Goal: Task Accomplishment & Management: Use online tool/utility

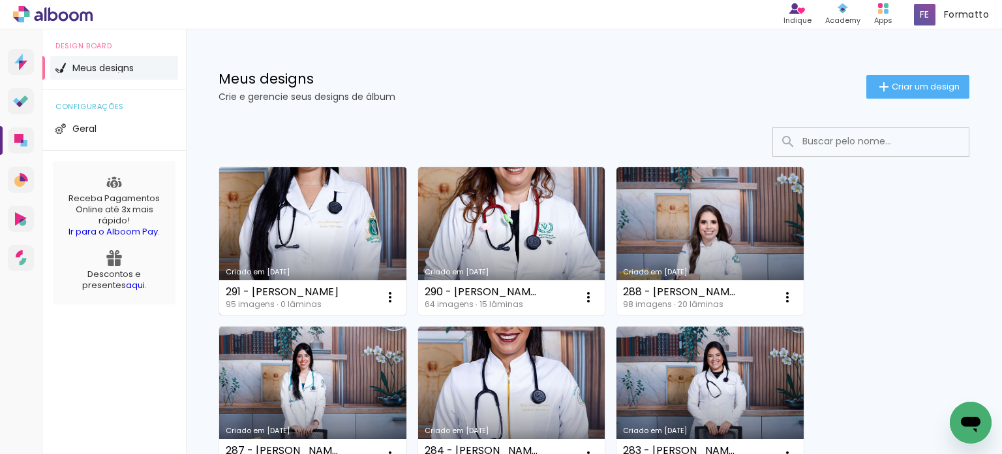
click at [288, 252] on link "Criado em [DATE]" at bounding box center [312, 240] width 187 height 147
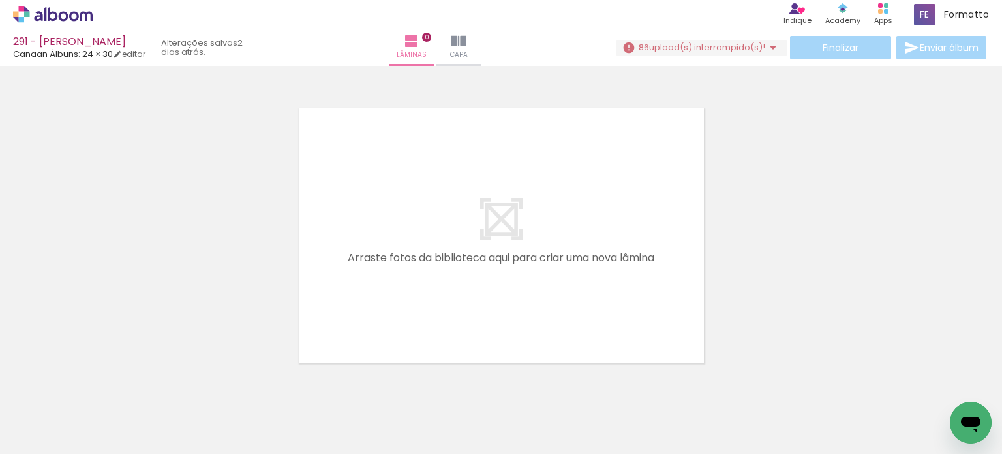
click at [767, 50] on iron-icon at bounding box center [773, 48] width 16 height 16
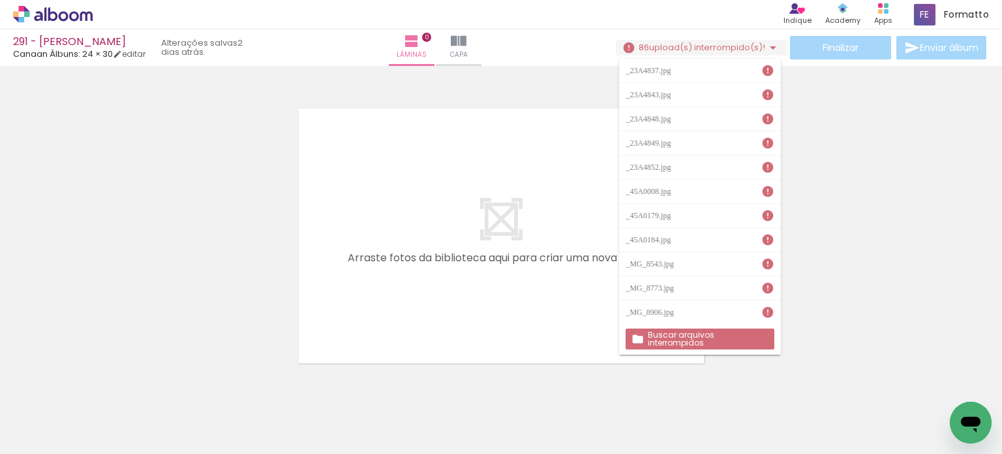
click at [0, 0] on slot "Buscar arquivos interrompidos" at bounding box center [0, 0] width 0 height 0
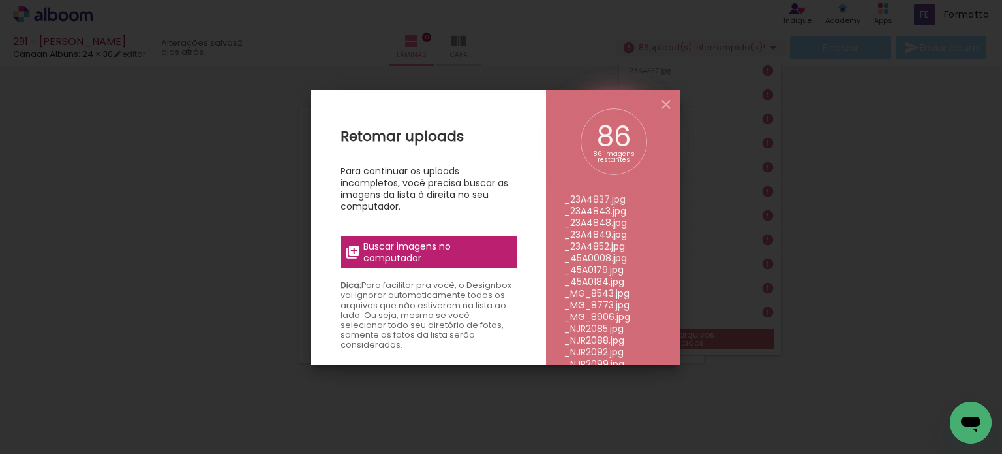
click at [395, 245] on span "Buscar imagens no computador" at bounding box center [436, 251] width 146 height 23
click at [0, 0] on input "file" at bounding box center [0, 0] width 0 height 0
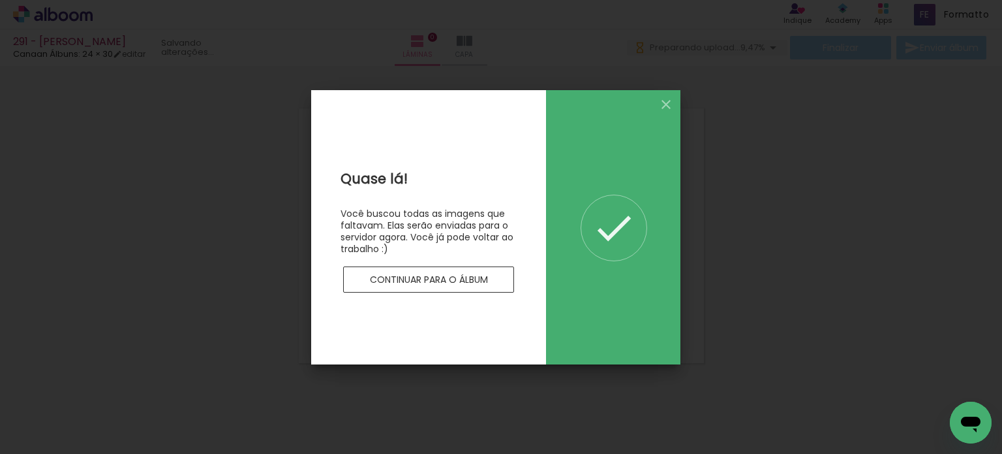
click at [0, 0] on slot "Continuar para o álbum" at bounding box center [0, 0] width 0 height 0
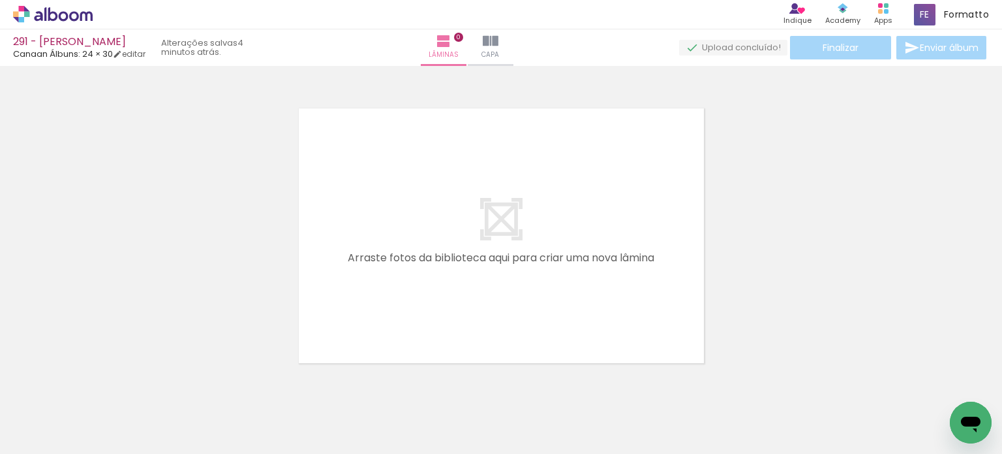
click at [70, 414] on iron-icon at bounding box center [66, 414] width 10 height 10
click at [63, 410] on paper-item "Não utilizadas" at bounding box center [41, 409] width 67 height 11
type input "Não utilizadas"
click at [37, 442] on span "Adicionar Fotos" at bounding box center [46, 446] width 39 height 14
click at [0, 0] on input "file" at bounding box center [0, 0] width 0 height 0
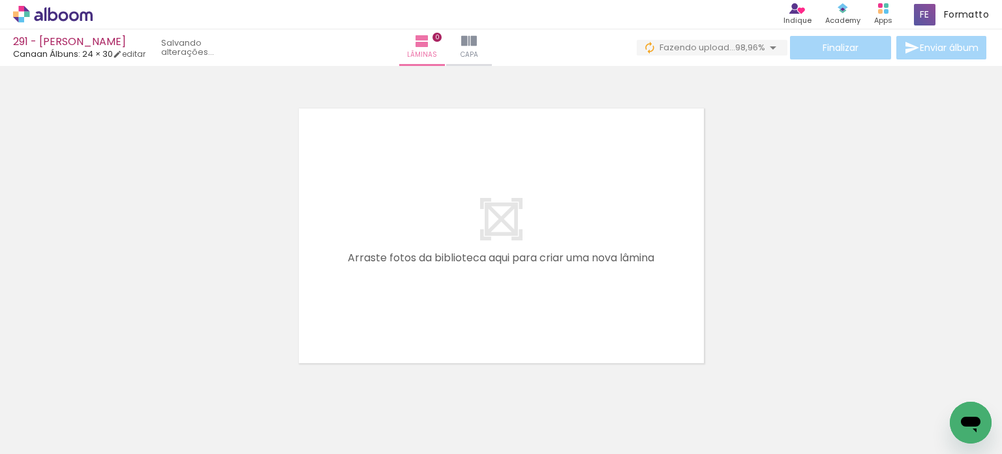
scroll to position [0, 6124]
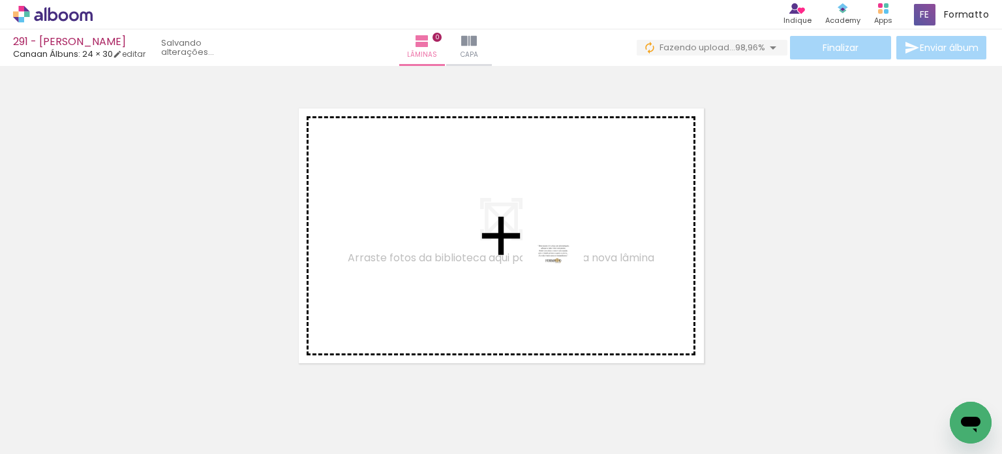
drag, startPoint x: 934, startPoint y: 414, endPoint x: 563, endPoint y: 278, distance: 396.2
click at [563, 278] on quentale-workspace at bounding box center [501, 227] width 1002 height 454
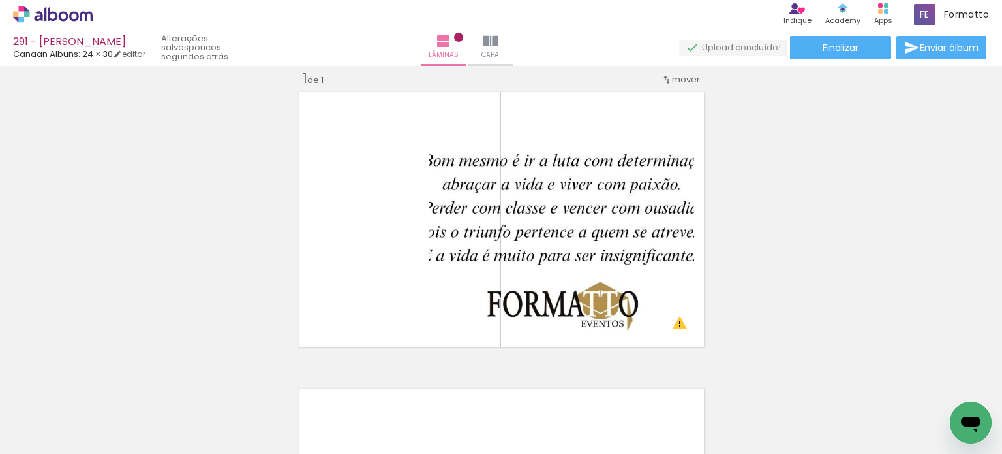
scroll to position [0, 4492]
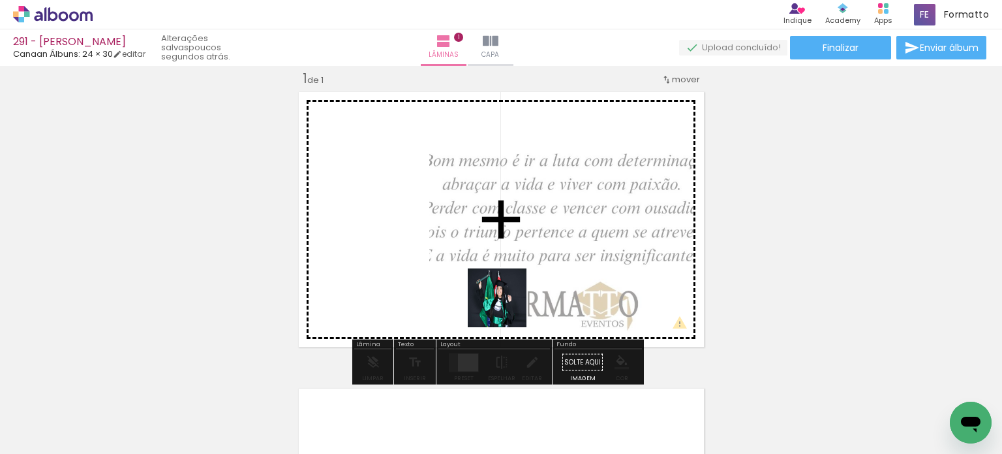
drag, startPoint x: 538, startPoint y: 412, endPoint x: 487, endPoint y: 209, distance: 208.6
click at [487, 209] on quentale-workspace at bounding box center [501, 227] width 1002 height 454
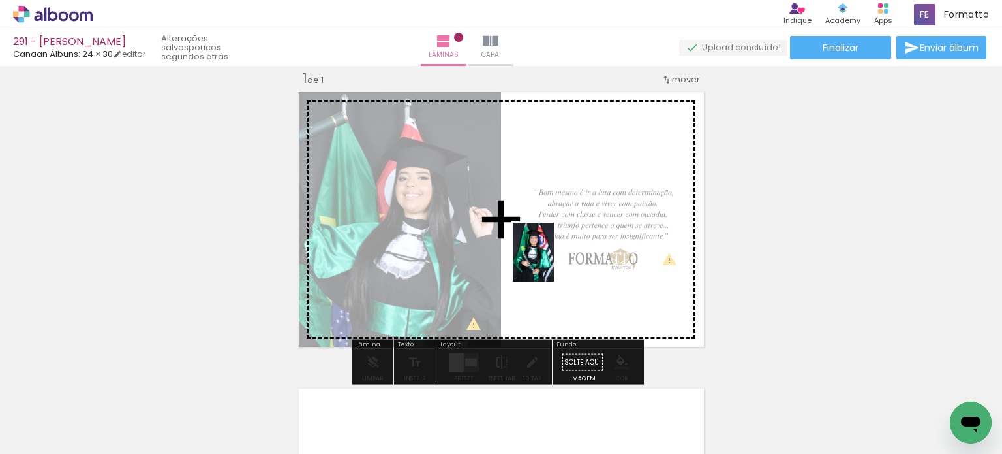
drag, startPoint x: 101, startPoint y: 412, endPoint x: 552, endPoint y: 262, distance: 475.2
click at [552, 262] on quentale-workspace at bounding box center [501, 227] width 1002 height 454
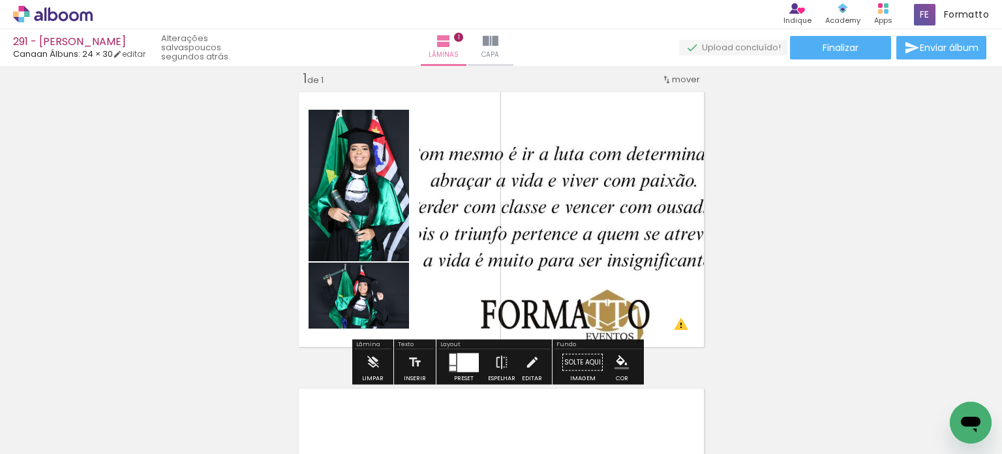
click at [460, 360] on div at bounding box center [468, 361] width 22 height 19
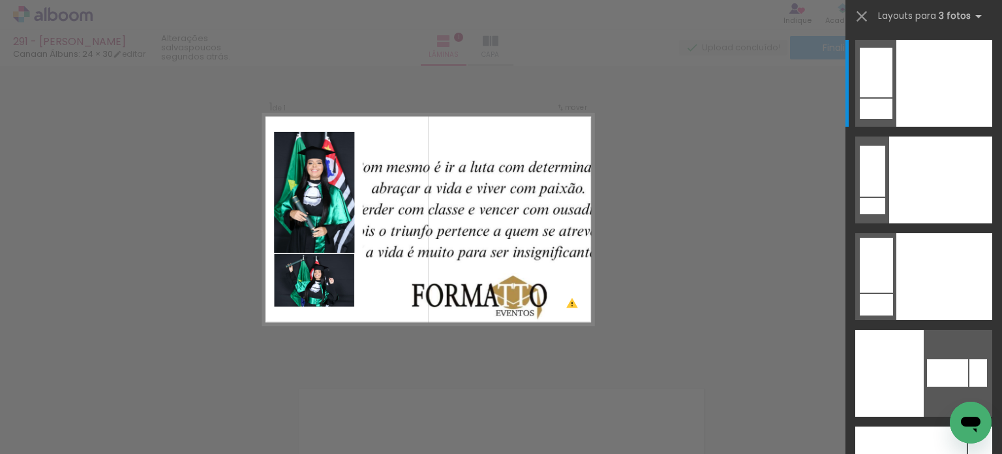
click at [739, 343] on div "Confirmar Cancelar" at bounding box center [501, 362] width 1002 height 624
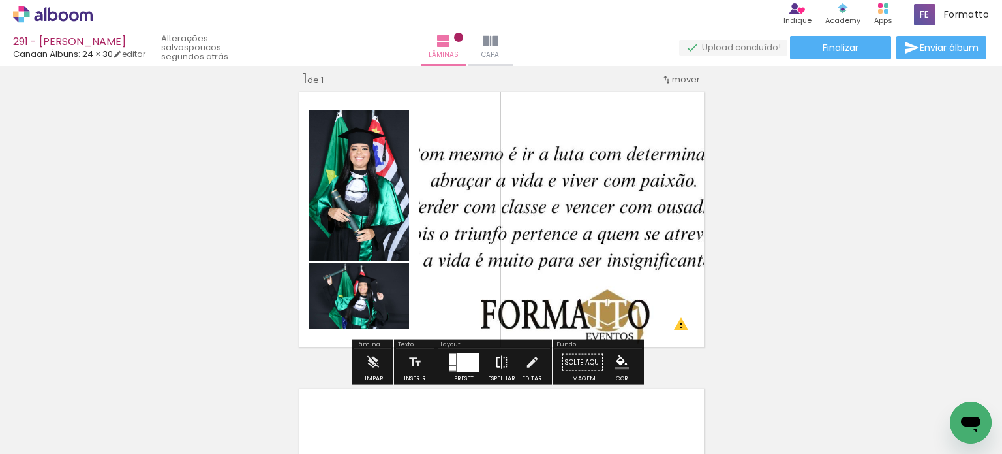
click at [495, 358] on iron-icon at bounding box center [502, 362] width 14 height 26
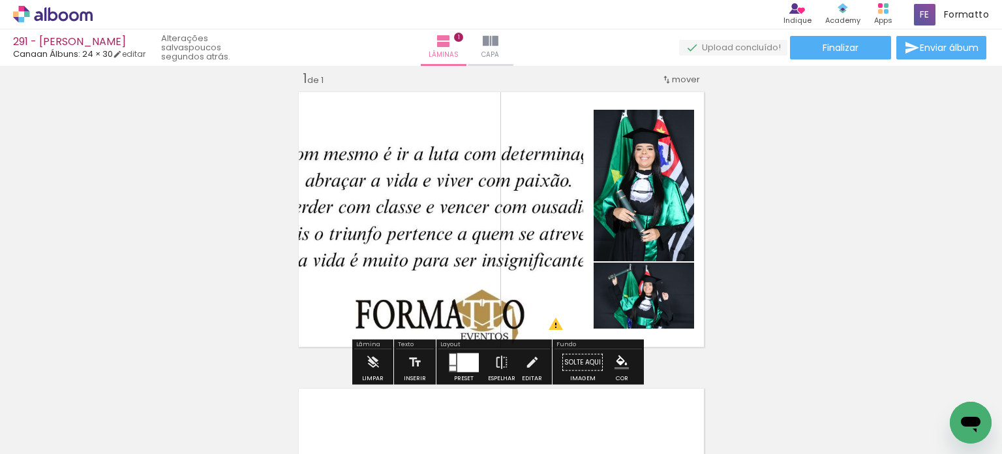
click at [459, 365] on div at bounding box center [468, 361] width 22 height 19
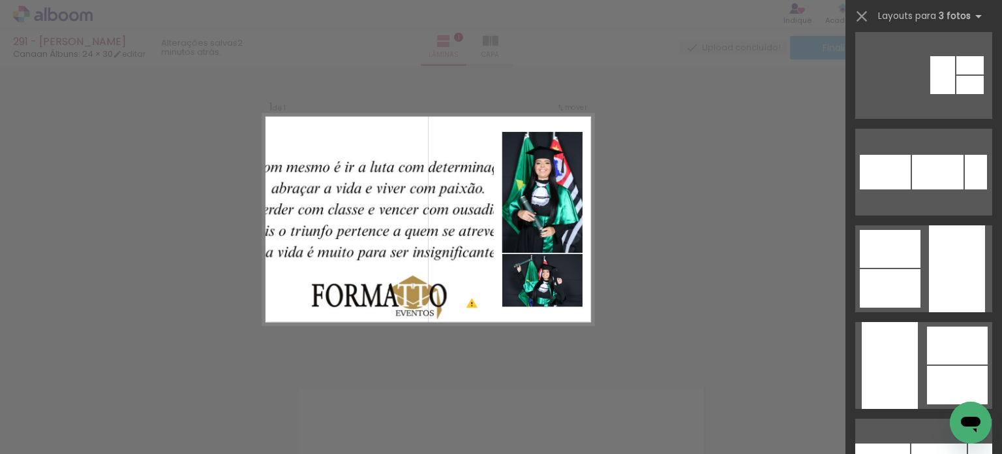
scroll to position [2741, 0]
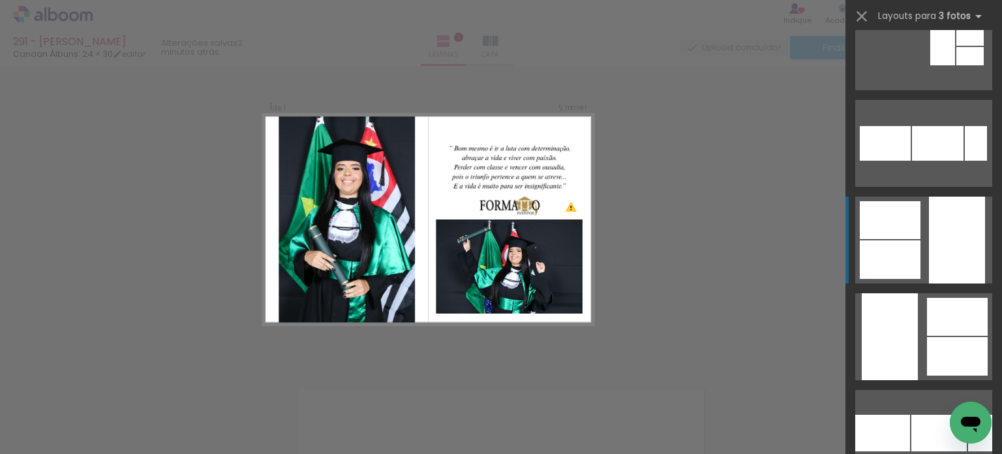
click at [978, 234] on div at bounding box center [957, 239] width 56 height 87
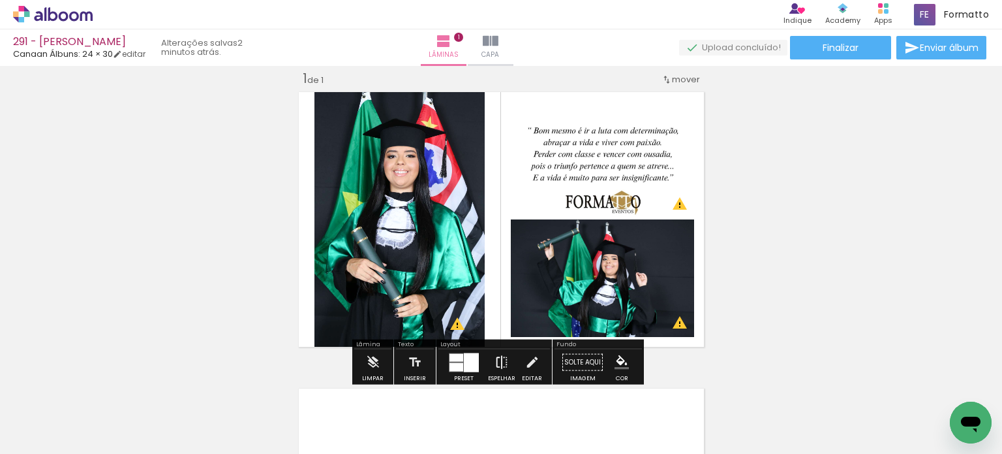
click at [497, 359] on iron-icon at bounding box center [502, 362] width 14 height 26
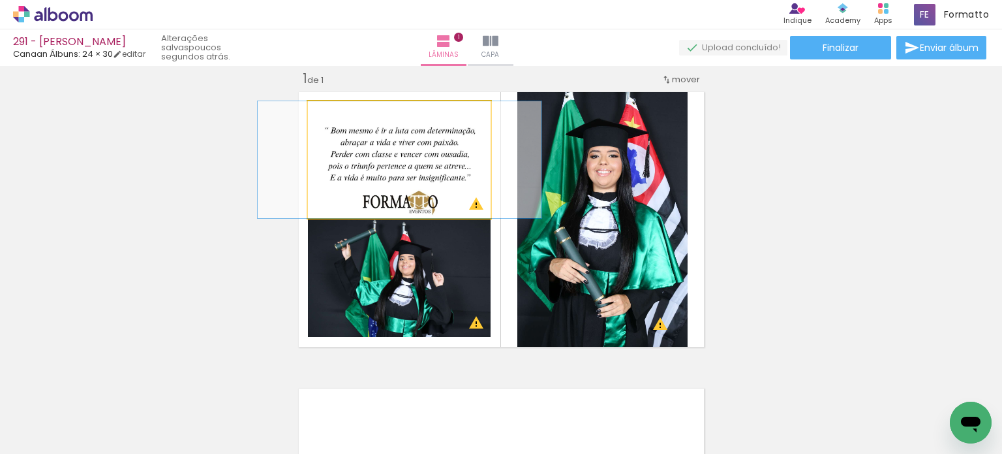
drag, startPoint x: 399, startPoint y: 150, endPoint x: 399, endPoint y: 232, distance: 81.6
click at [0, 0] on slot at bounding box center [0, 0] width 0 height 0
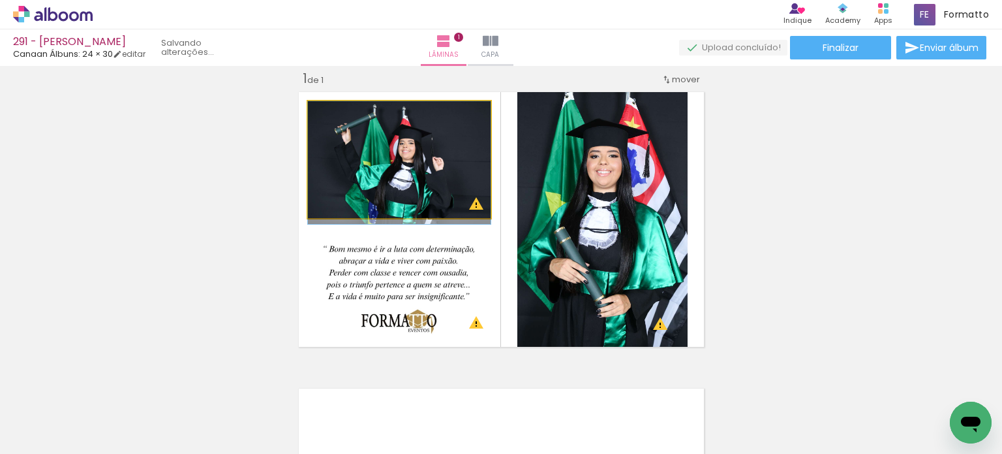
drag, startPoint x: 394, startPoint y: 187, endPoint x: 405, endPoint y: 198, distance: 15.7
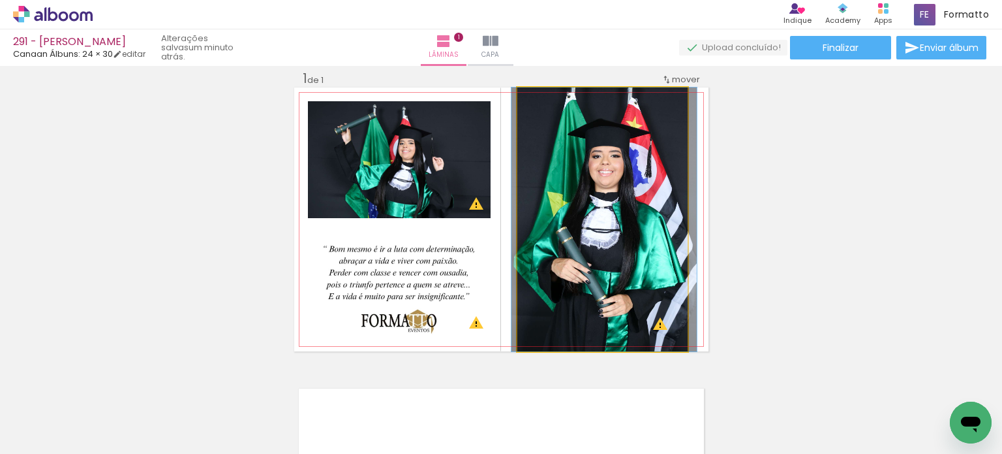
drag, startPoint x: 583, startPoint y: 201, endPoint x: 585, endPoint y: 194, distance: 6.8
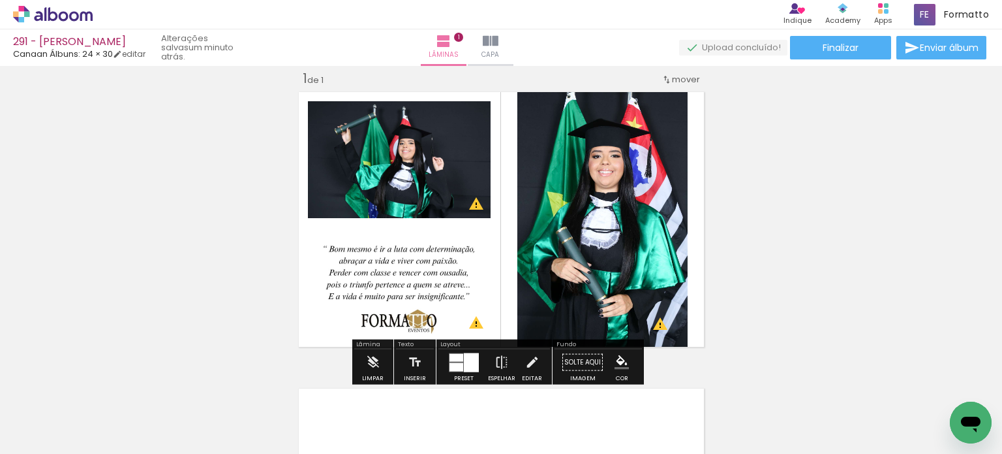
click at [809, 176] on div "Inserir lâmina 1 de 1 O Designbox precisará aumentar a sua imagem em 248% para …" at bounding box center [501, 350] width 1002 height 593
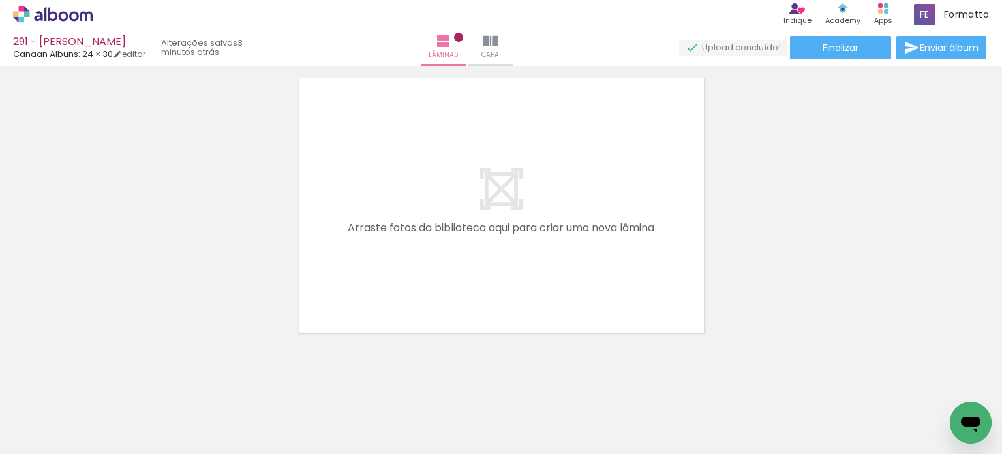
scroll to position [0, 91]
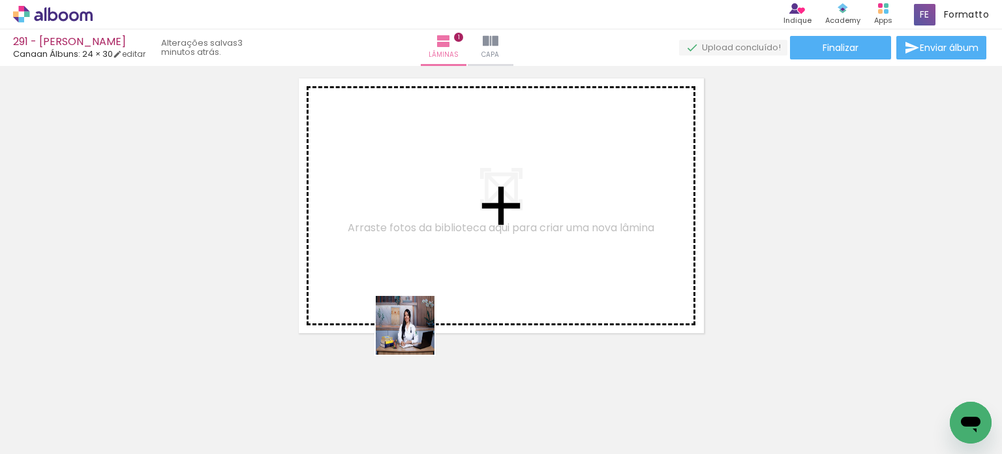
drag, startPoint x: 415, startPoint y: 335, endPoint x: 424, endPoint y: 282, distance: 53.5
click at [424, 282] on quentale-workspace at bounding box center [501, 227] width 1002 height 454
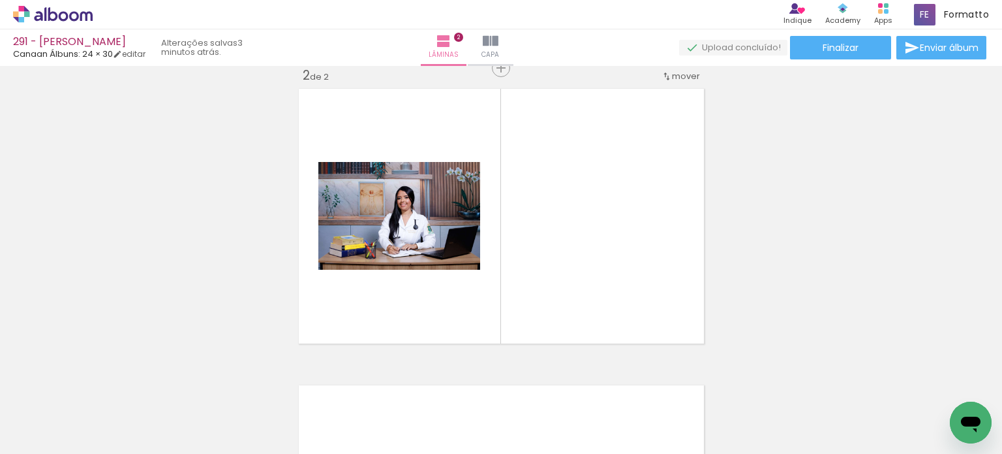
scroll to position [313, 0]
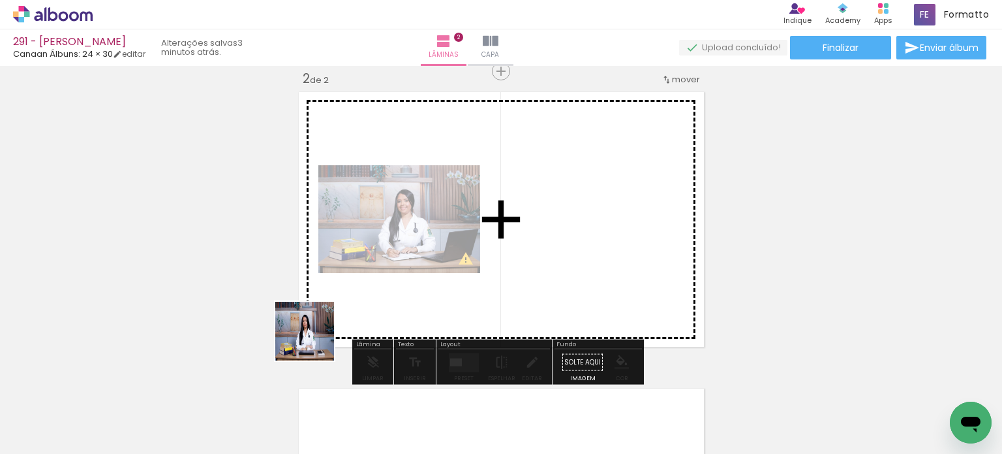
drag, startPoint x: 202, startPoint y: 416, endPoint x: 353, endPoint y: 313, distance: 183.2
click at [353, 313] on quentale-workspace at bounding box center [501, 227] width 1002 height 454
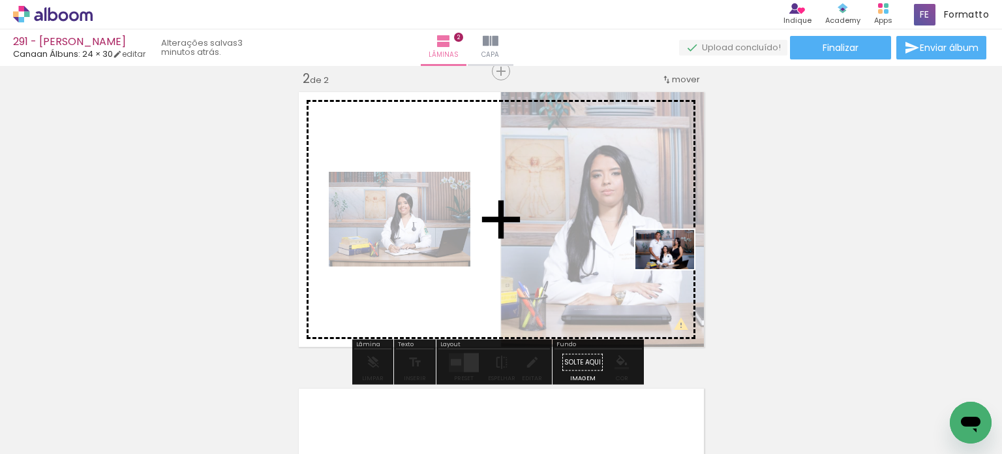
drag, startPoint x: 791, startPoint y: 348, endPoint x: 675, endPoint y: 269, distance: 140.5
click at [675, 269] on quentale-workspace at bounding box center [501, 227] width 1002 height 454
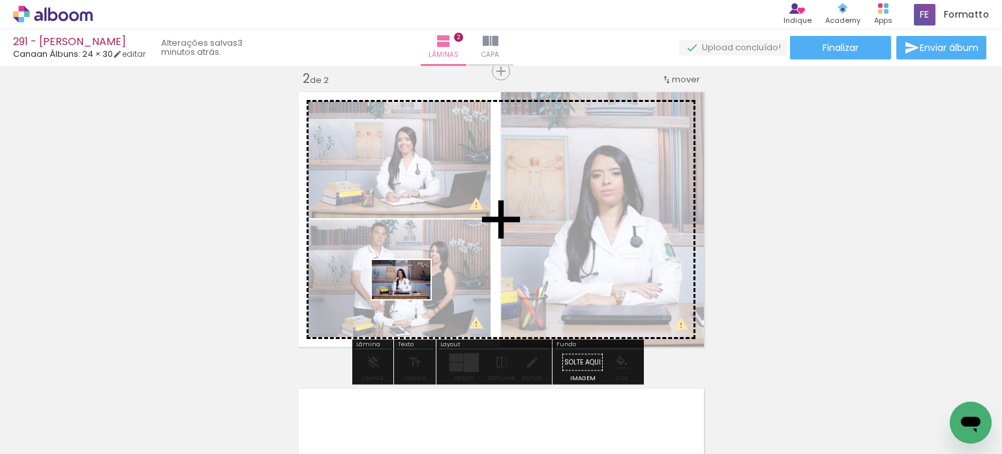
drag, startPoint x: 269, startPoint y: 416, endPoint x: 412, endPoint y: 297, distance: 186.3
click at [412, 297] on quentale-workspace at bounding box center [501, 227] width 1002 height 454
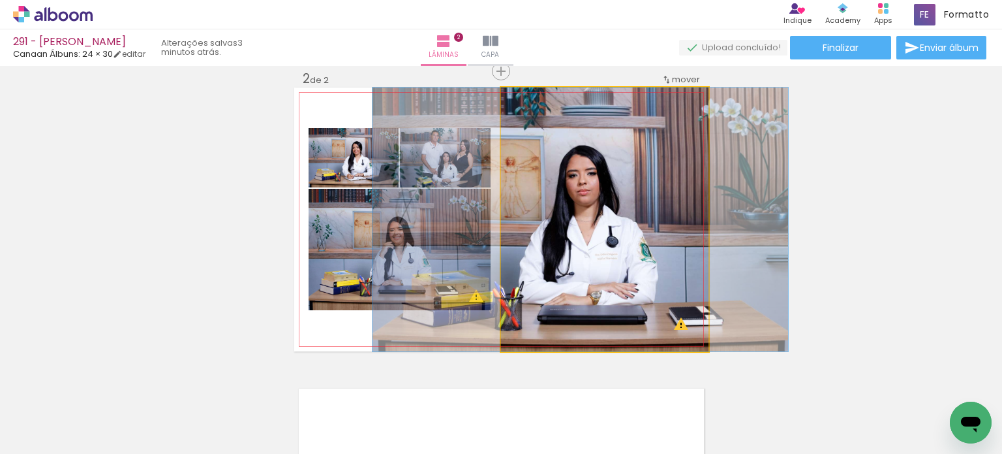
drag, startPoint x: 596, startPoint y: 200, endPoint x: 591, endPoint y: 247, distance: 47.3
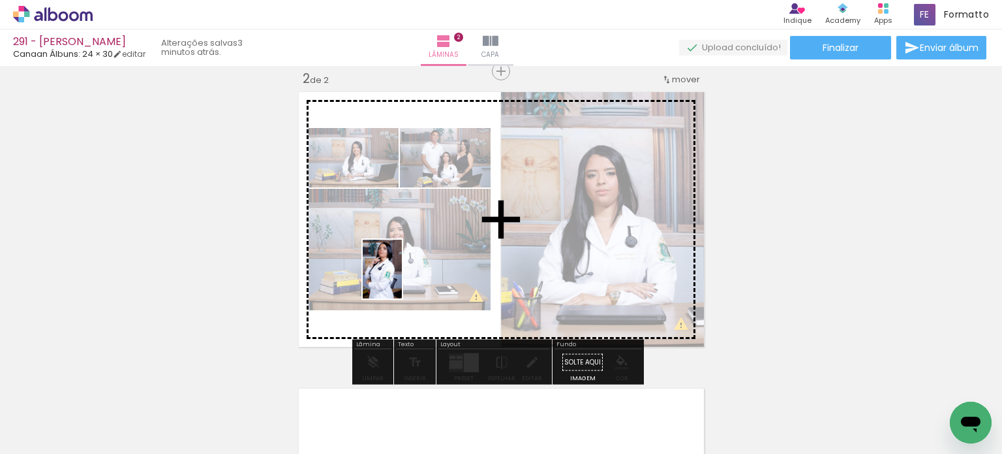
drag, startPoint x: 262, startPoint y: 410, endPoint x: 402, endPoint y: 279, distance: 191.6
click at [402, 279] on quentale-workspace at bounding box center [501, 227] width 1002 height 454
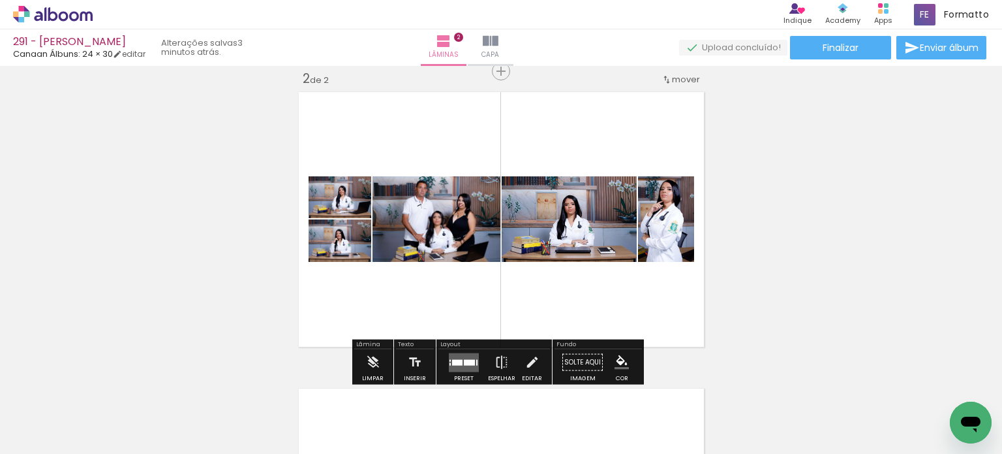
click at [454, 360] on div at bounding box center [457, 362] width 10 height 6
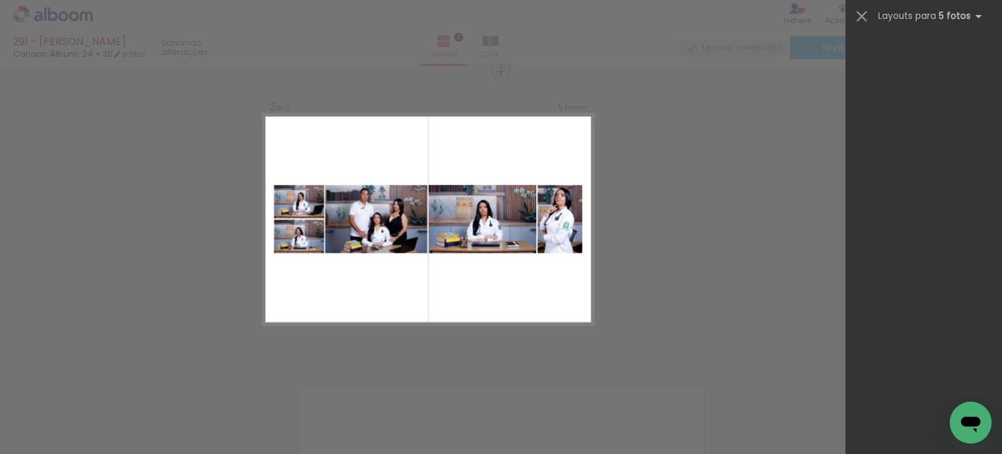
scroll to position [0, 0]
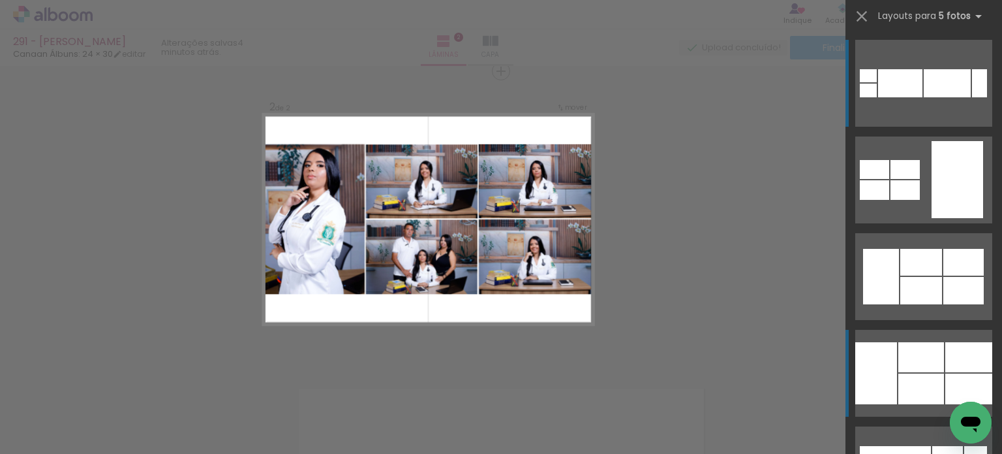
click at [955, 377] on div at bounding box center [969, 388] width 47 height 31
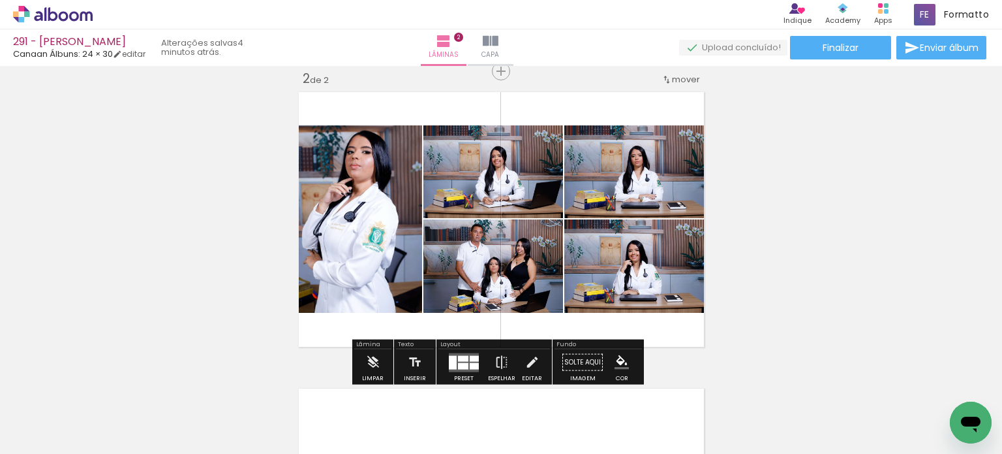
click at [470, 365] on div at bounding box center [474, 365] width 9 height 7
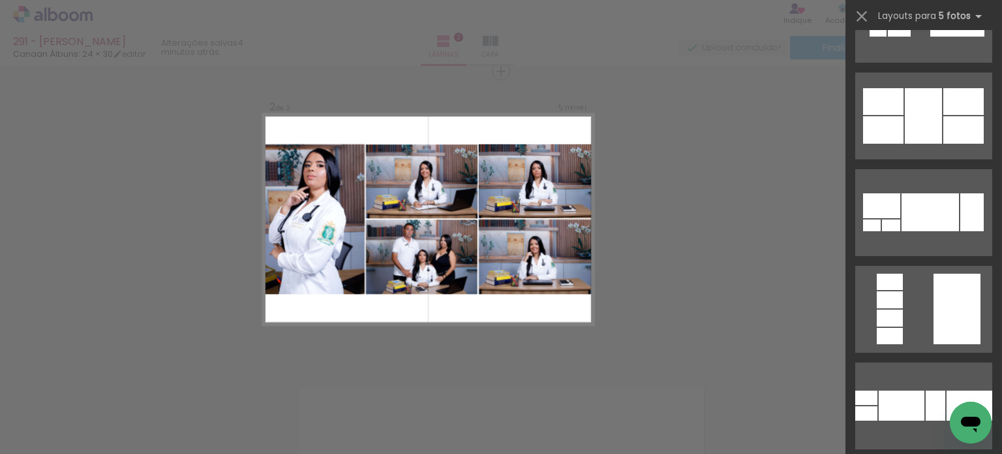
scroll to position [942, 0]
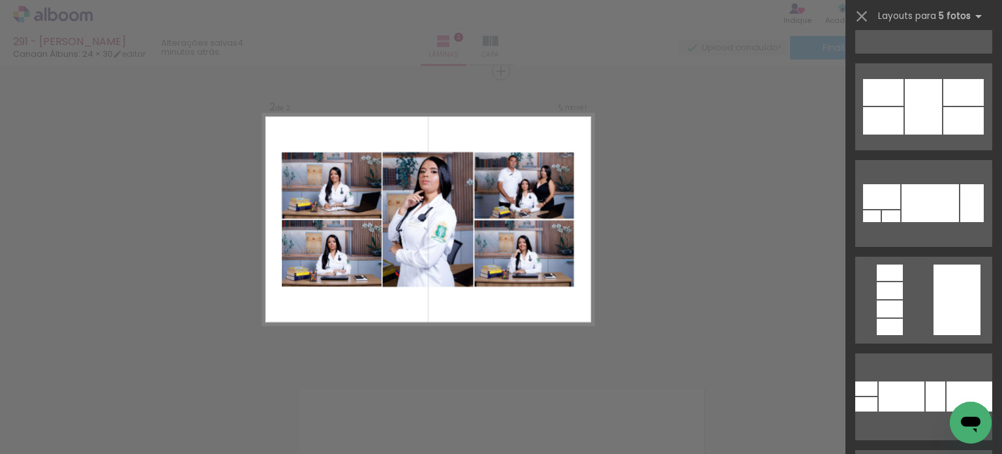
click at [692, 196] on div "Confirmar Cancelar" at bounding box center [501, 213] width 1002 height 920
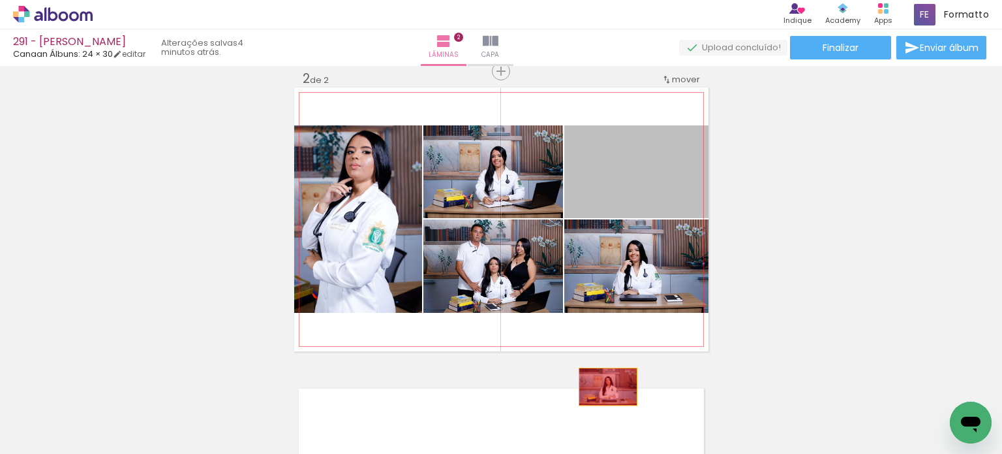
drag, startPoint x: 638, startPoint y: 179, endPoint x: 601, endPoint y: 393, distance: 216.6
click at [602, 391] on quentale-workspace at bounding box center [501, 227] width 1002 height 454
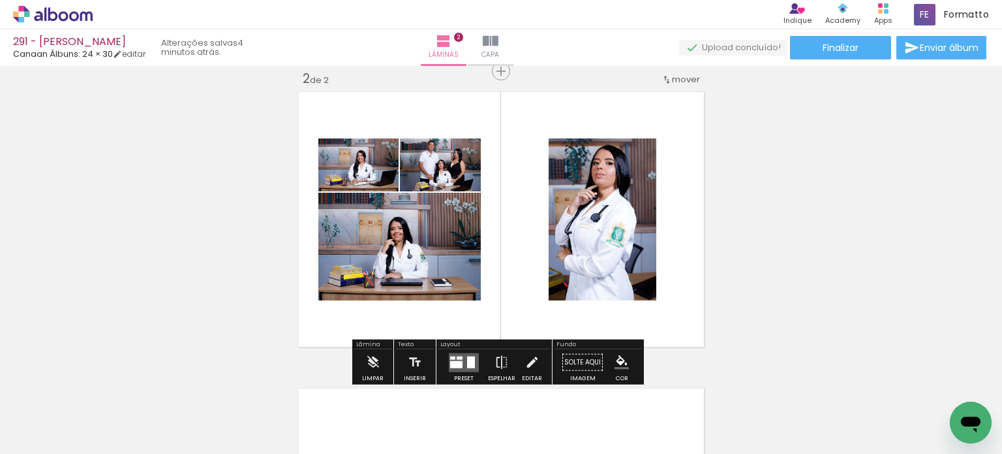
click at [465, 353] on quentale-layouter at bounding box center [464, 361] width 30 height 19
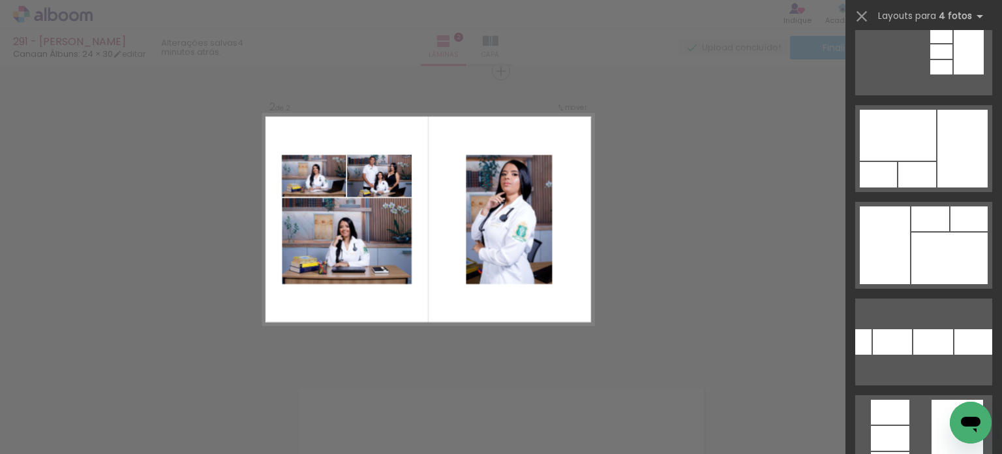
scroll to position [392, 0]
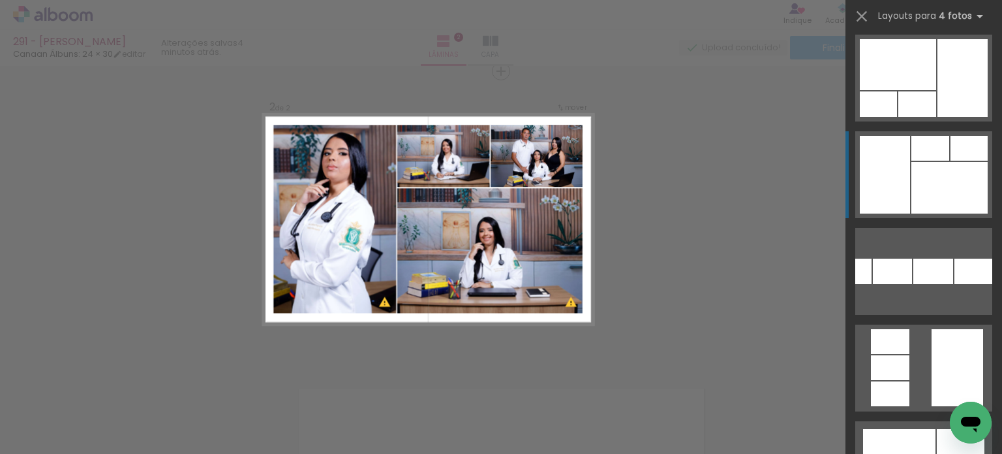
click at [976, 166] on div at bounding box center [950, 188] width 76 height 52
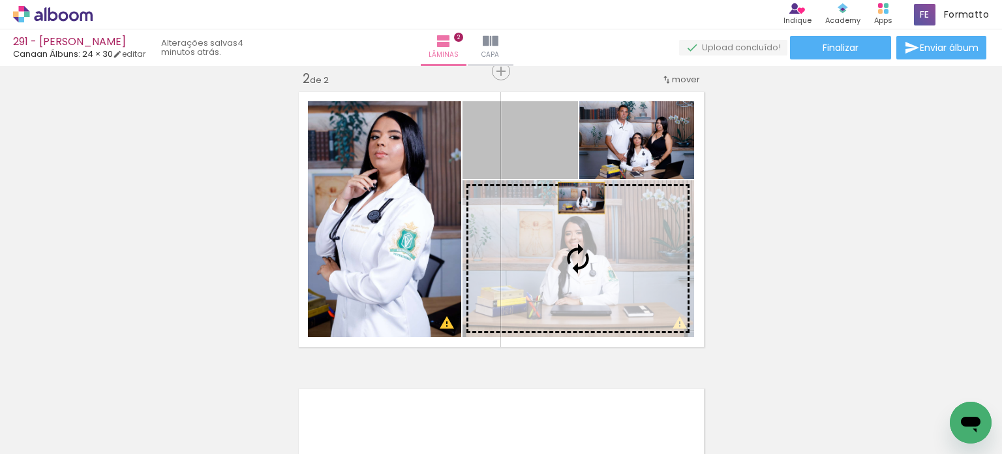
drag, startPoint x: 553, startPoint y: 151, endPoint x: 581, endPoint y: 219, distance: 73.2
click at [0, 0] on slot at bounding box center [0, 0] width 0 height 0
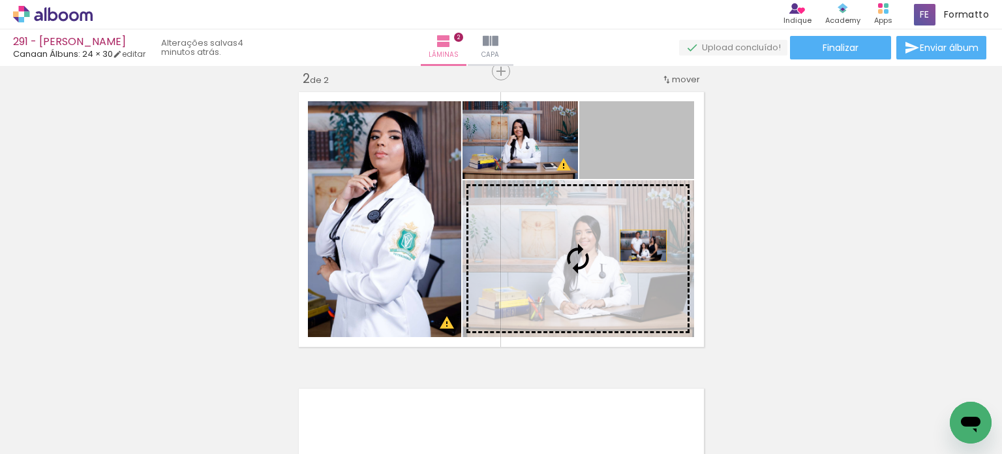
drag, startPoint x: 644, startPoint y: 150, endPoint x: 639, endPoint y: 253, distance: 102.6
click at [0, 0] on slot at bounding box center [0, 0] width 0 height 0
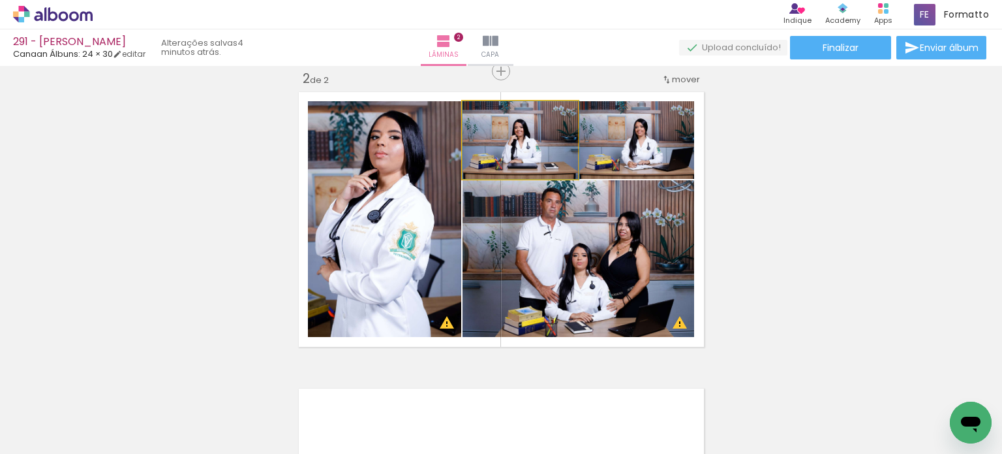
drag, startPoint x: 549, startPoint y: 158, endPoint x: 561, endPoint y: 159, distance: 11.8
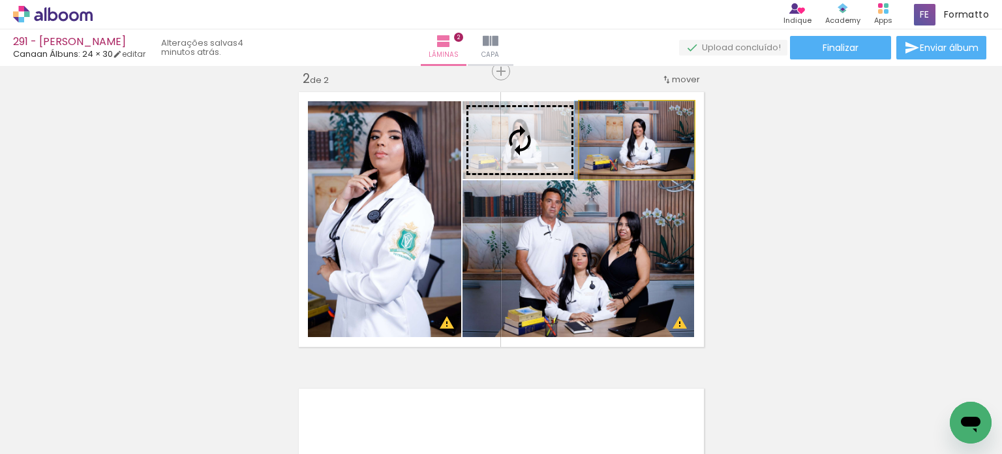
drag, startPoint x: 653, startPoint y: 162, endPoint x: 540, endPoint y: 160, distance: 112.3
click at [0, 0] on slot at bounding box center [0, 0] width 0 height 0
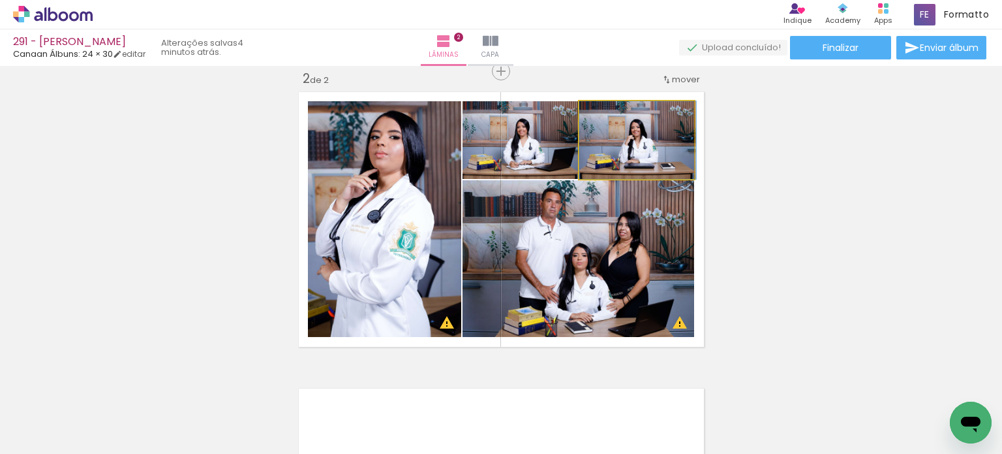
drag, startPoint x: 642, startPoint y: 157, endPoint x: 651, endPoint y: 154, distance: 9.5
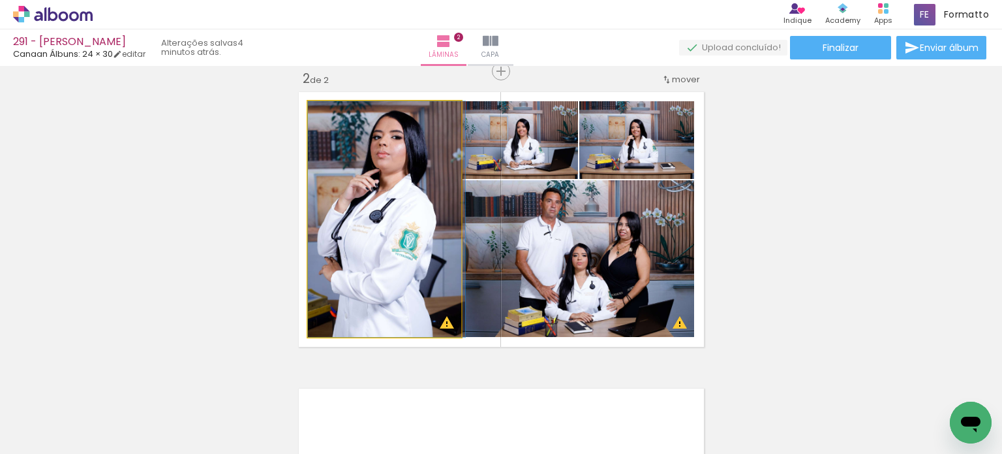
drag, startPoint x: 410, startPoint y: 204, endPoint x: 425, endPoint y: 206, distance: 14.5
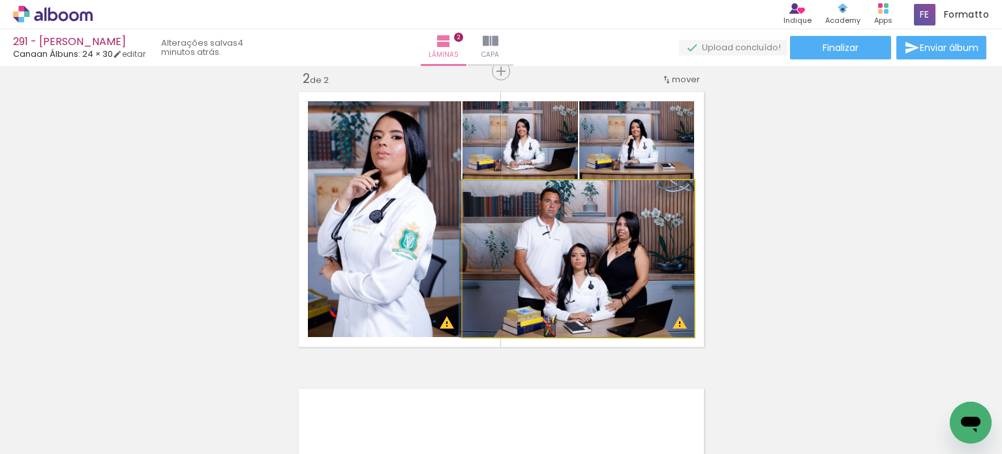
drag, startPoint x: 647, startPoint y: 245, endPoint x: 678, endPoint y: 239, distance: 31.2
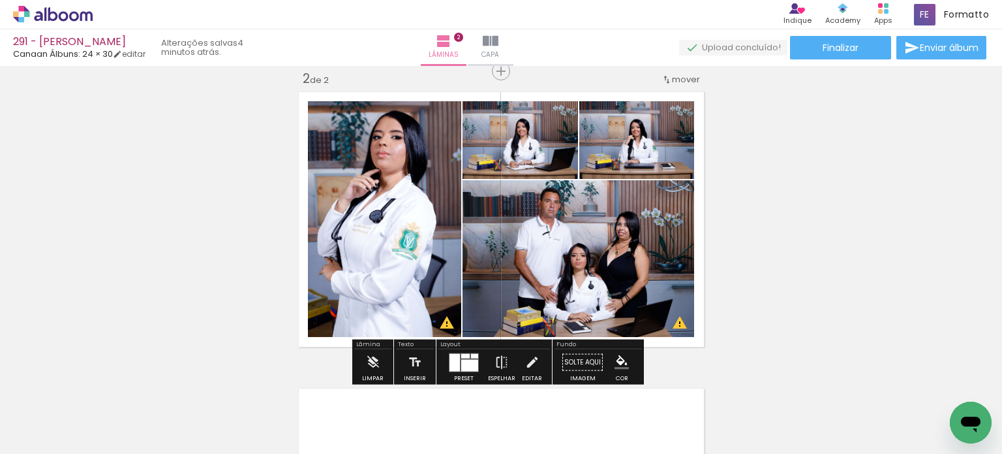
click at [740, 197] on div "Inserir lâmina 1 de 2 Inserir lâmina 2 de 2 O Designbox precisará aumentar a su…" at bounding box center [501, 202] width 1002 height 889
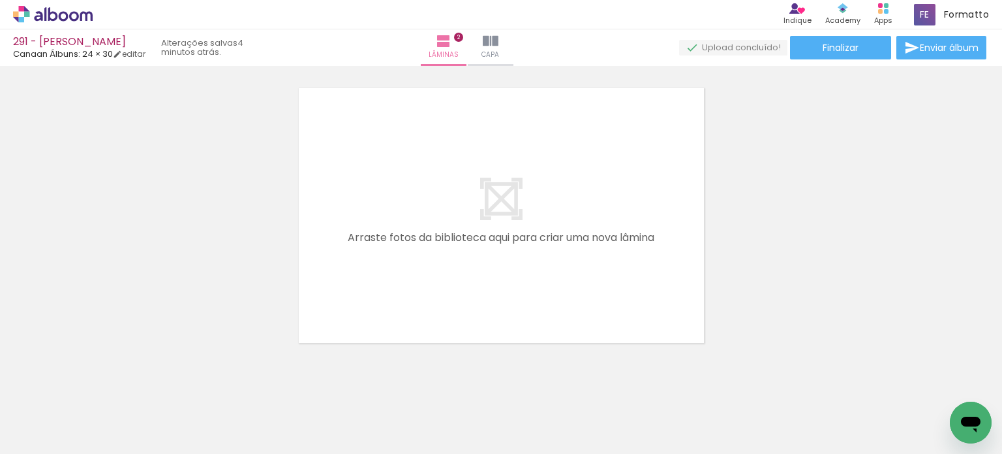
scroll to position [633, 0]
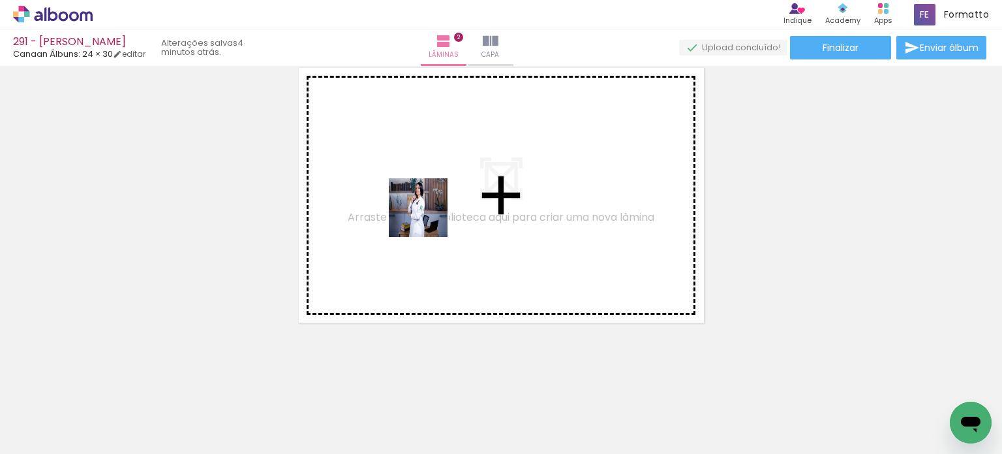
drag, startPoint x: 350, startPoint y: 409, endPoint x: 429, endPoint y: 213, distance: 210.8
click at [429, 213] on quentale-workspace at bounding box center [501, 227] width 1002 height 454
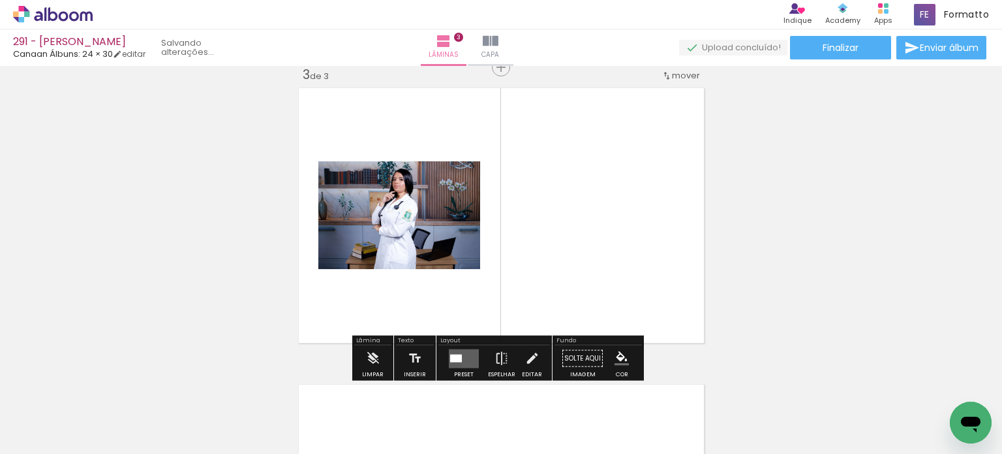
scroll to position [609, 0]
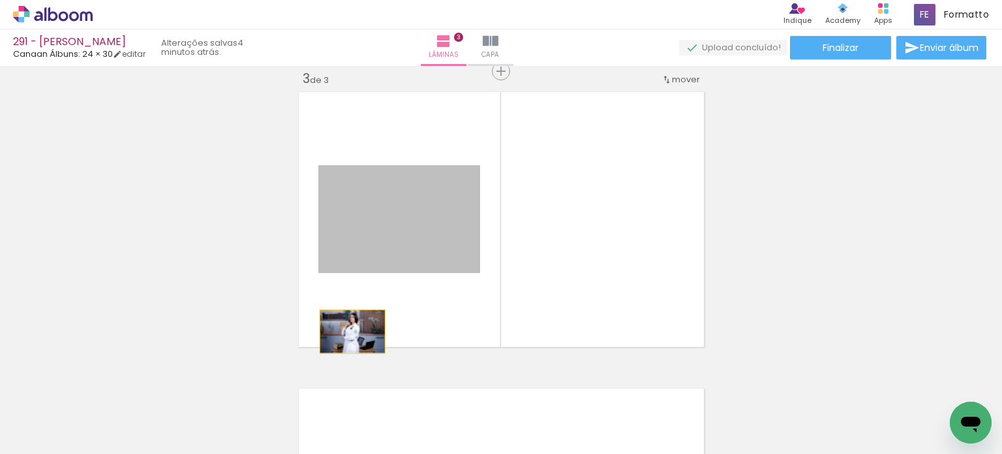
drag, startPoint x: 368, startPoint y: 234, endPoint x: 332, endPoint y: 401, distance: 170.9
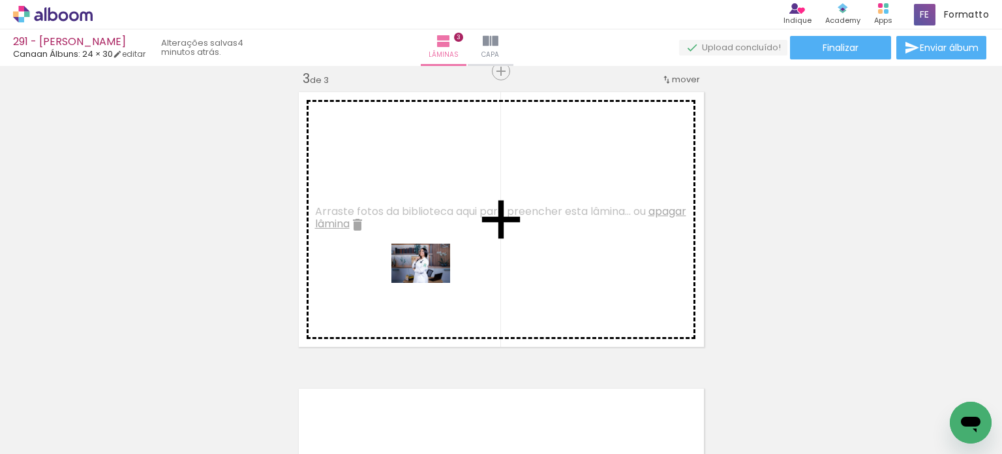
drag, startPoint x: 427, startPoint y: 318, endPoint x: 431, endPoint y: 283, distance: 35.4
click at [431, 283] on quentale-workspace at bounding box center [501, 227] width 1002 height 454
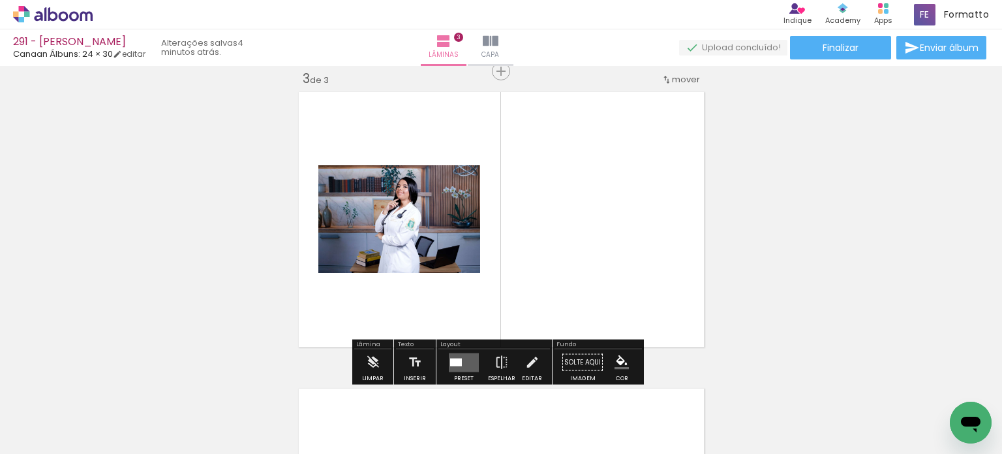
drag, startPoint x: 627, startPoint y: 409, endPoint x: 626, endPoint y: 249, distance: 159.2
click at [626, 249] on quentale-workspace at bounding box center [501, 227] width 1002 height 454
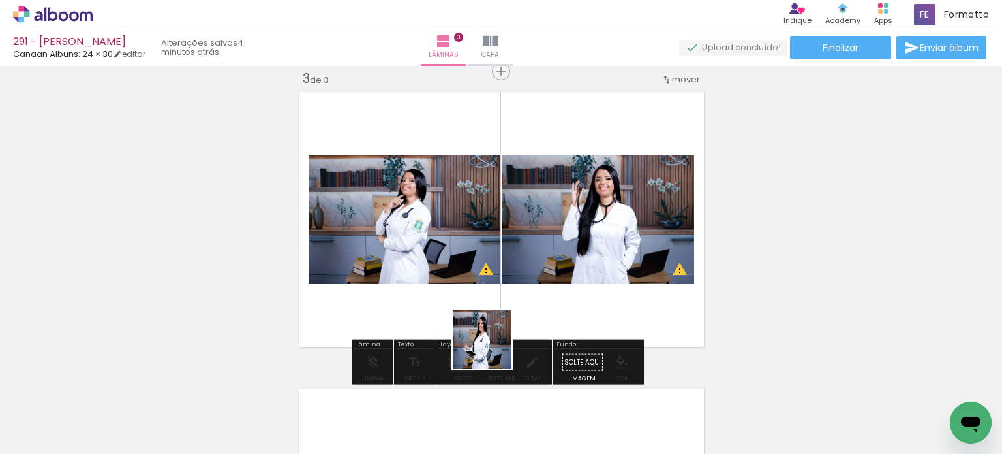
drag, startPoint x: 484, startPoint y: 388, endPoint x: 506, endPoint y: 255, distance: 135.0
click at [508, 256] on quentale-workspace at bounding box center [501, 227] width 1002 height 454
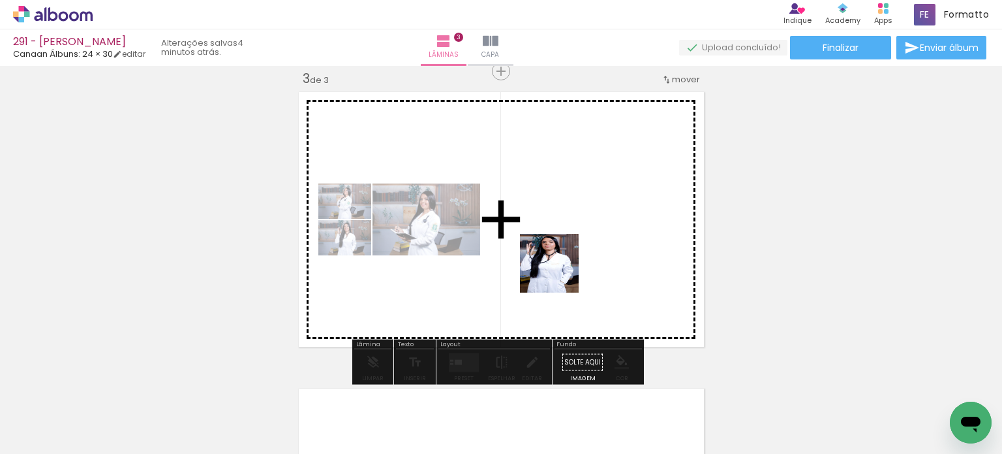
drag, startPoint x: 536, startPoint y: 307, endPoint x: 561, endPoint y: 268, distance: 46.7
click at [561, 268] on quentale-workspace at bounding box center [501, 227] width 1002 height 454
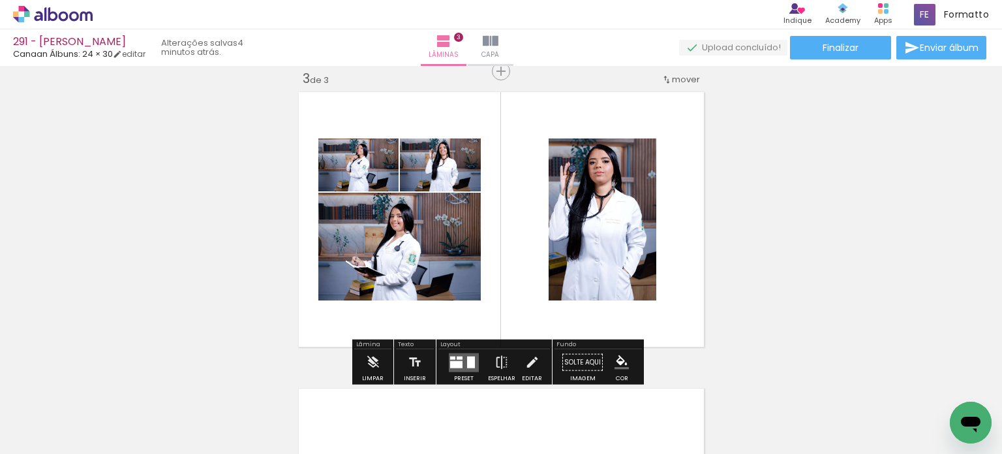
click at [450, 360] on div at bounding box center [456, 363] width 12 height 7
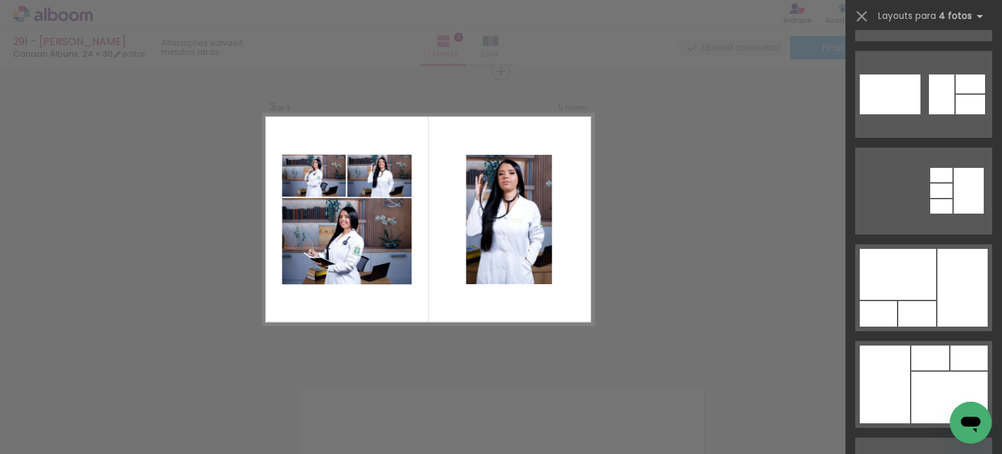
scroll to position [196, 0]
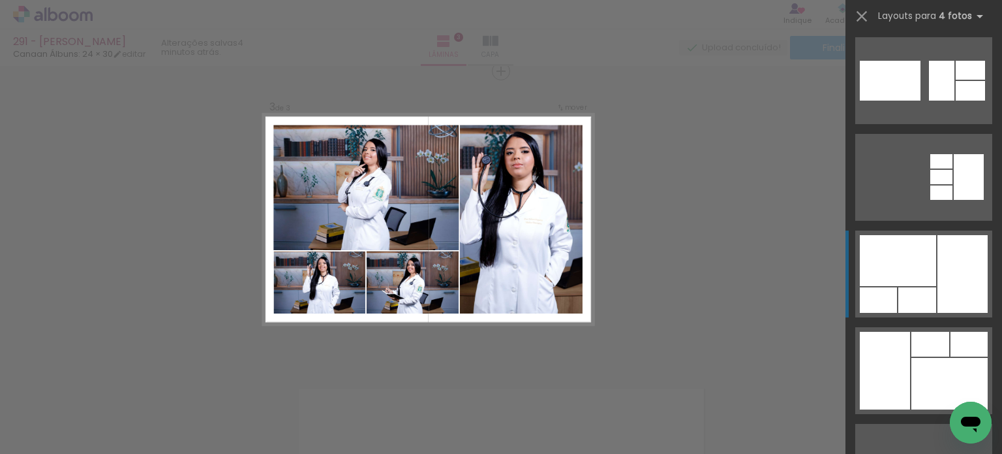
click at [971, 249] on div at bounding box center [963, 274] width 50 height 78
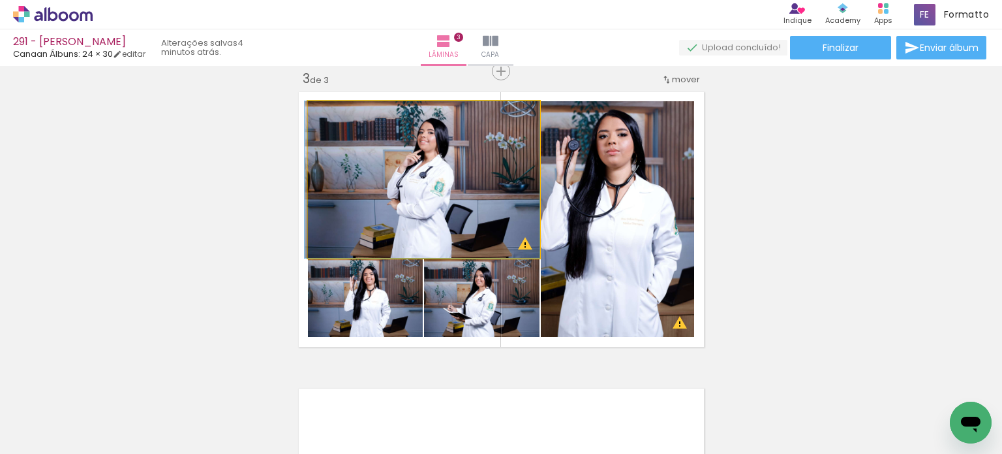
drag, startPoint x: 491, startPoint y: 219, endPoint x: 480, endPoint y: 215, distance: 11.8
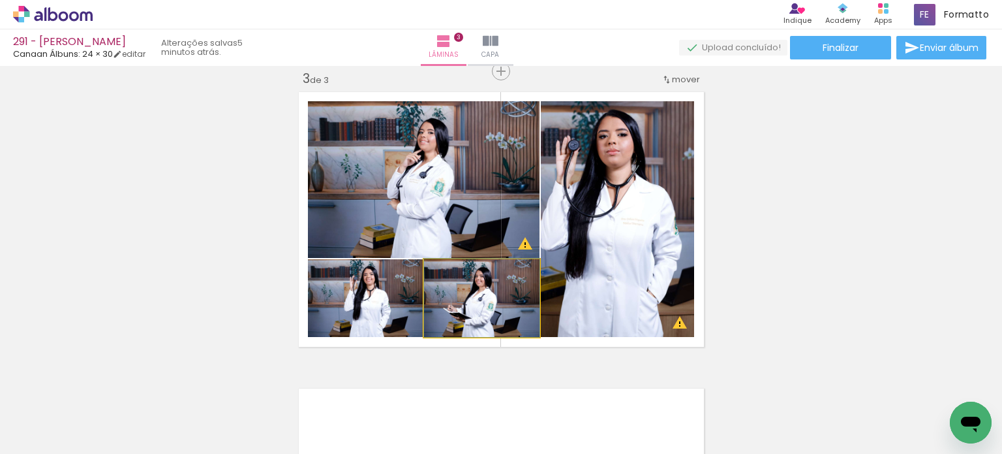
drag, startPoint x: 485, startPoint y: 315, endPoint x: 450, endPoint y: 187, distance: 132.5
click at [0, 0] on slot at bounding box center [0, 0] width 0 height 0
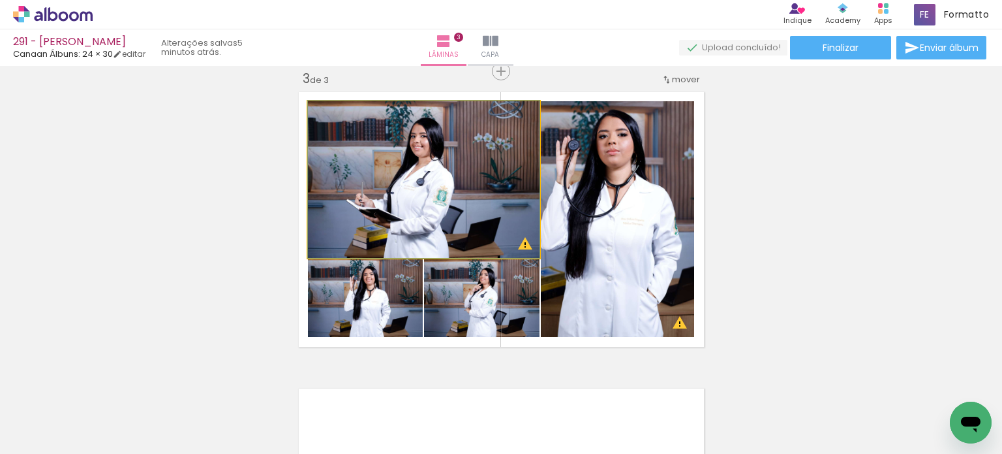
drag, startPoint x: 449, startPoint y: 221, endPoint x: 438, endPoint y: 210, distance: 15.7
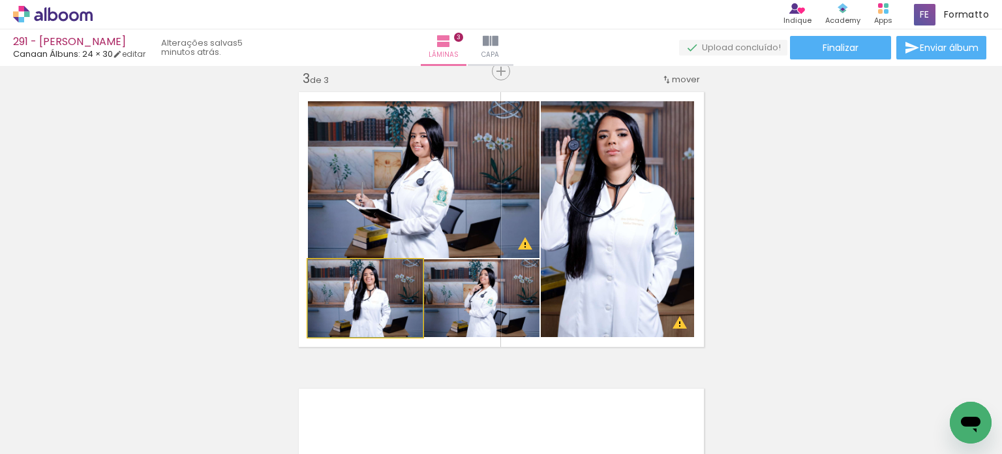
drag, startPoint x: 384, startPoint y: 311, endPoint x: 376, endPoint y: 308, distance: 8.3
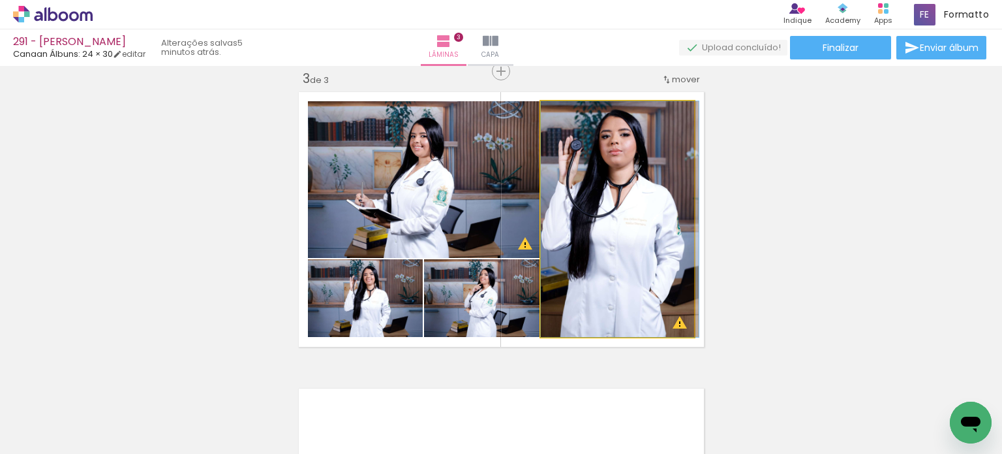
drag, startPoint x: 669, startPoint y: 256, endPoint x: 685, endPoint y: 260, distance: 16.8
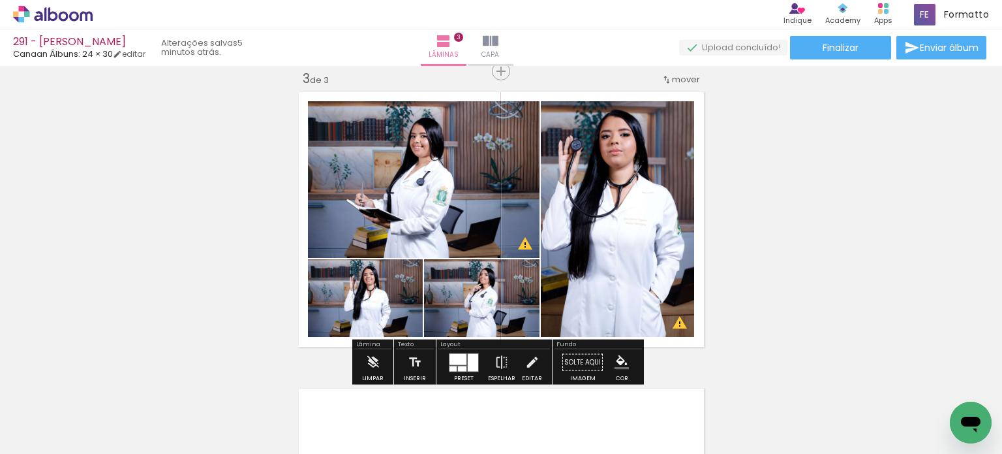
click at [827, 190] on div "Inserir lâmina 1 de 3 Inserir lâmina 2 de 3 Inserir lâmina 3 de 3 O Designbox p…" at bounding box center [501, 55] width 1002 height 1186
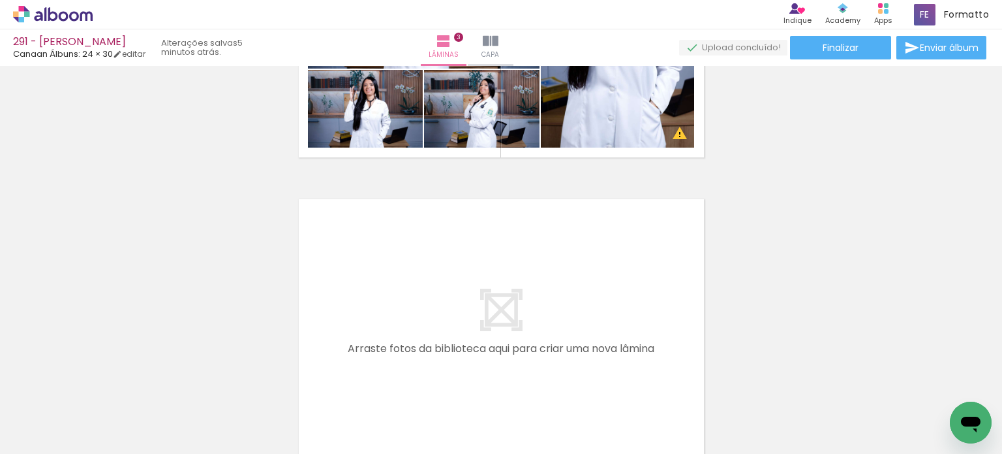
scroll to position [799, 0]
click at [106, 384] on iron-icon at bounding box center [102, 384] width 14 height 14
click at [109, 382] on iron-icon at bounding box center [102, 384] width 14 height 14
click at [106, 386] on iron-icon at bounding box center [102, 384] width 14 height 14
click at [108, 385] on iron-icon at bounding box center [102, 384] width 14 height 14
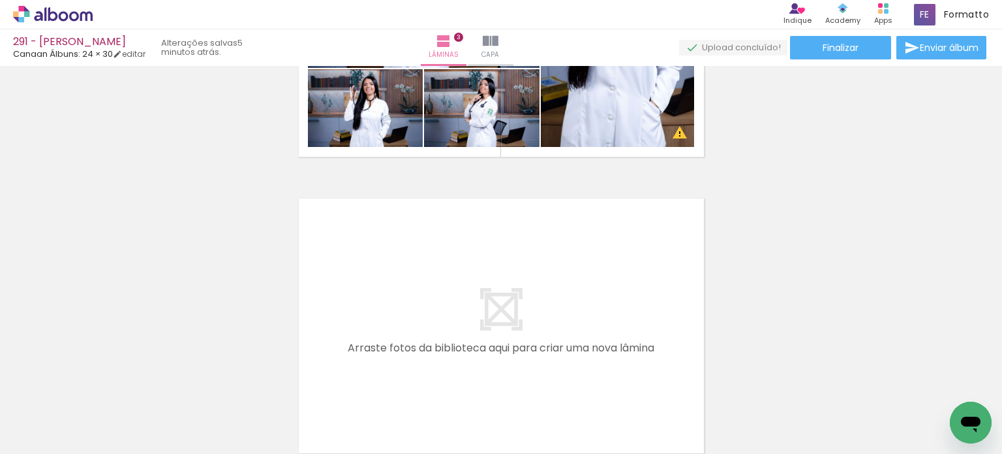
click at [107, 384] on iron-icon at bounding box center [102, 384] width 14 height 14
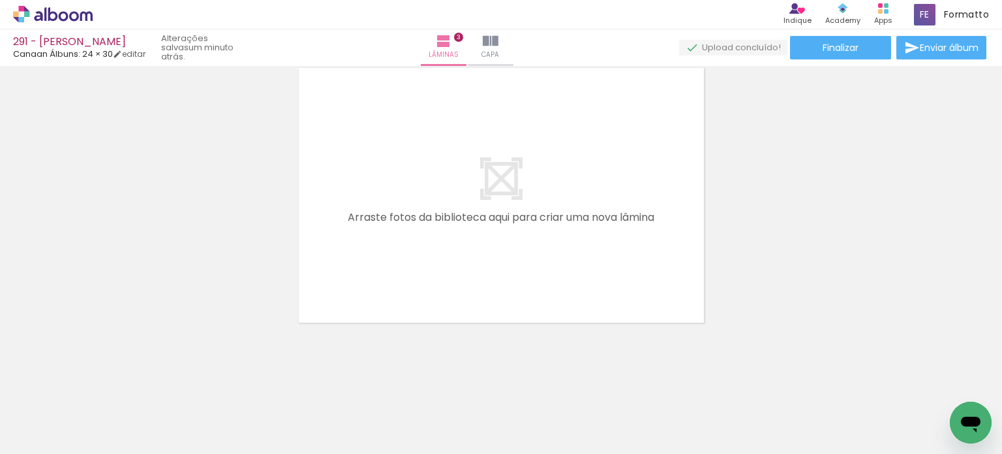
scroll to position [0, 4427]
drag, startPoint x: 268, startPoint y: 393, endPoint x: 201, endPoint y: 389, distance: 67.3
click at [390, 250] on quentale-workspace at bounding box center [501, 227] width 1002 height 454
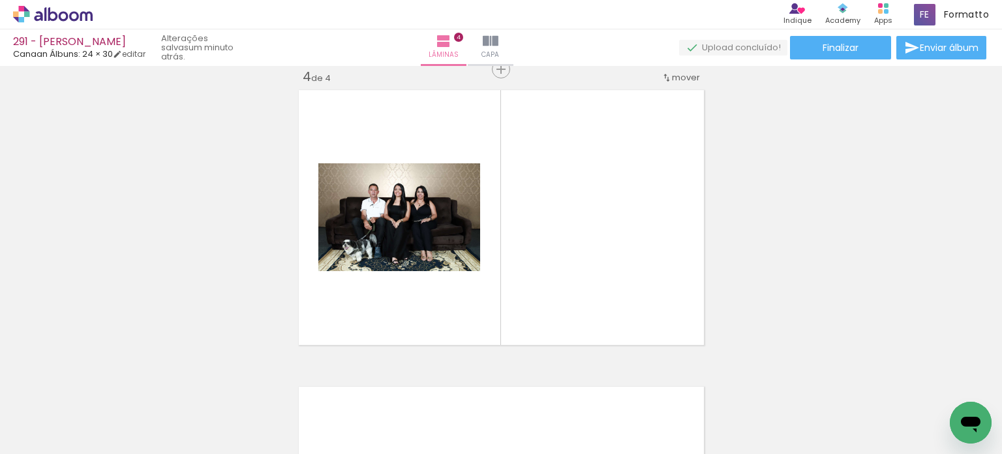
scroll to position [905, 0]
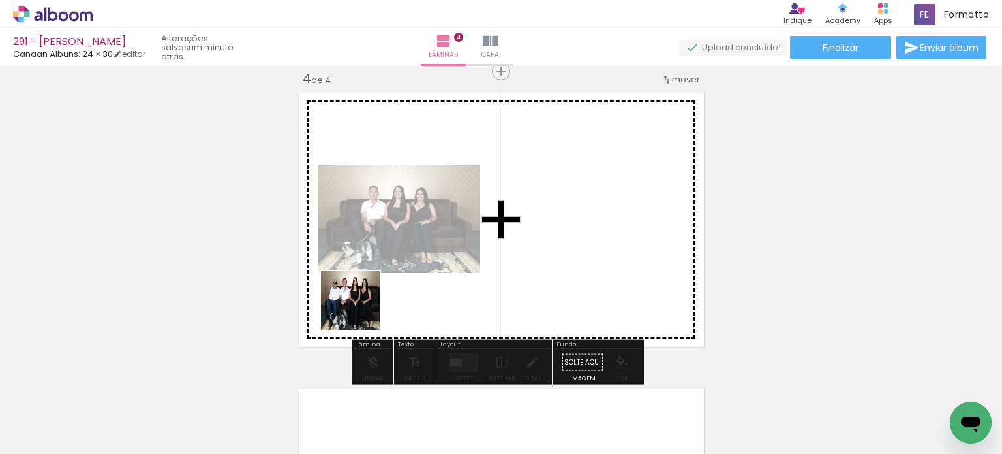
drag, startPoint x: 257, startPoint y: 363, endPoint x: 290, endPoint y: 357, distance: 33.9
click at [384, 296] on quentale-workspace at bounding box center [501, 227] width 1002 height 454
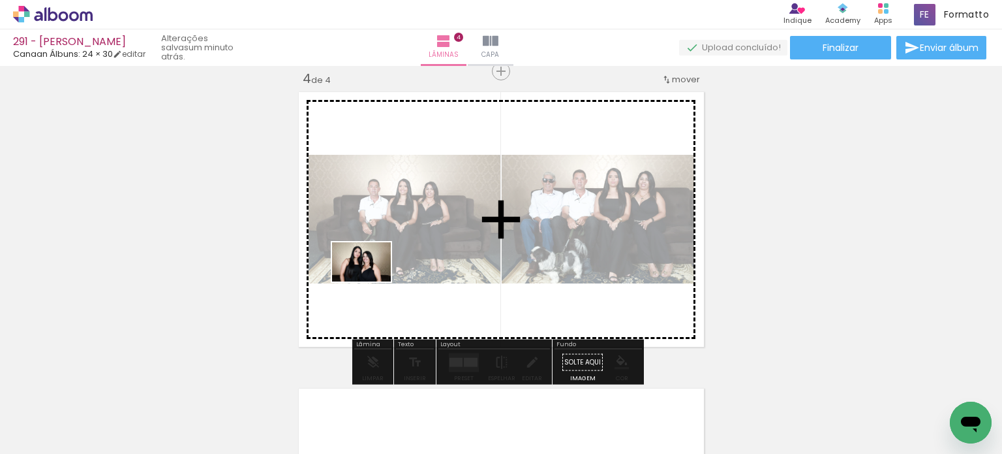
drag, startPoint x: 178, startPoint y: 409, endPoint x: 373, endPoint y: 281, distance: 233.7
click at [373, 281] on quentale-workspace at bounding box center [501, 227] width 1002 height 454
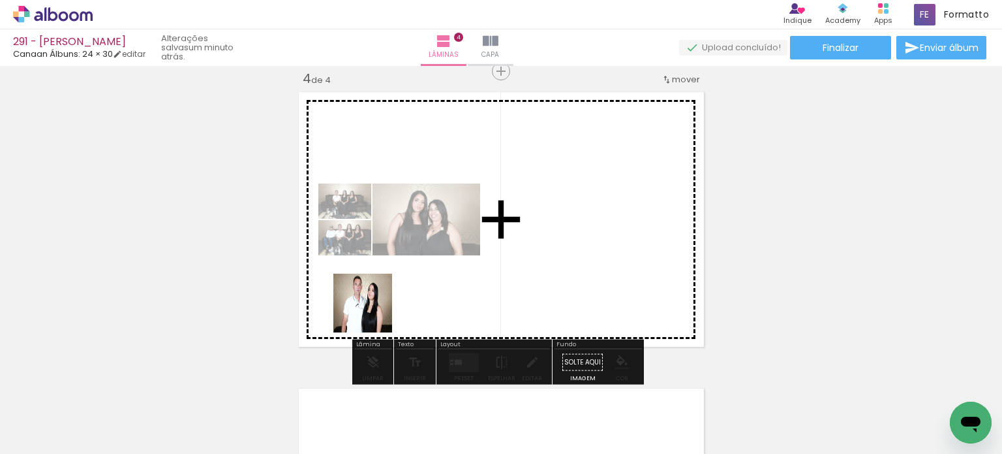
drag, startPoint x: 358, startPoint y: 328, endPoint x: 368, endPoint y: 330, distance: 10.6
click at [397, 287] on quentale-workspace at bounding box center [501, 227] width 1002 height 454
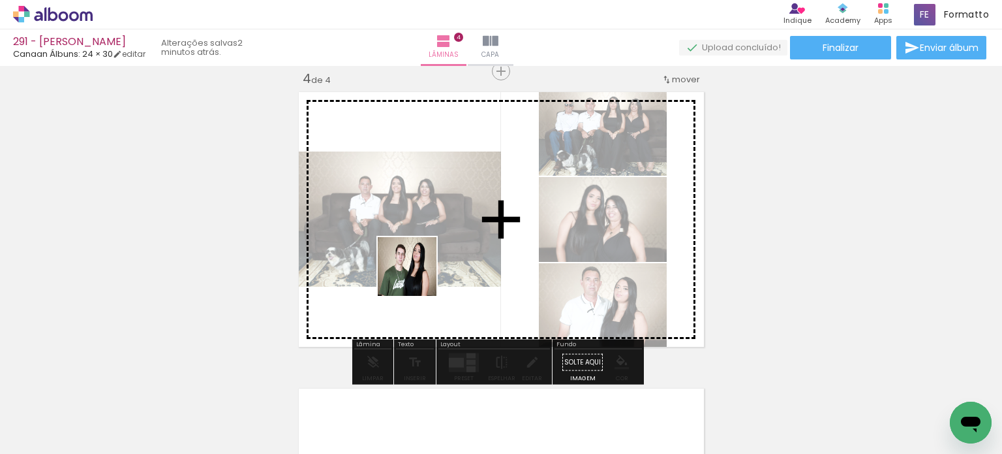
drag, startPoint x: 318, startPoint y: 403, endPoint x: 439, endPoint y: 370, distance: 125.1
click at [416, 275] on quentale-workspace at bounding box center [501, 227] width 1002 height 454
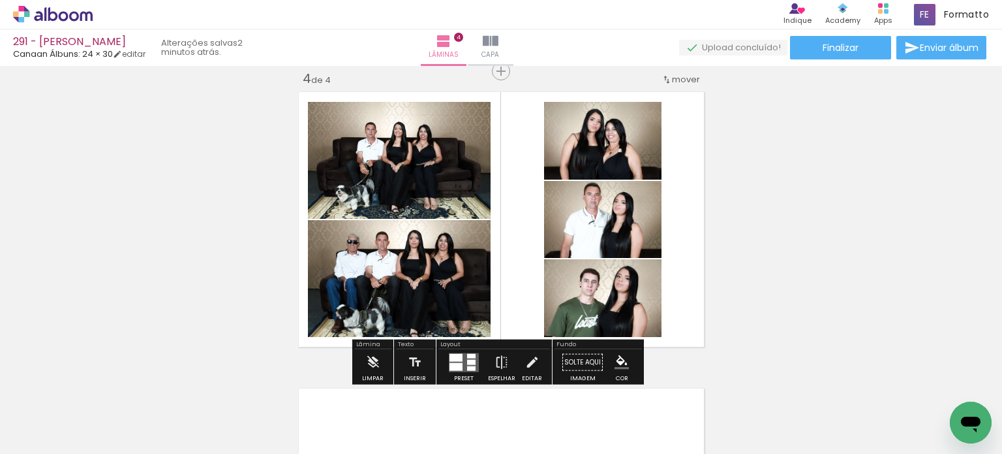
drag, startPoint x: 404, startPoint y: 407, endPoint x: 466, endPoint y: 248, distance: 170.9
click at [466, 248] on quentale-workspace at bounding box center [501, 227] width 1002 height 454
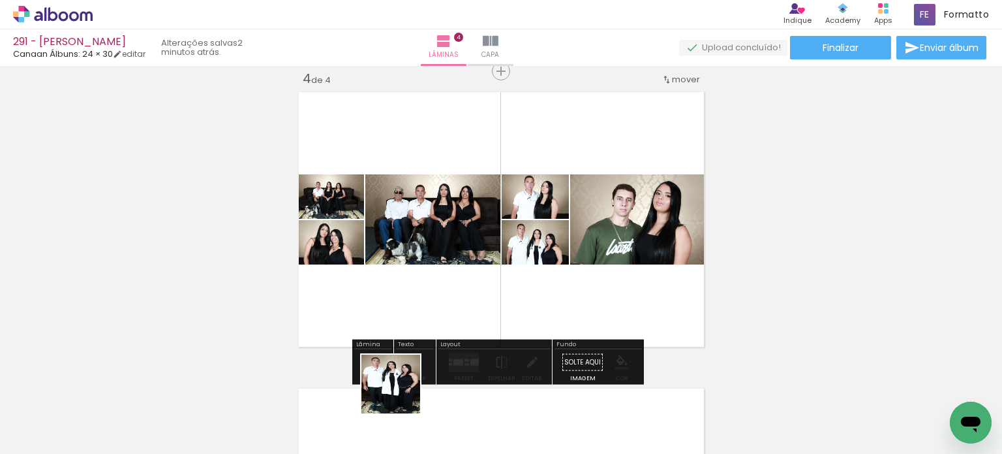
drag, startPoint x: 392, startPoint y: 408, endPoint x: 468, endPoint y: 281, distance: 148.1
click at [468, 281] on quentale-workspace at bounding box center [501, 227] width 1002 height 454
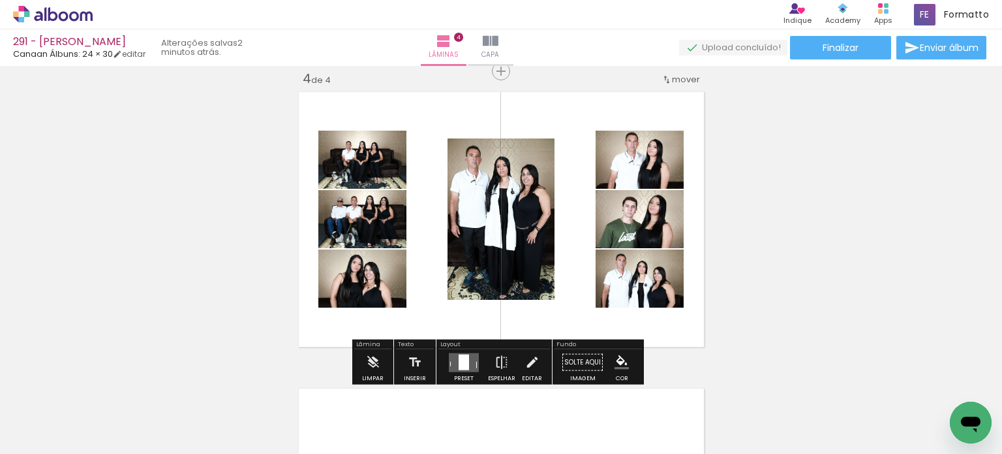
scroll to position [0, 4370]
click at [449, 362] on quentale-layouter at bounding box center [464, 361] width 30 height 19
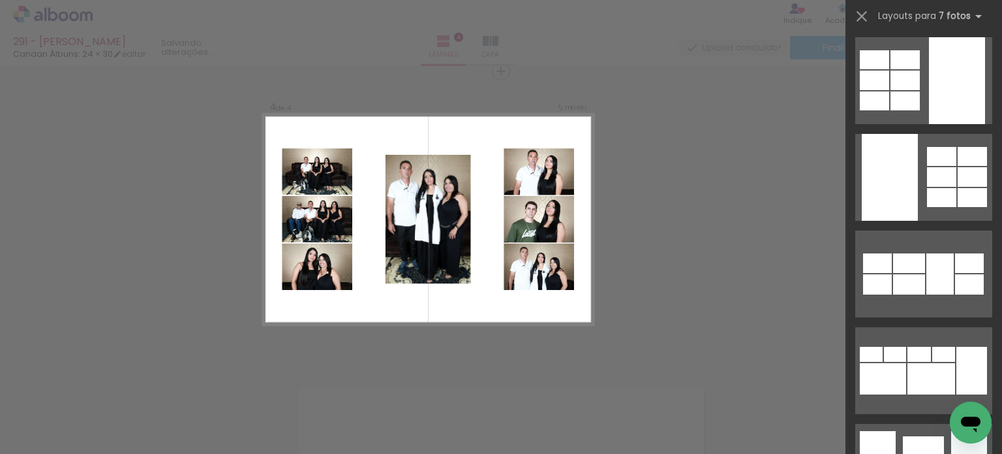
scroll to position [0, 0]
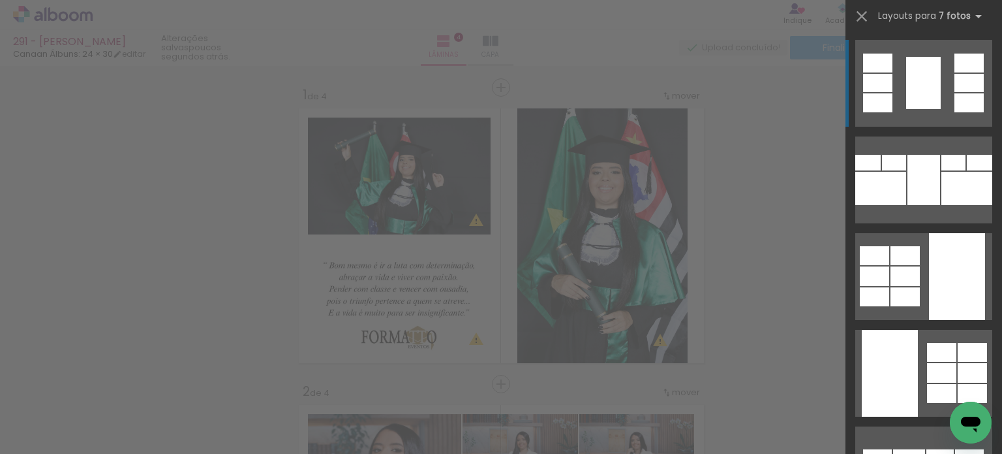
scroll to position [0, 4370]
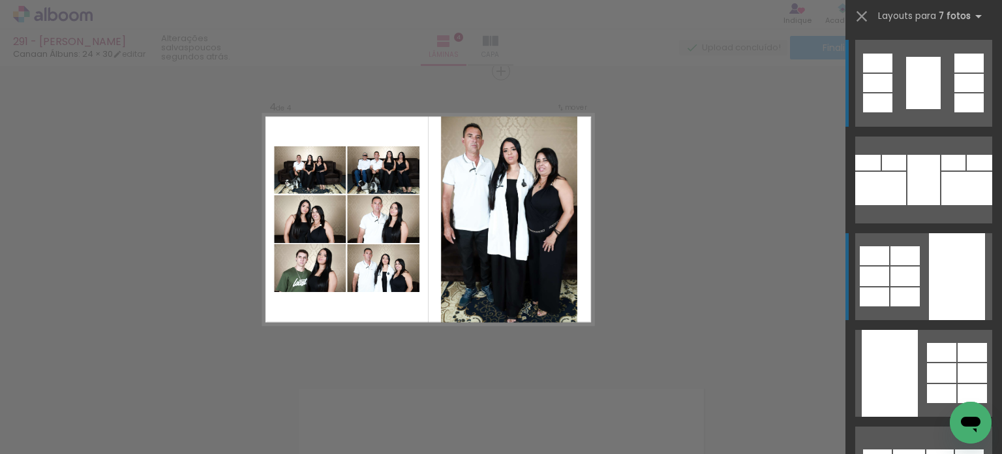
click at [940, 289] on div at bounding box center [957, 276] width 56 height 87
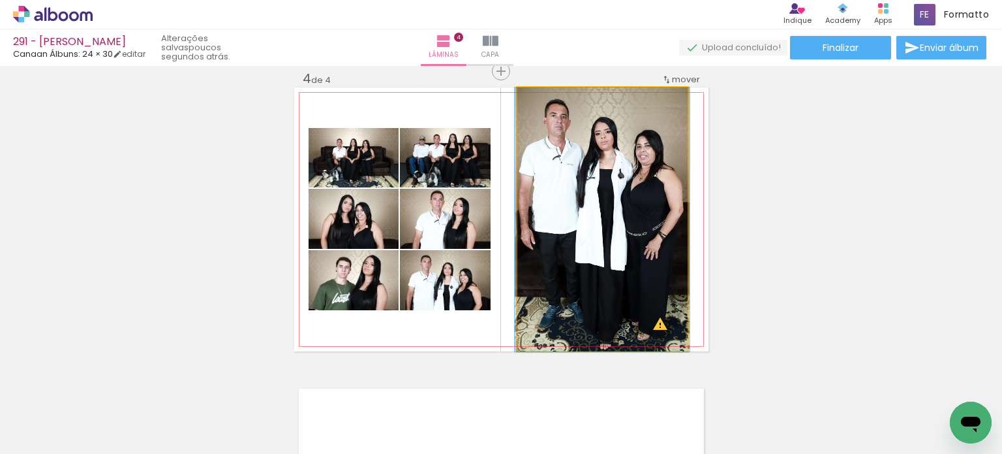
click at [599, 215] on quentale-photo at bounding box center [602, 219] width 170 height 264
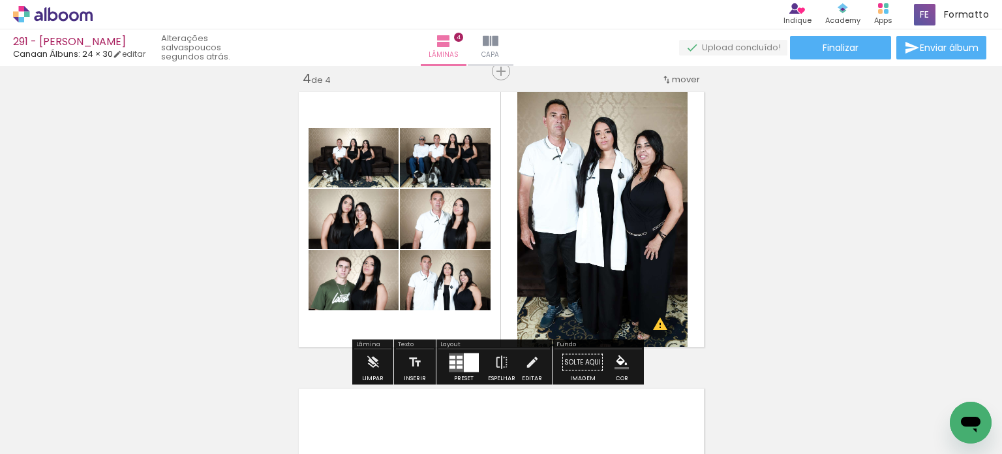
click at [457, 360] on div at bounding box center [460, 362] width 6 height 4
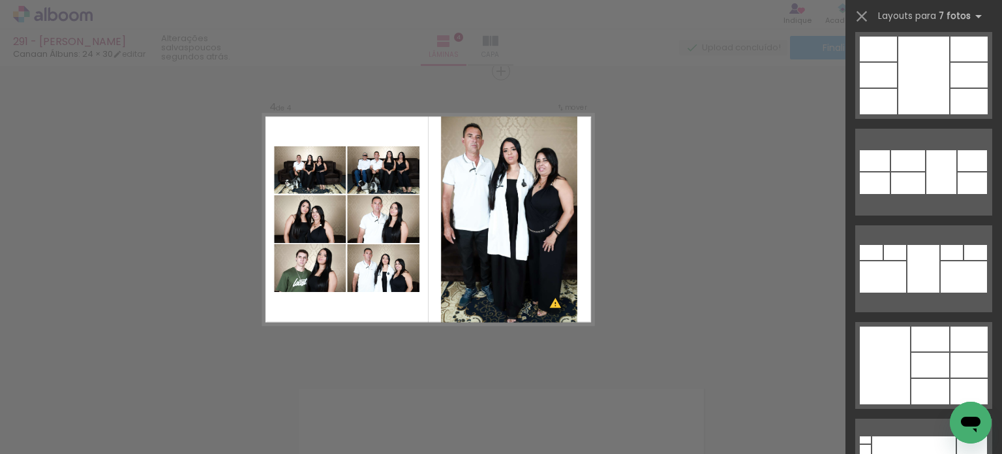
scroll to position [846, 0]
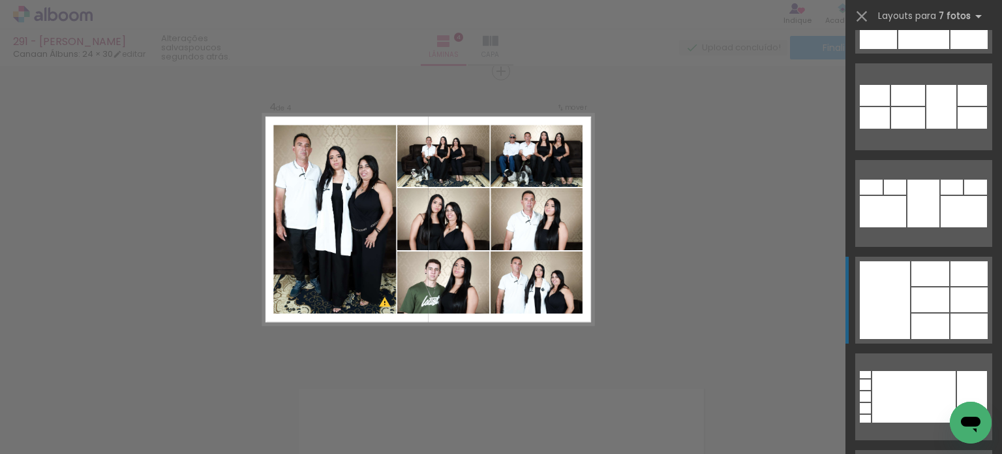
click at [978, 280] on div at bounding box center [969, 273] width 37 height 25
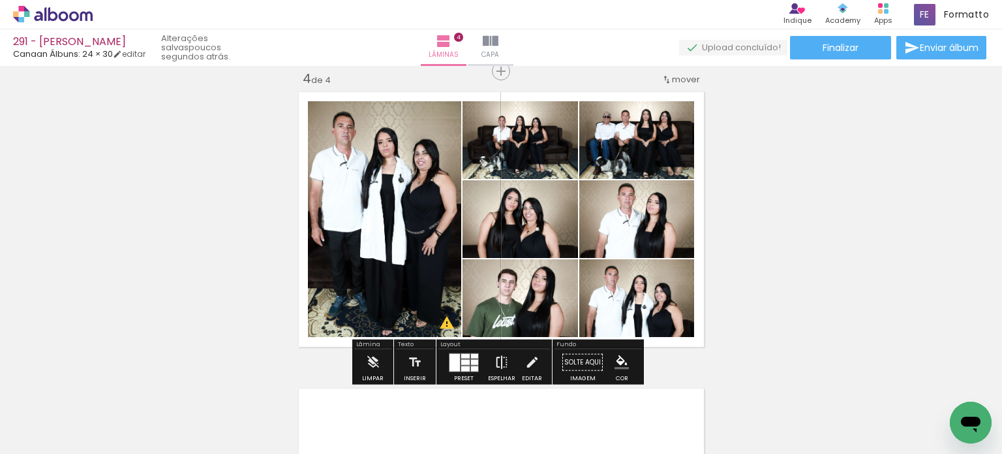
click at [498, 365] on iron-icon at bounding box center [502, 362] width 14 height 26
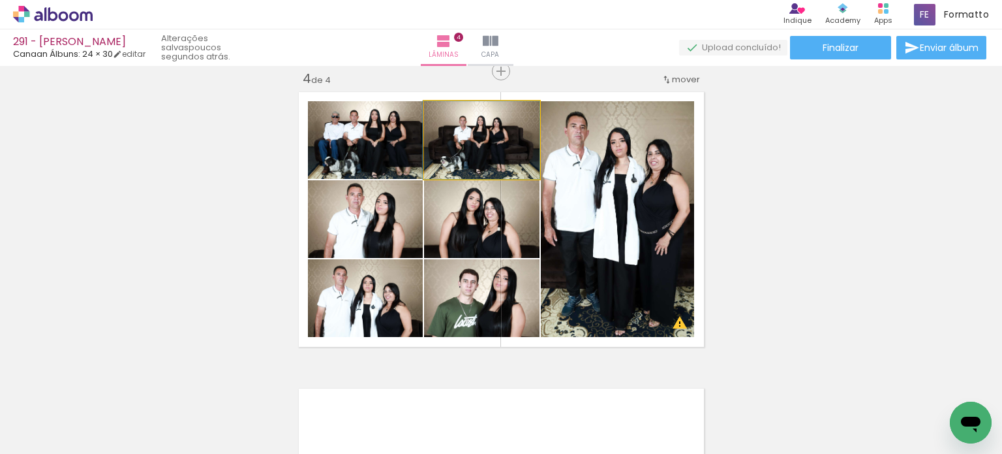
drag, startPoint x: 514, startPoint y: 147, endPoint x: 500, endPoint y: 142, distance: 15.1
drag, startPoint x: 517, startPoint y: 238, endPoint x: 507, endPoint y: 224, distance: 17.4
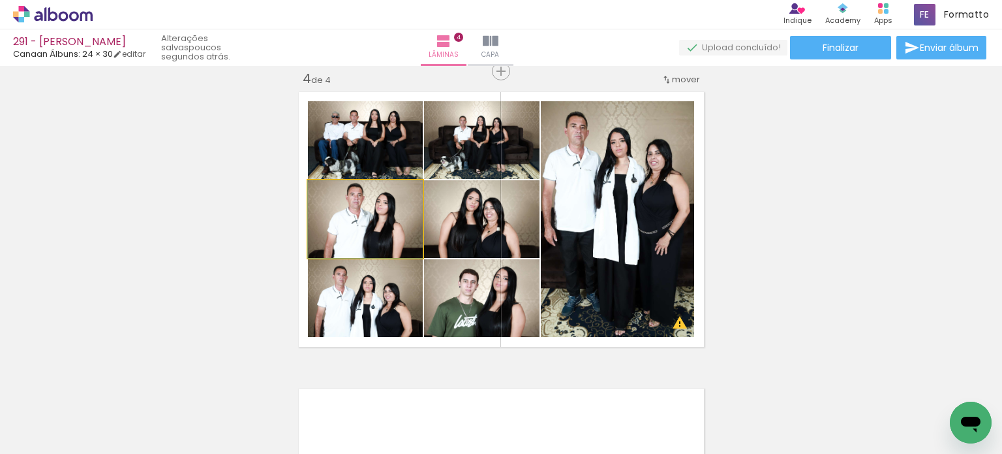
drag, startPoint x: 388, startPoint y: 224, endPoint x: 510, endPoint y: 226, distance: 121.4
click at [0, 0] on slot at bounding box center [0, 0] width 0 height 0
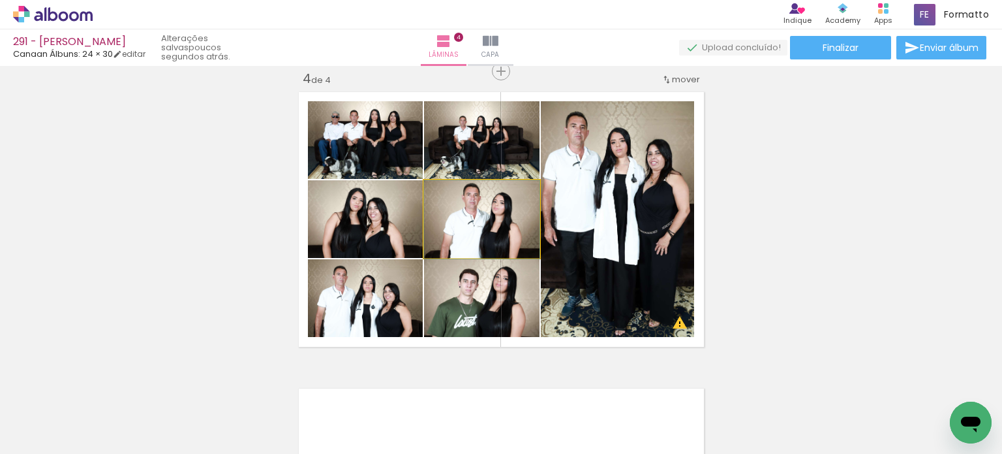
drag, startPoint x: 508, startPoint y: 226, endPoint x: 519, endPoint y: 227, distance: 11.1
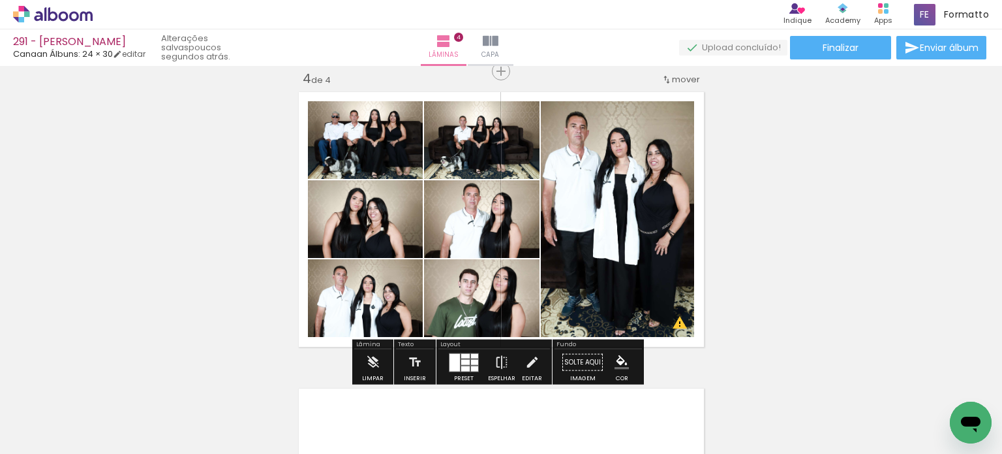
click at [471, 359] on div at bounding box center [474, 361] width 7 height 5
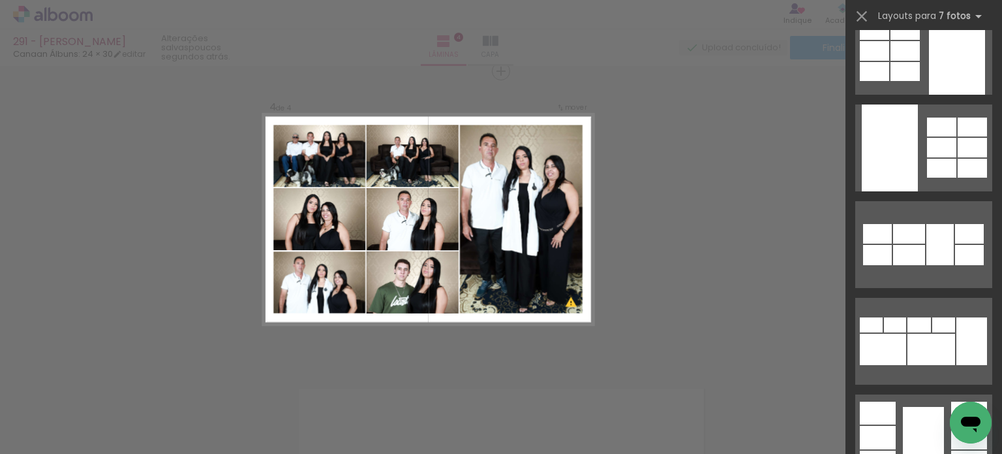
scroll to position [149, 0]
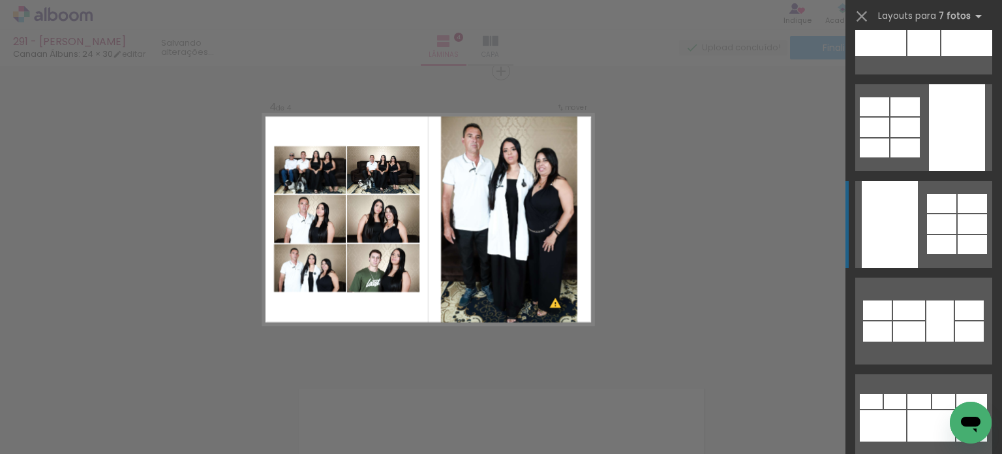
click at [970, 216] on div at bounding box center [972, 224] width 29 height 20
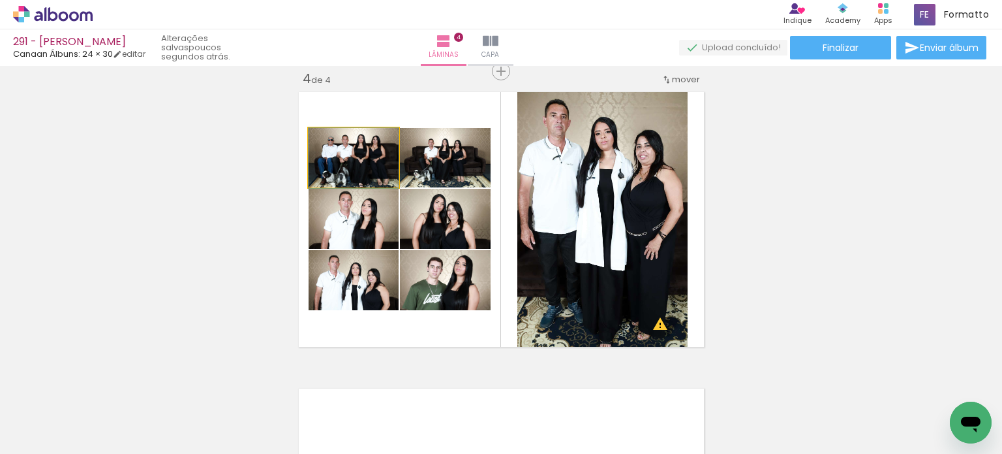
drag, startPoint x: 368, startPoint y: 172, endPoint x: 373, endPoint y: 179, distance: 9.1
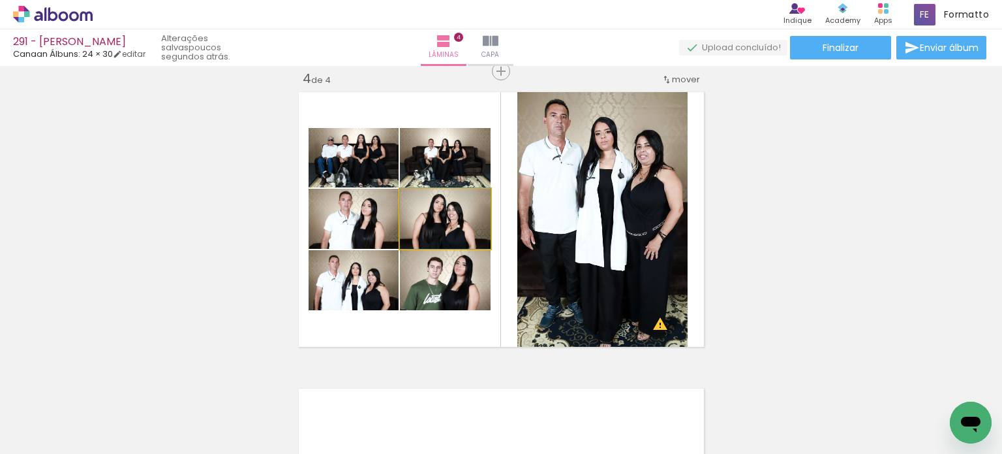
drag, startPoint x: 467, startPoint y: 228, endPoint x: 462, endPoint y: 153, distance: 74.6
click at [0, 0] on slot at bounding box center [0, 0] width 0 height 0
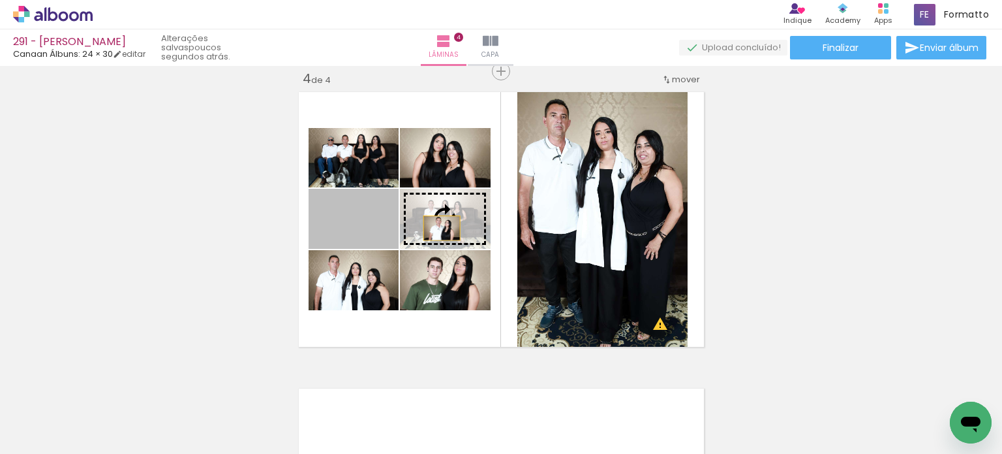
drag, startPoint x: 380, startPoint y: 232, endPoint x: 437, endPoint y: 228, distance: 56.3
click at [0, 0] on slot at bounding box center [0, 0] width 0 height 0
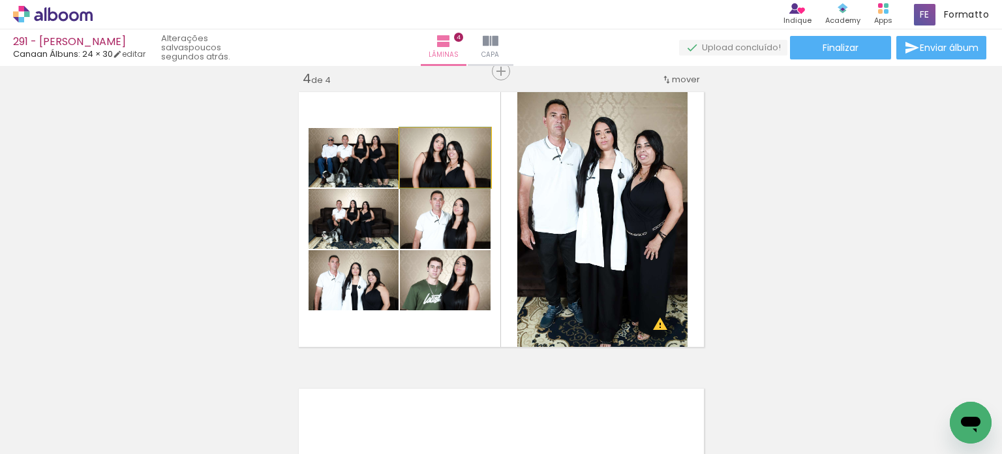
drag, startPoint x: 458, startPoint y: 168, endPoint x: 371, endPoint y: 169, distance: 87.5
click at [0, 0] on slot at bounding box center [0, 0] width 0 height 0
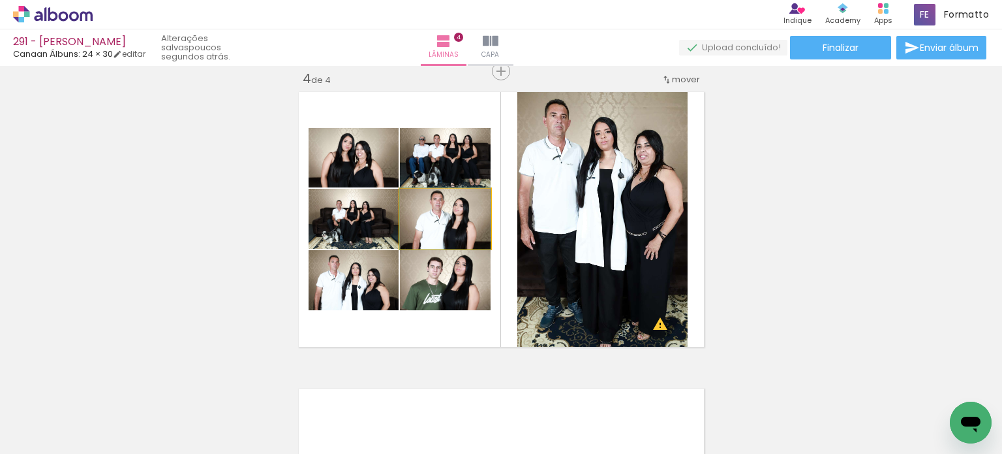
drag, startPoint x: 461, startPoint y: 234, endPoint x: 362, endPoint y: 234, distance: 99.2
click at [0, 0] on slot at bounding box center [0, 0] width 0 height 0
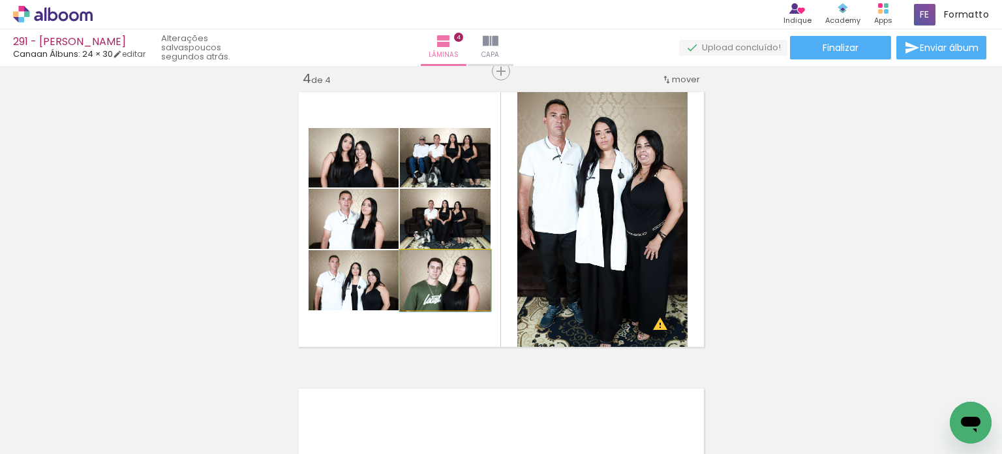
drag, startPoint x: 465, startPoint y: 290, endPoint x: 377, endPoint y: 290, distance: 88.8
click at [0, 0] on slot at bounding box center [0, 0] width 0 height 0
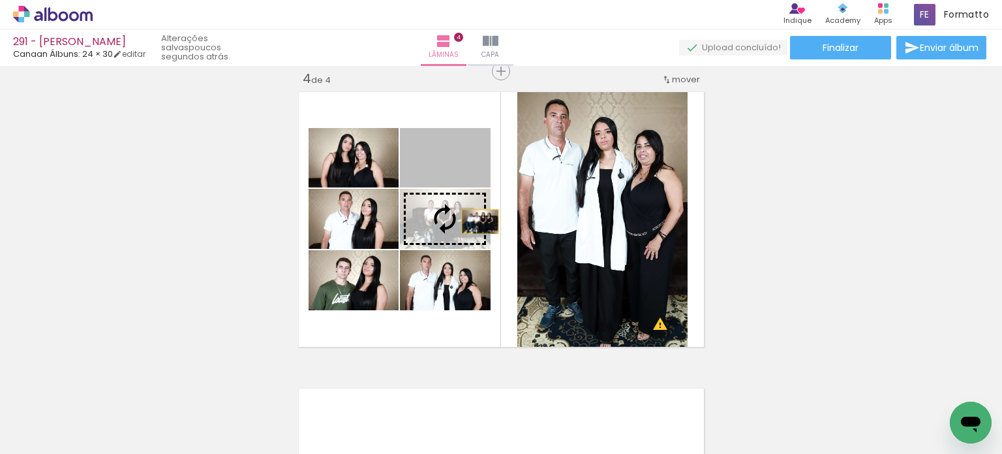
drag, startPoint x: 473, startPoint y: 170, endPoint x: 475, endPoint y: 209, distance: 39.9
click at [0, 0] on slot at bounding box center [0, 0] width 0 height 0
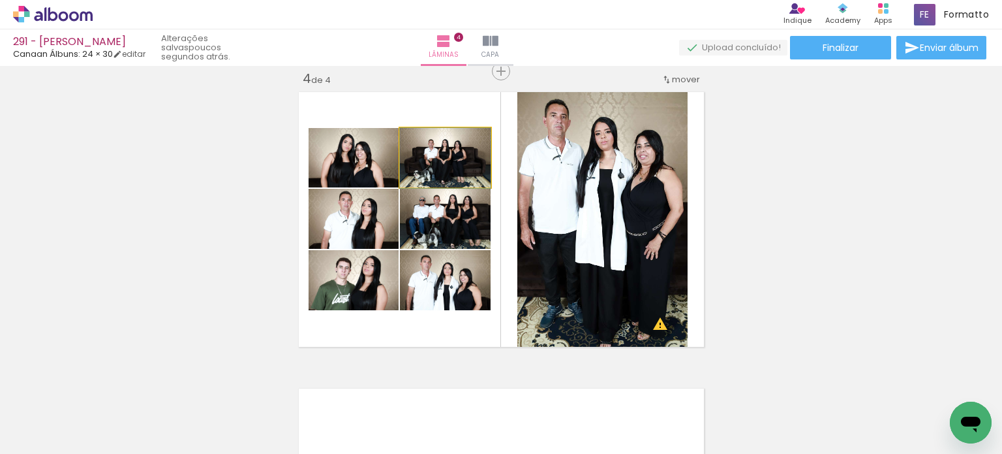
drag, startPoint x: 472, startPoint y: 162, endPoint x: 476, endPoint y: 198, distance: 35.4
click at [0, 0] on slot at bounding box center [0, 0] width 0 height 0
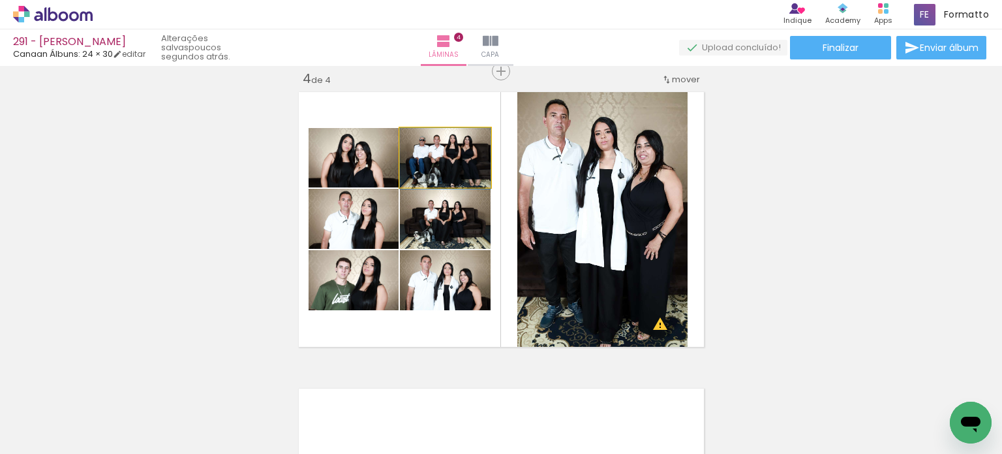
drag, startPoint x: 472, startPoint y: 161, endPoint x: 472, endPoint y: 191, distance: 30.0
click at [0, 0] on slot at bounding box center [0, 0] width 0 height 0
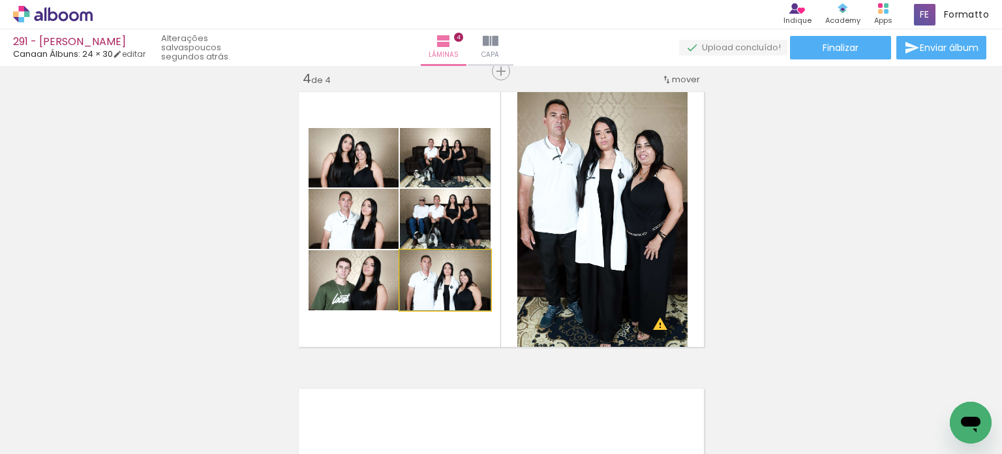
drag, startPoint x: 474, startPoint y: 297, endPoint x: 481, endPoint y: 294, distance: 7.3
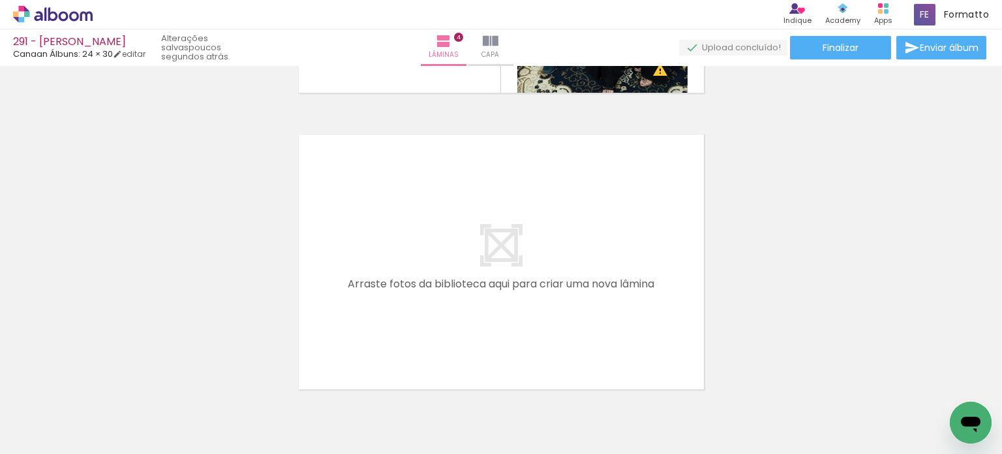
scroll to position [1161, 0]
click at [194, 384] on iron-icon at bounding box center [190, 384] width 14 height 14
click at [270, 382] on iron-icon at bounding box center [263, 384] width 14 height 14
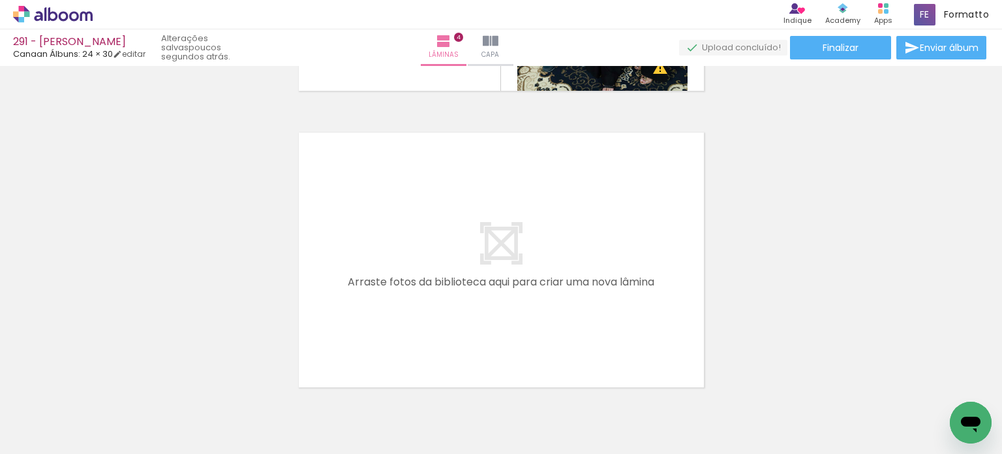
drag, startPoint x: 345, startPoint y: 383, endPoint x: 325, endPoint y: 361, distance: 29.6
click at [343, 384] on iron-icon at bounding box center [337, 384] width 14 height 14
drag, startPoint x: 449, startPoint y: 390, endPoint x: 449, endPoint y: 313, distance: 77.0
click at [449, 313] on quentale-workspace at bounding box center [501, 227] width 1002 height 454
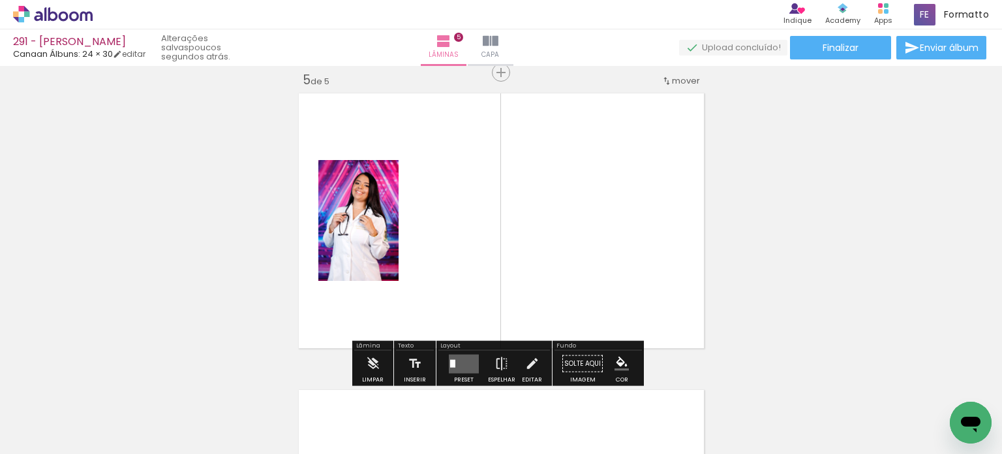
scroll to position [1201, 0]
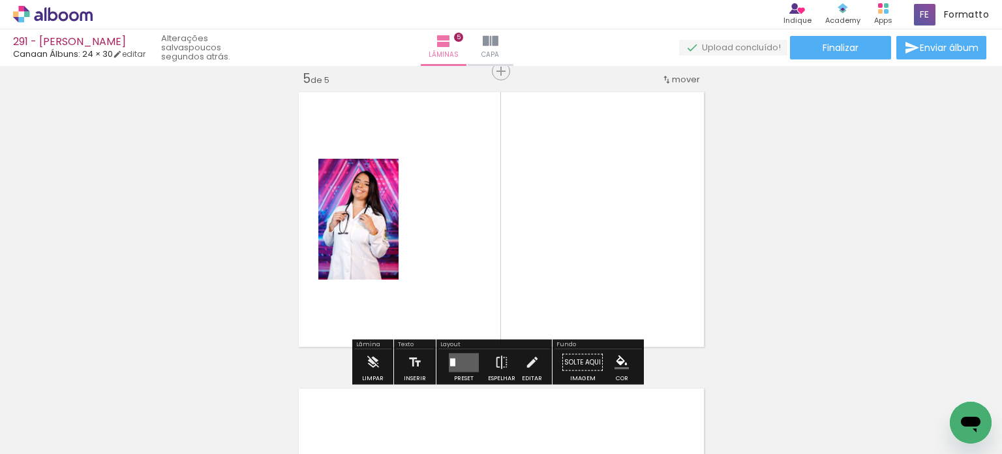
click at [454, 394] on div at bounding box center [433, 409] width 43 height 65
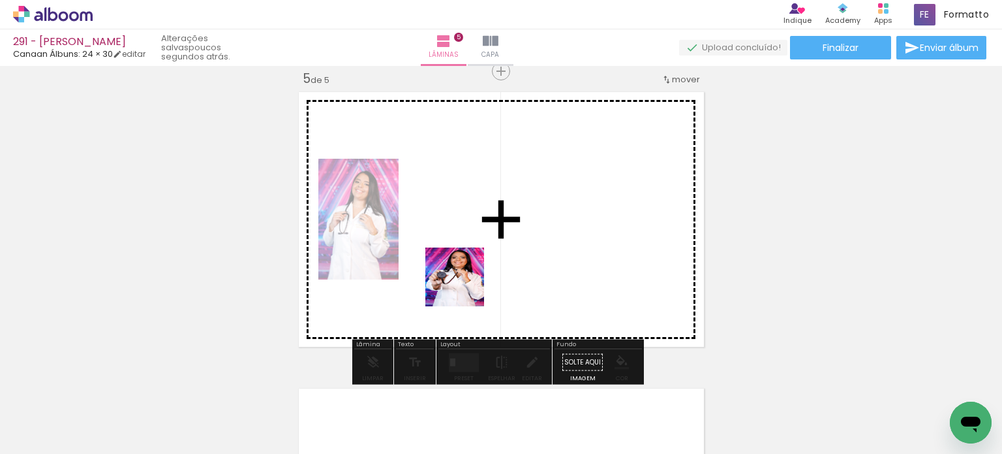
drag, startPoint x: 452, startPoint y: 379, endPoint x: 453, endPoint y: 363, distance: 16.3
click at [465, 277] on quentale-workspace at bounding box center [501, 227] width 1002 height 454
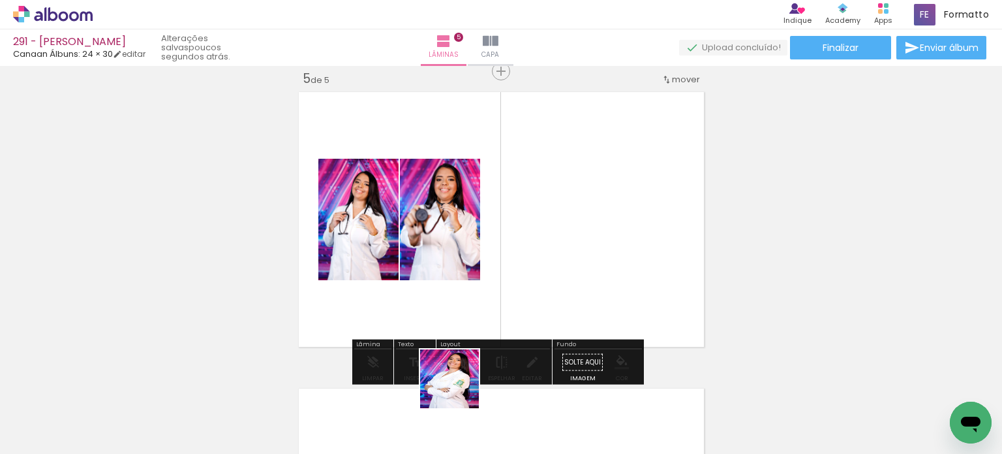
drag, startPoint x: 459, startPoint y: 388, endPoint x: 509, endPoint y: 296, distance: 104.5
click at [509, 296] on quentale-workspace at bounding box center [501, 227] width 1002 height 454
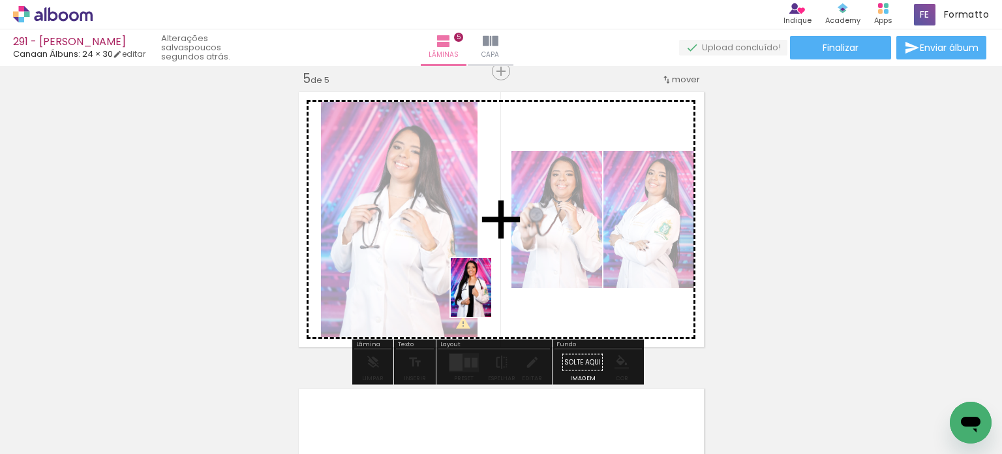
drag, startPoint x: 219, startPoint y: 413, endPoint x: 510, endPoint y: 289, distance: 315.8
click at [510, 289] on quentale-workspace at bounding box center [501, 227] width 1002 height 454
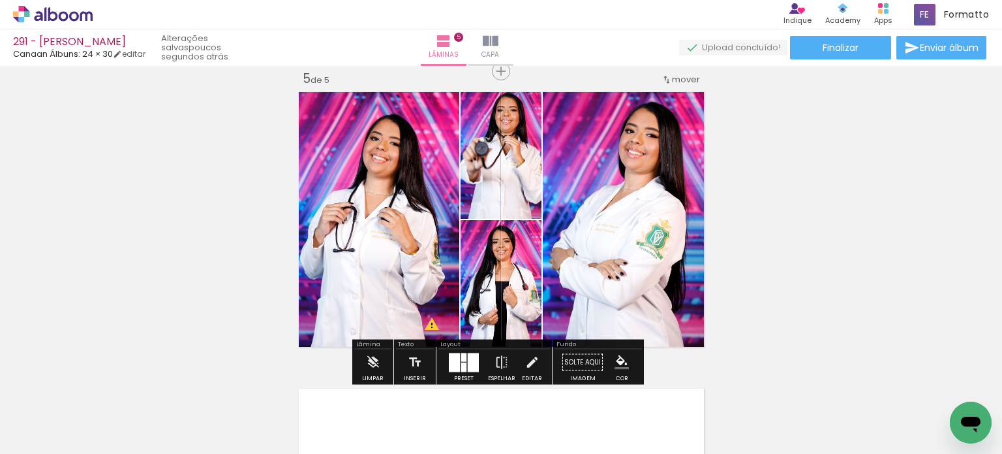
click at [454, 367] on div at bounding box center [454, 361] width 11 height 19
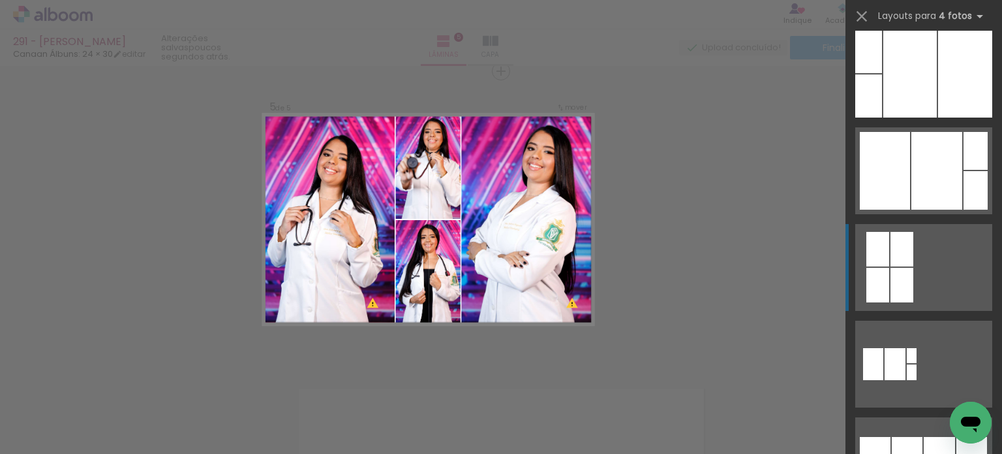
scroll to position [783, 0]
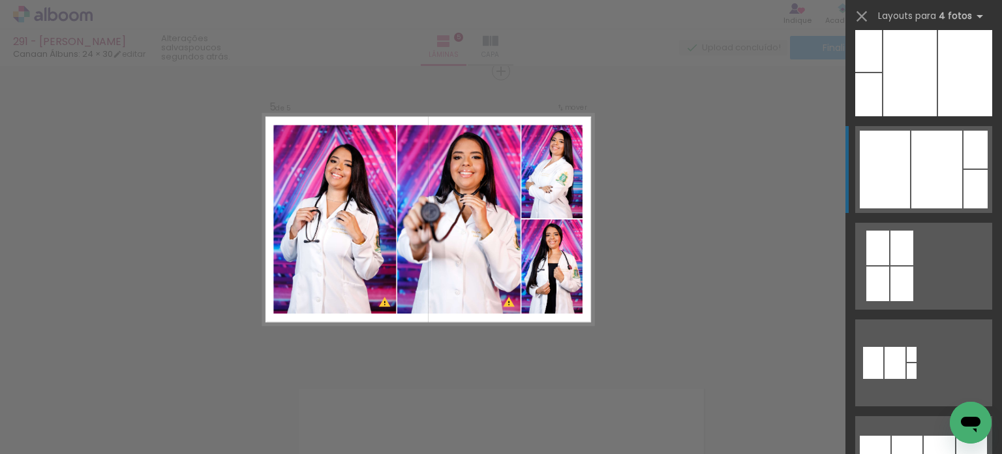
click at [964, 196] on div at bounding box center [976, 189] width 24 height 39
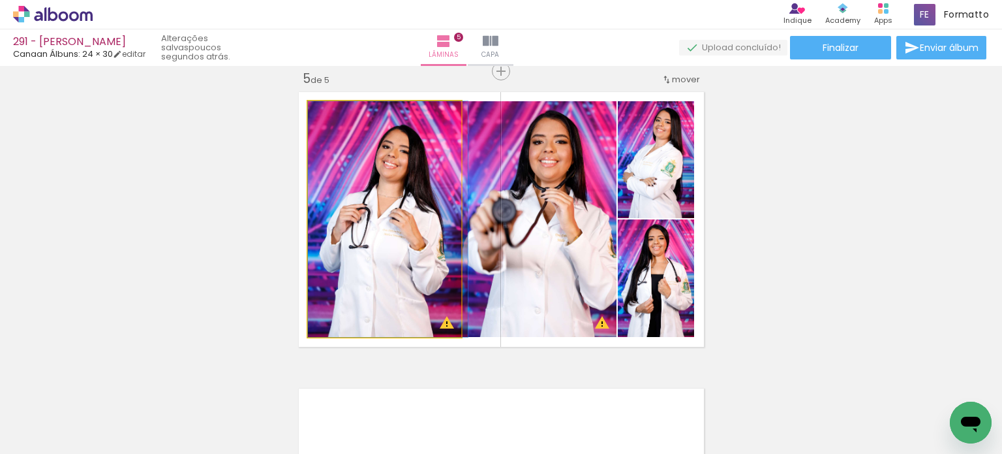
drag, startPoint x: 428, startPoint y: 221, endPoint x: 530, endPoint y: 223, distance: 101.8
click at [0, 0] on slot at bounding box center [0, 0] width 0 height 0
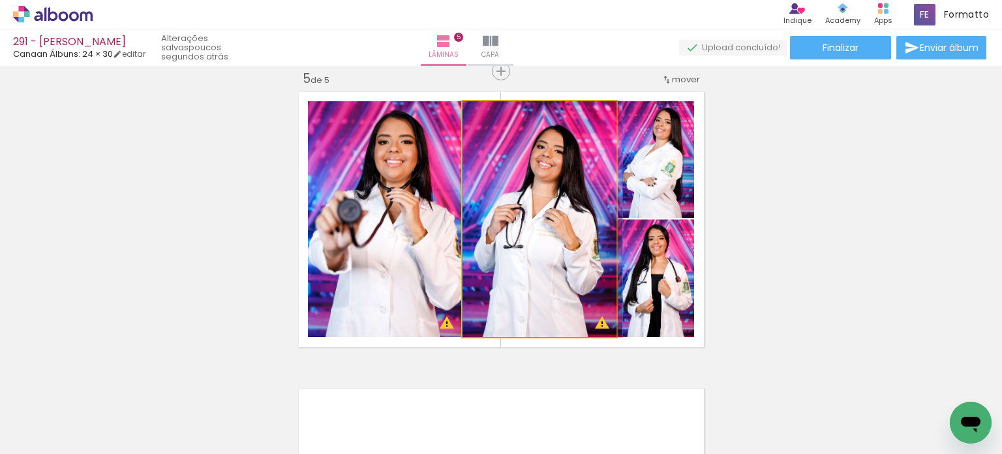
drag, startPoint x: 544, startPoint y: 221, endPoint x: 561, endPoint y: 224, distance: 17.2
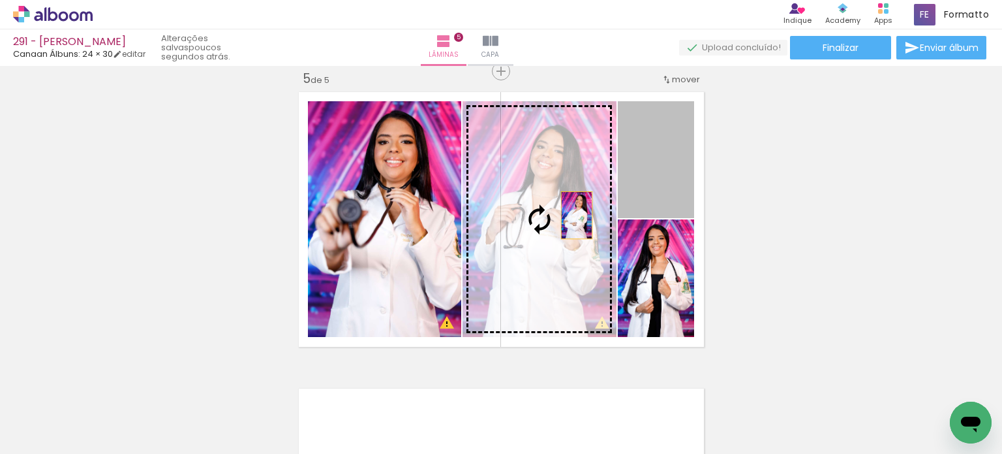
drag, startPoint x: 637, startPoint y: 184, endPoint x: 561, endPoint y: 221, distance: 84.9
click at [0, 0] on slot at bounding box center [0, 0] width 0 height 0
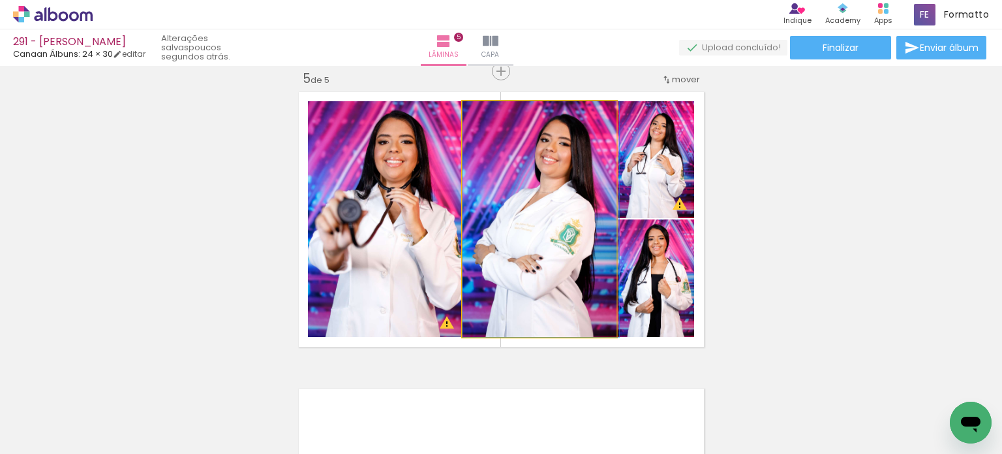
drag, startPoint x: 561, startPoint y: 221, endPoint x: 577, endPoint y: 216, distance: 16.3
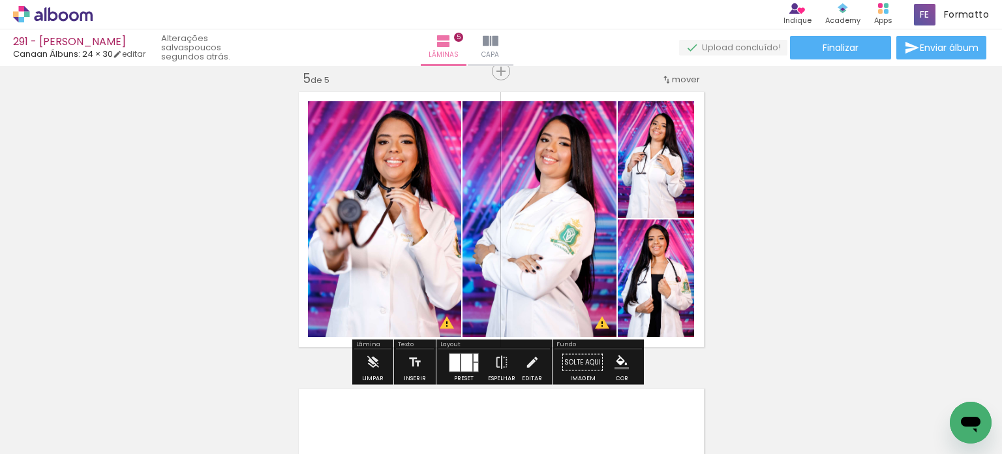
drag, startPoint x: 574, startPoint y: 262, endPoint x: 564, endPoint y: 258, distance: 10.5
click at [0, 0] on slot at bounding box center [0, 0] width 0 height 0
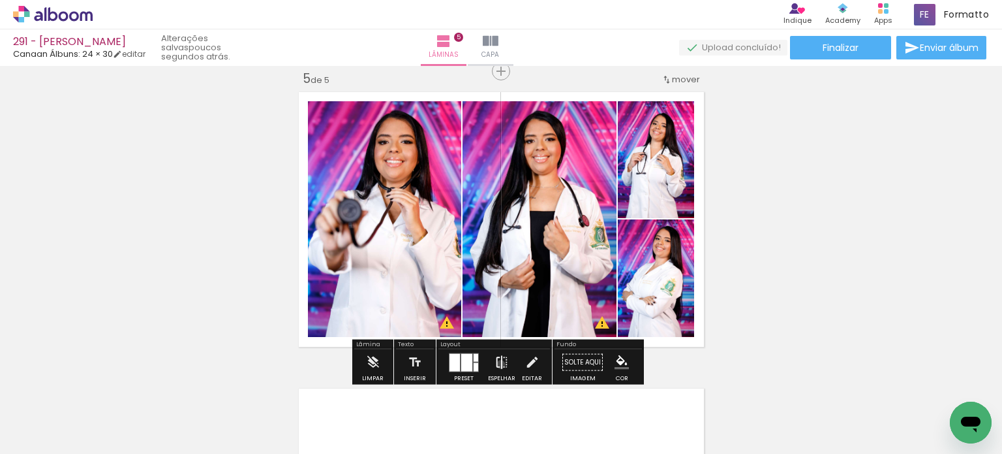
click at [498, 363] on iron-icon at bounding box center [502, 362] width 14 height 26
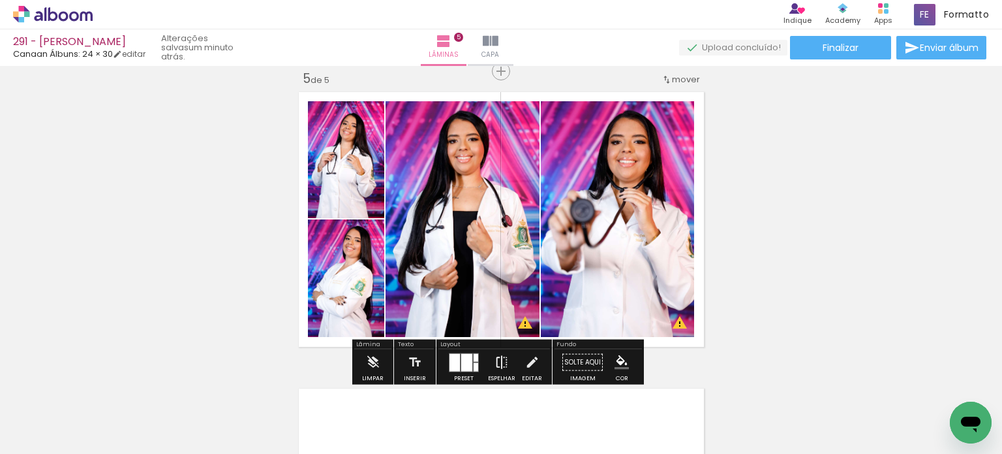
click at [501, 362] on iron-icon at bounding box center [502, 362] width 14 height 26
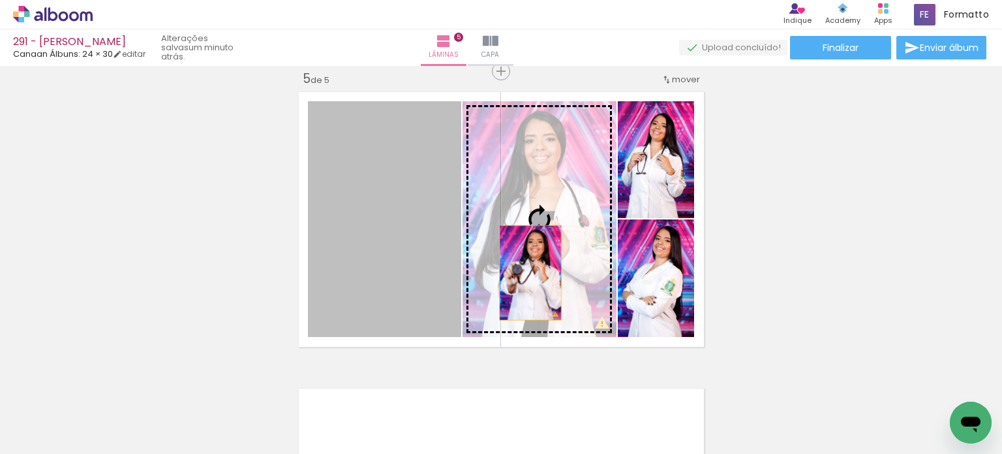
drag, startPoint x: 428, startPoint y: 268, endPoint x: 525, endPoint y: 272, distance: 97.3
click at [0, 0] on slot at bounding box center [0, 0] width 0 height 0
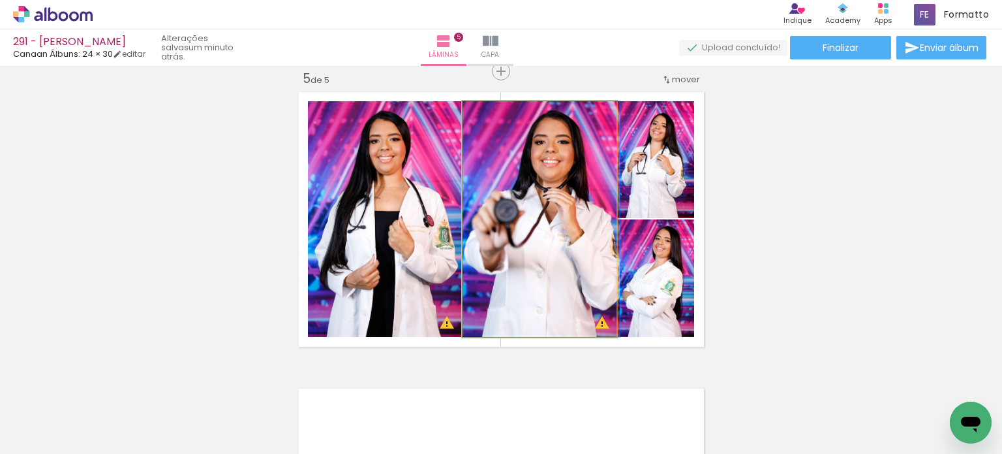
drag, startPoint x: 536, startPoint y: 266, endPoint x: 555, endPoint y: 263, distance: 19.2
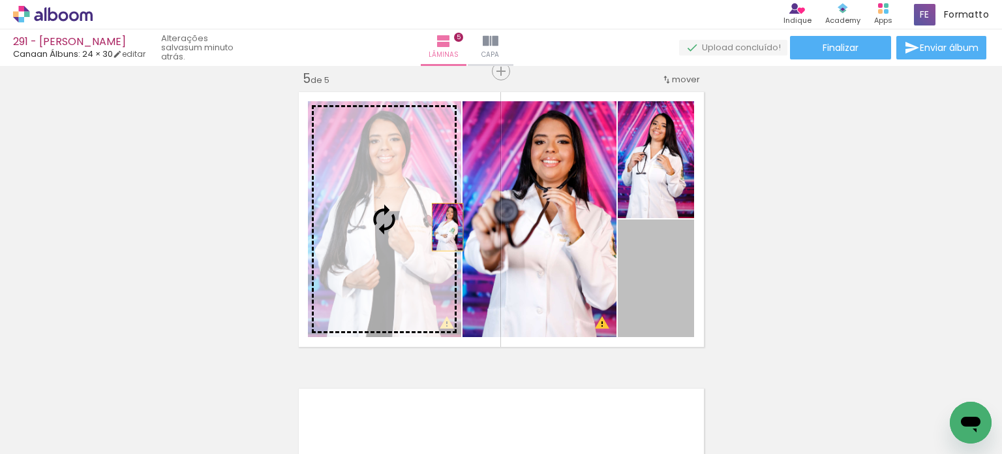
drag, startPoint x: 630, startPoint y: 268, endPoint x: 389, endPoint y: 221, distance: 245.2
click at [0, 0] on slot at bounding box center [0, 0] width 0 height 0
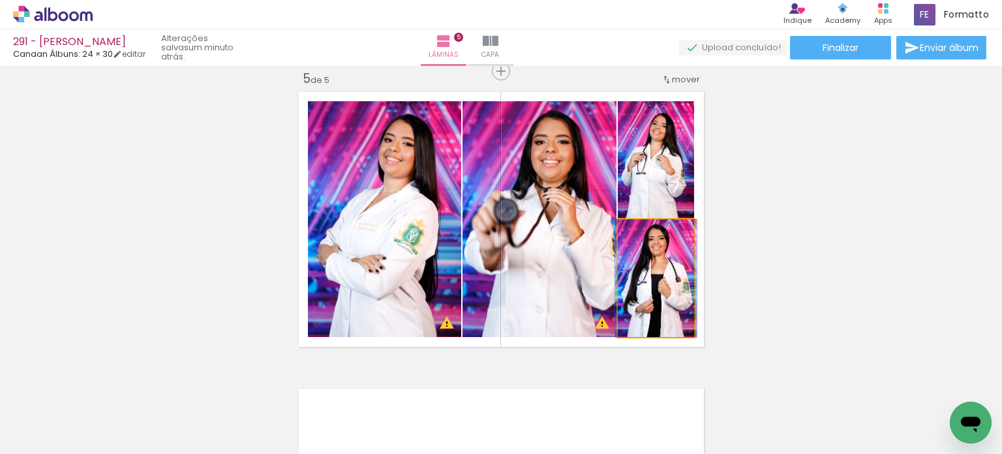
drag, startPoint x: 662, startPoint y: 311, endPoint x: 668, endPoint y: 313, distance: 6.7
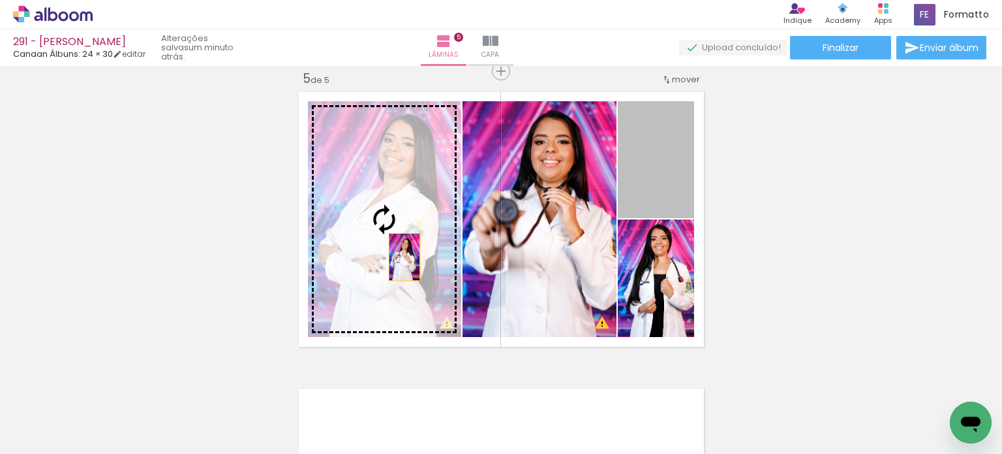
drag, startPoint x: 640, startPoint y: 200, endPoint x: 391, endPoint y: 257, distance: 255.2
click at [0, 0] on slot at bounding box center [0, 0] width 0 height 0
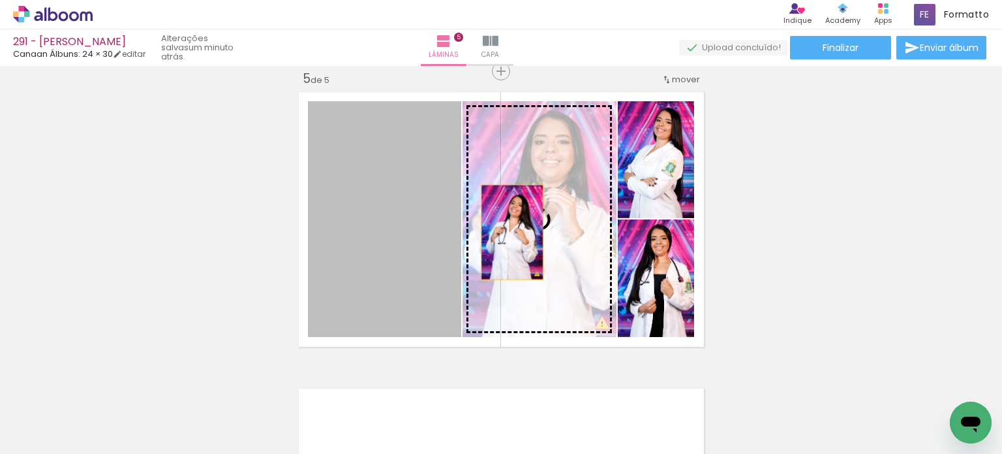
drag, startPoint x: 407, startPoint y: 231, endPoint x: 514, endPoint y: 232, distance: 107.0
click at [0, 0] on slot at bounding box center [0, 0] width 0 height 0
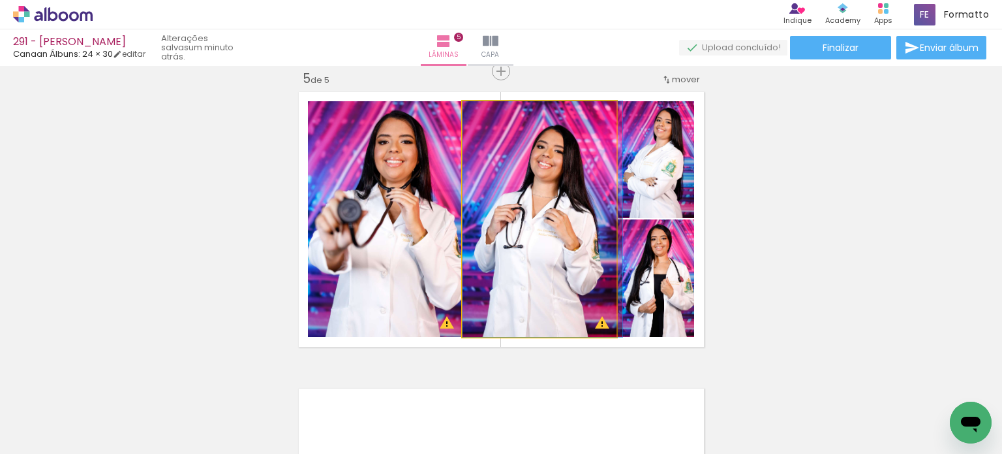
drag, startPoint x: 525, startPoint y: 229, endPoint x: 535, endPoint y: 229, distance: 10.4
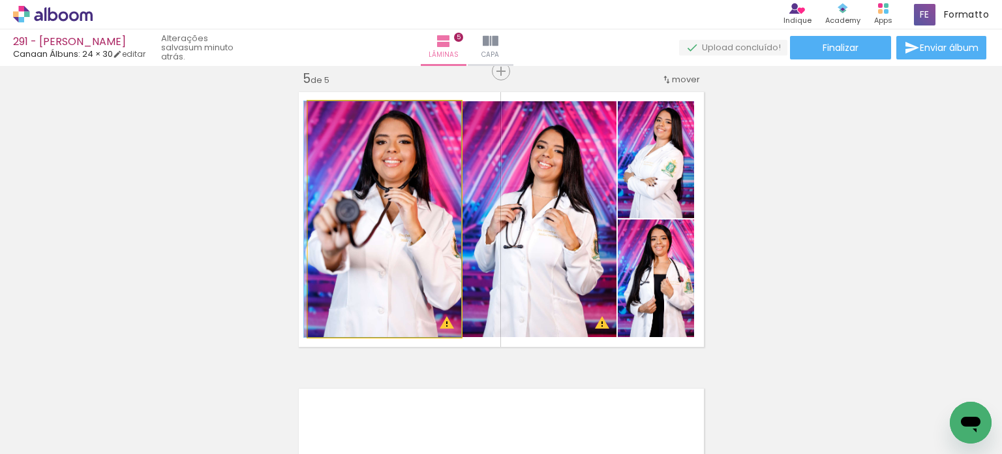
drag, startPoint x: 401, startPoint y: 234, endPoint x: 387, endPoint y: 225, distance: 16.5
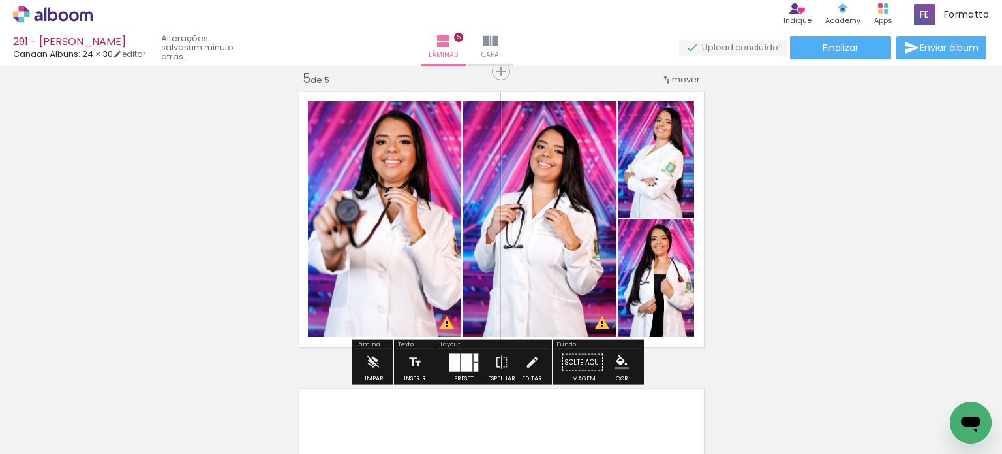
drag, startPoint x: 534, startPoint y: 228, endPoint x: 386, endPoint y: 218, distance: 148.5
click at [0, 0] on slot at bounding box center [0, 0] width 0 height 0
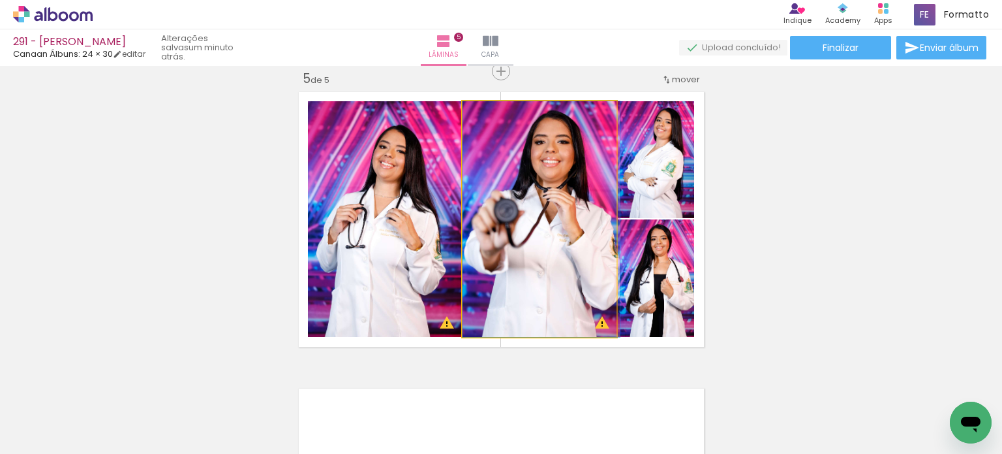
drag, startPoint x: 516, startPoint y: 218, endPoint x: 531, endPoint y: 213, distance: 15.7
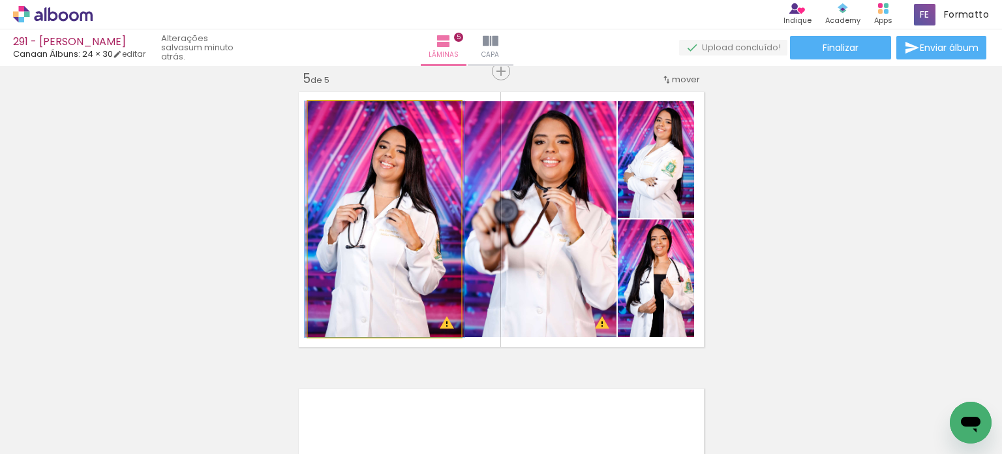
drag, startPoint x: 351, startPoint y: 216, endPoint x: 348, endPoint y: 225, distance: 9.5
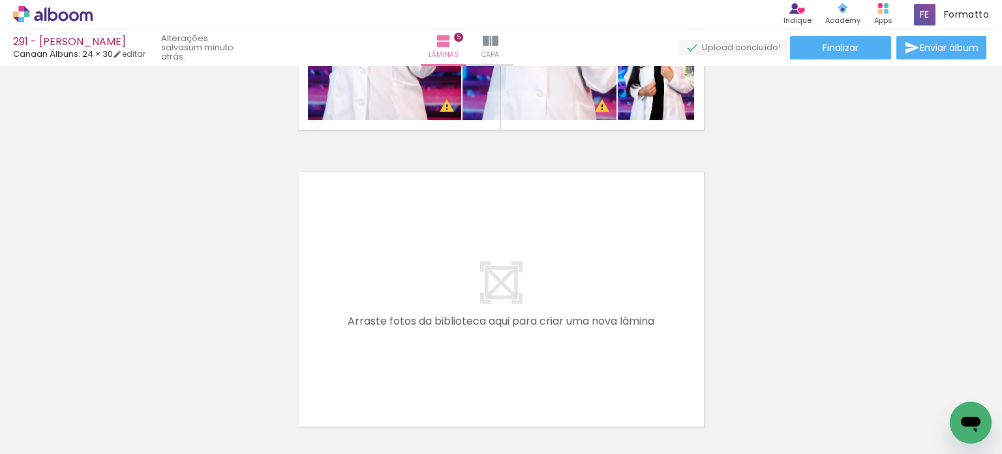
scroll to position [1462, 0]
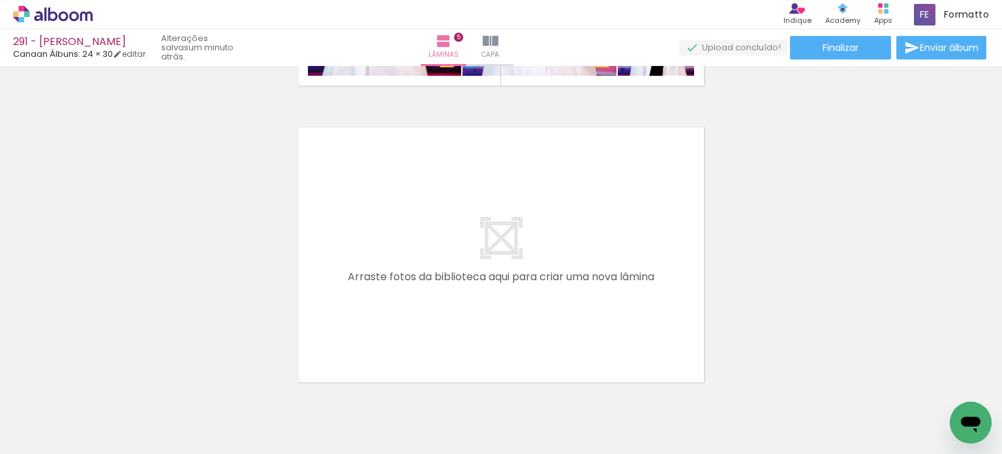
click at [410, 382] on iron-icon at bounding box center [405, 384] width 14 height 14
drag, startPoint x: 364, startPoint y: 397, endPoint x: 393, endPoint y: 317, distance: 84.9
click at [393, 317] on quentale-workspace at bounding box center [501, 227] width 1002 height 454
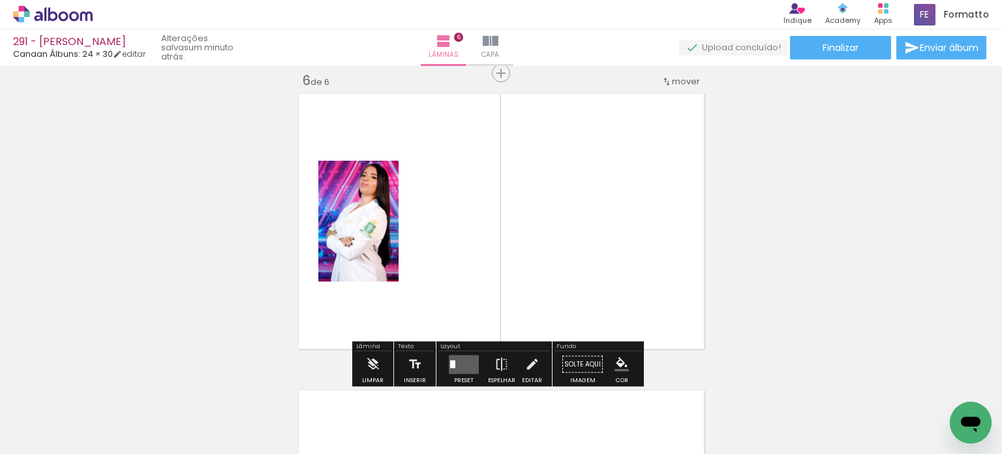
scroll to position [1498, 0]
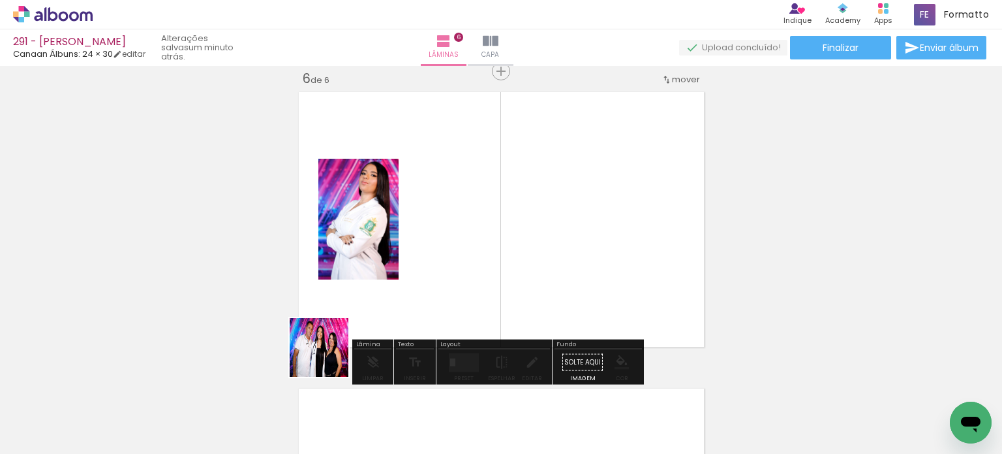
drag, startPoint x: 329, startPoint y: 357, endPoint x: 274, endPoint y: 362, distance: 55.1
click at [388, 284] on quentale-workspace at bounding box center [501, 227] width 1002 height 454
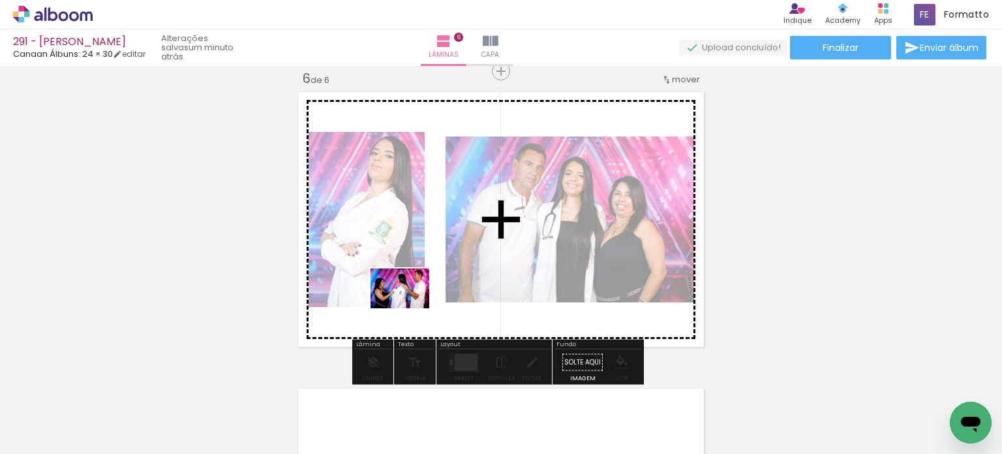
drag, startPoint x: 231, startPoint y: 396, endPoint x: 410, endPoint y: 307, distance: 199.6
click at [410, 307] on quentale-workspace at bounding box center [501, 227] width 1002 height 454
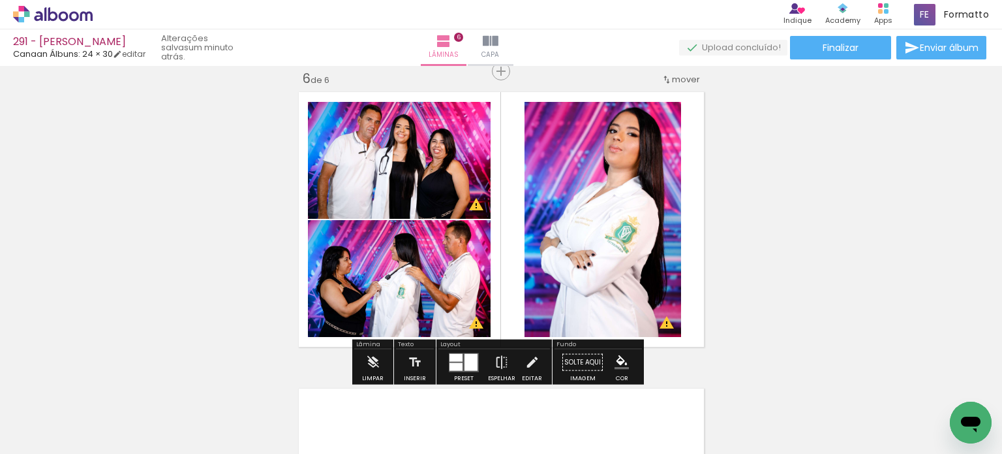
scroll to position [0, 355]
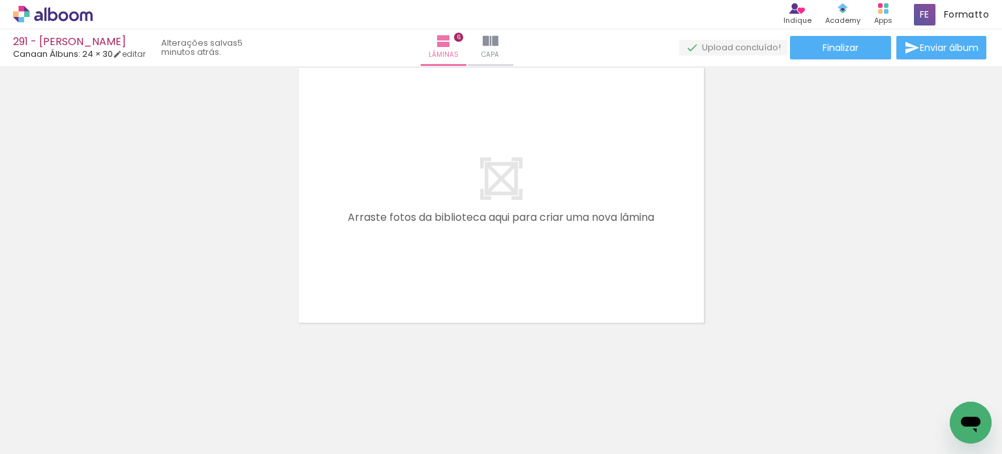
scroll to position [0, 3109]
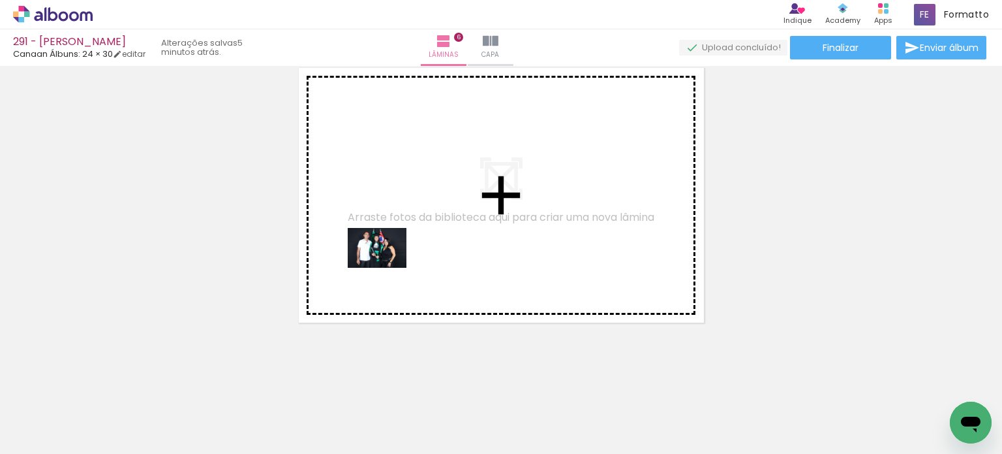
drag, startPoint x: 245, startPoint y: 411, endPoint x: 308, endPoint y: 391, distance: 65.8
click at [392, 256] on quentale-workspace at bounding box center [501, 227] width 1002 height 454
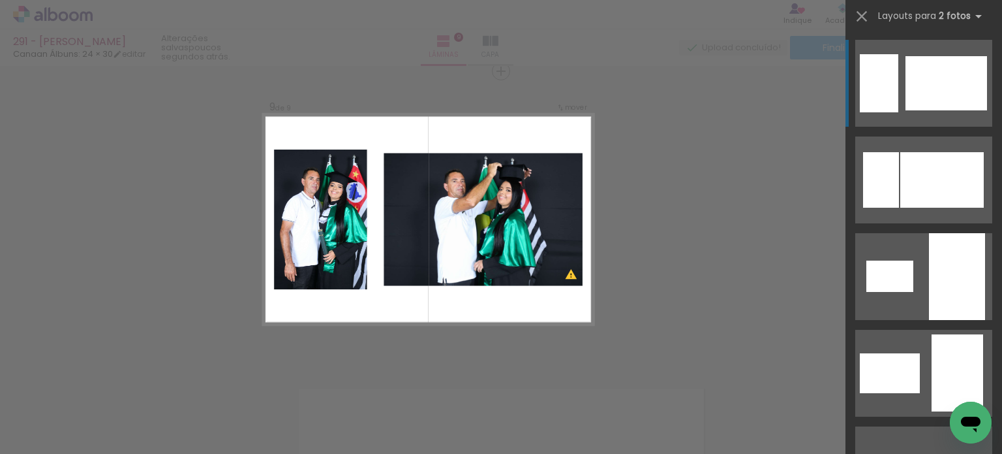
click at [946, 105] on div at bounding box center [947, 83] width 82 height 54
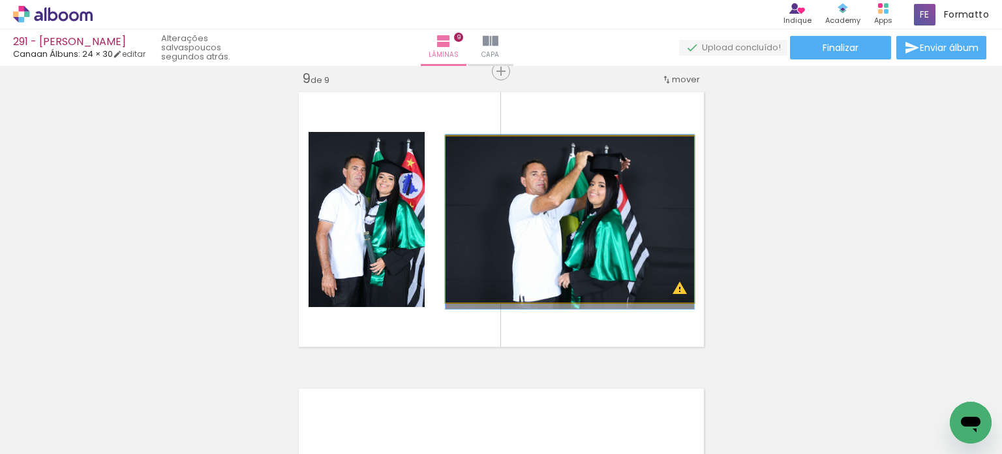
drag, startPoint x: 609, startPoint y: 211, endPoint x: 591, endPoint y: 216, distance: 18.4
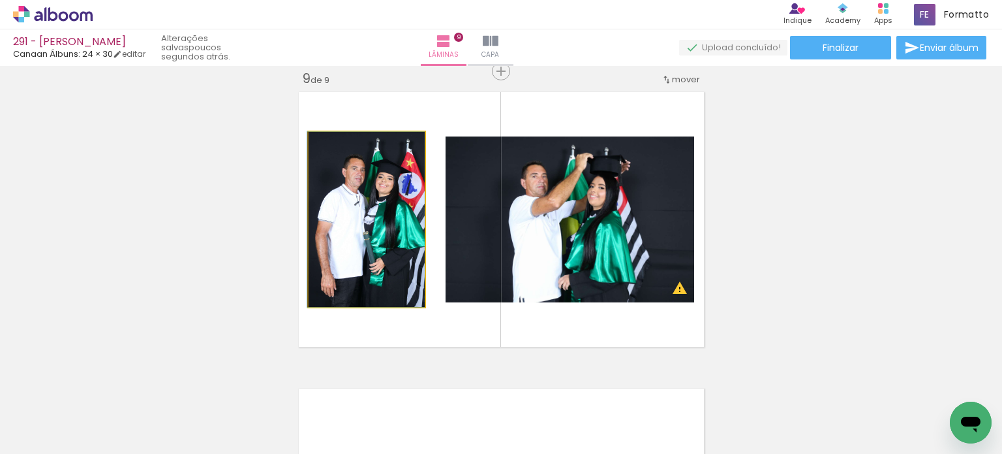
drag, startPoint x: 402, startPoint y: 215, endPoint x: 386, endPoint y: 208, distance: 17.6
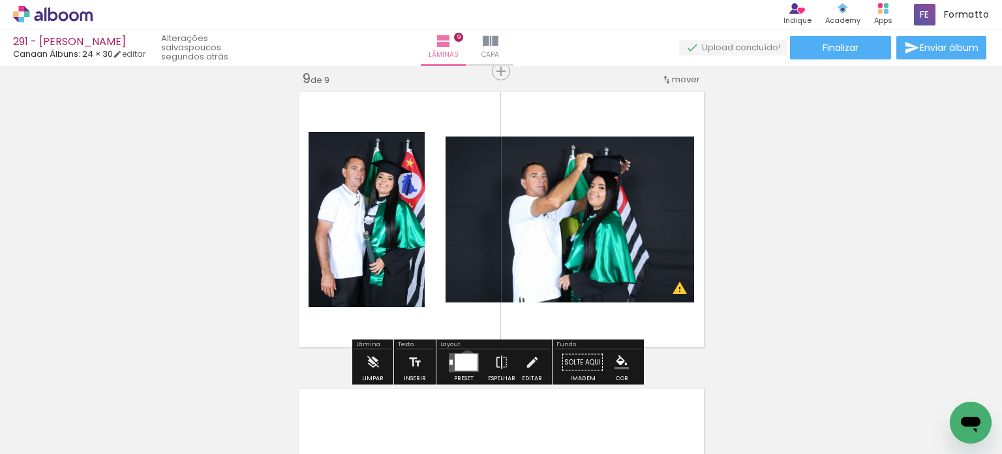
click at [465, 357] on div at bounding box center [466, 361] width 23 height 17
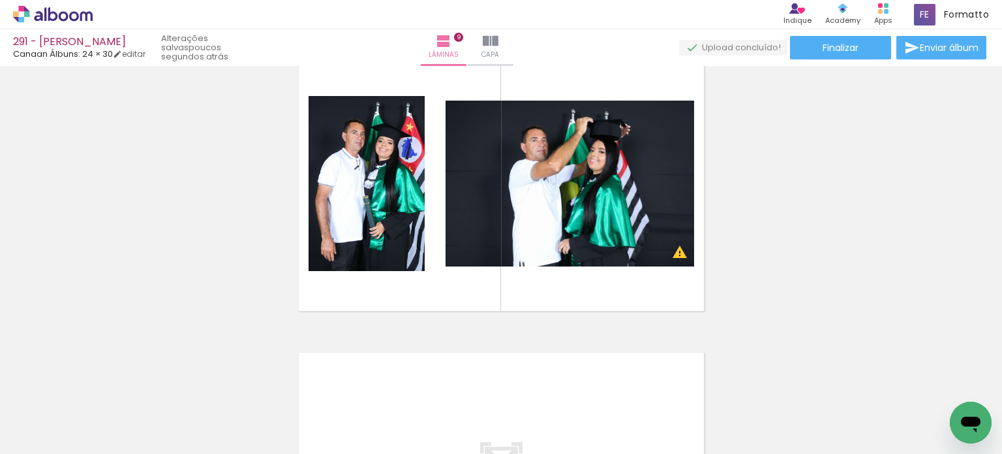
scroll to position [2452, 0]
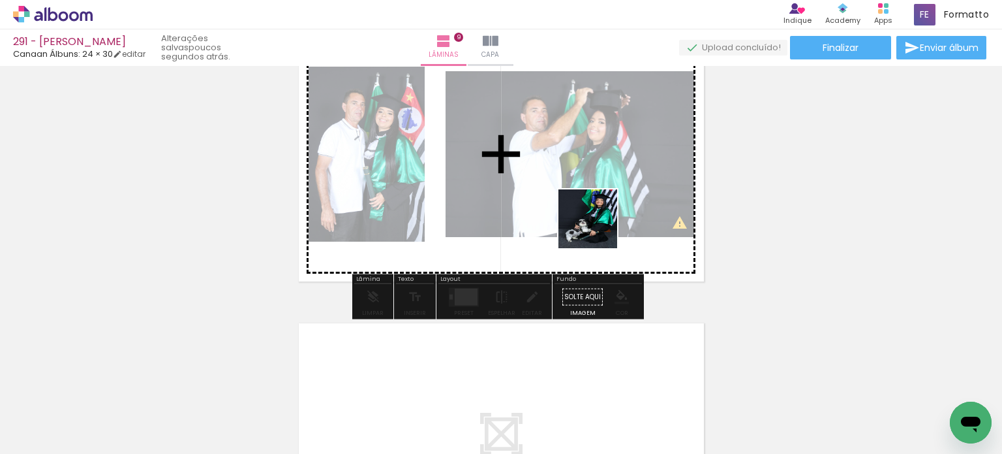
drag, startPoint x: 609, startPoint y: 286, endPoint x: 642, endPoint y: 375, distance: 94.6
click at [596, 226] on quentale-workspace at bounding box center [501, 227] width 1002 height 454
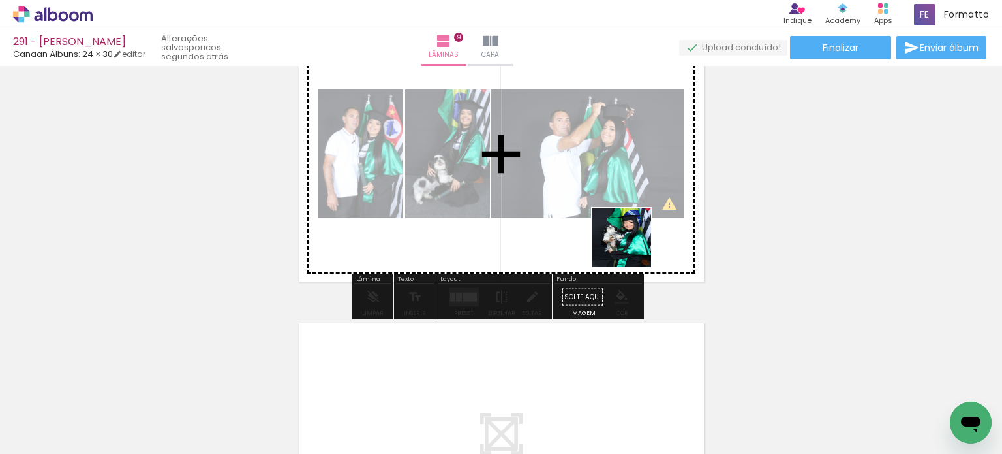
drag, startPoint x: 636, startPoint y: 311, endPoint x: 629, endPoint y: 237, distance: 74.1
click at [629, 237] on quentale-workspace at bounding box center [501, 227] width 1002 height 454
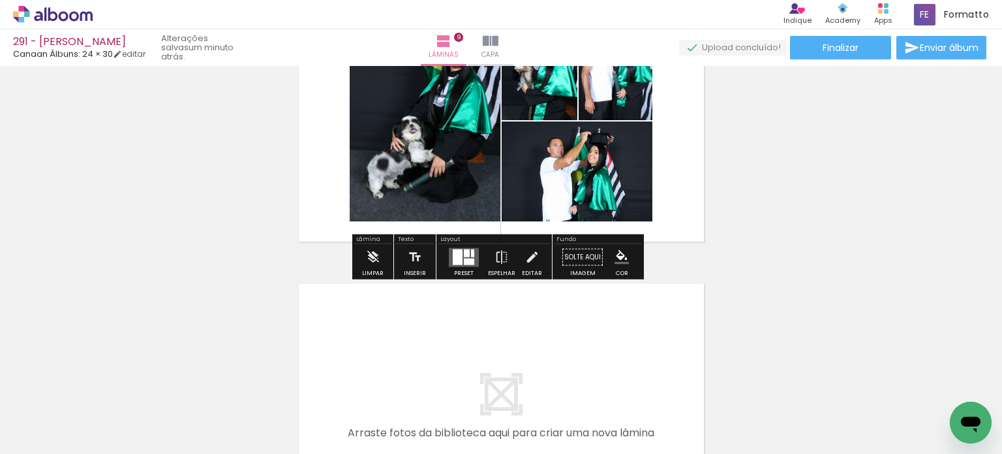
scroll to position [2517, 0]
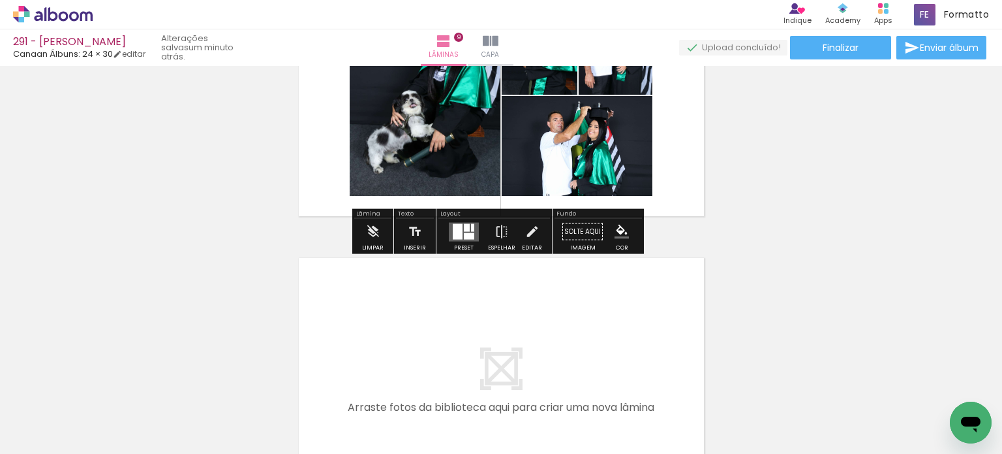
click at [457, 228] on div at bounding box center [458, 231] width 10 height 16
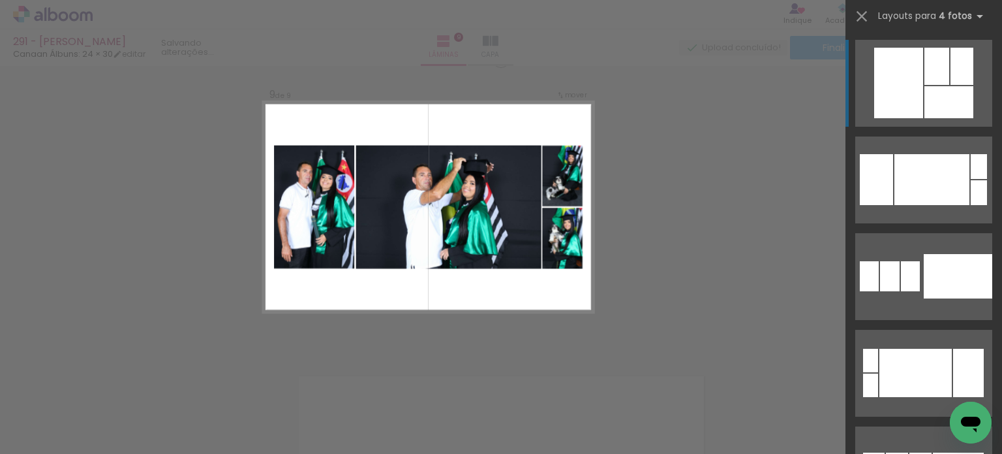
scroll to position [2386, 0]
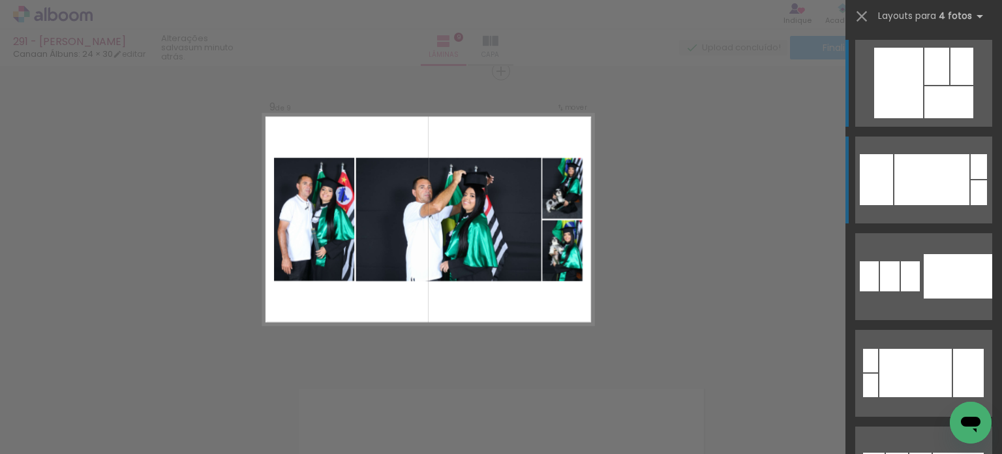
click at [951, 179] on div at bounding box center [932, 179] width 75 height 51
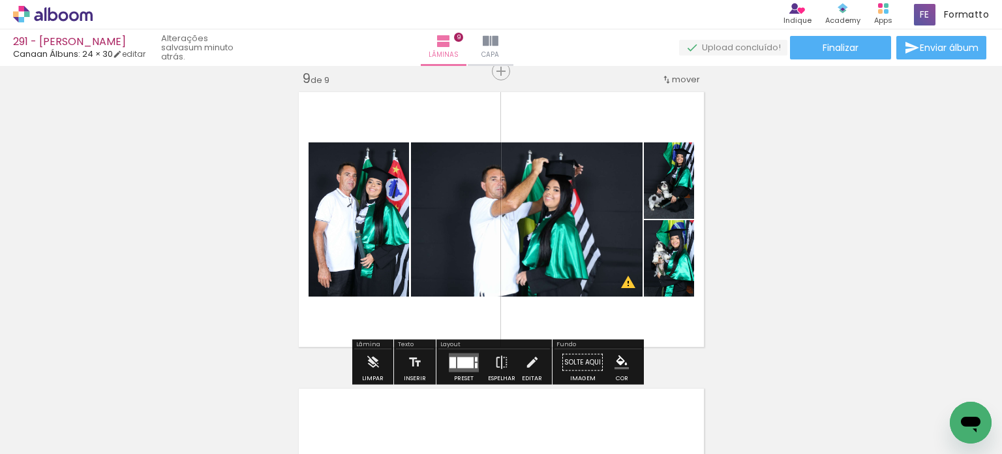
click at [459, 362] on div at bounding box center [465, 361] width 16 height 11
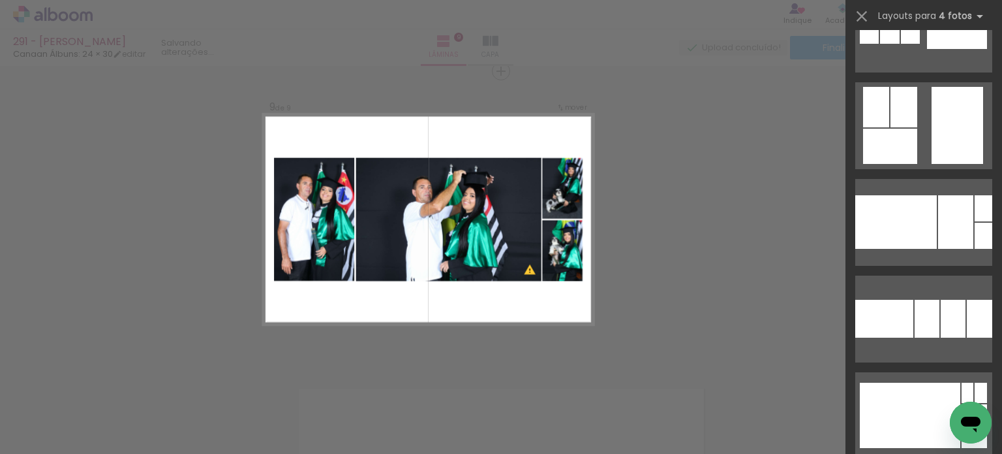
scroll to position [4307, 0]
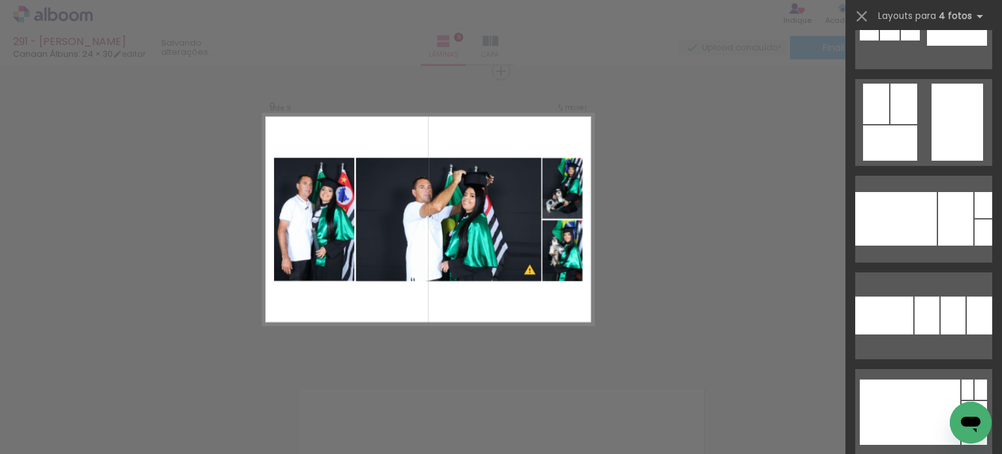
click at [976, 73] on div at bounding box center [924, 117] width 157 height 97
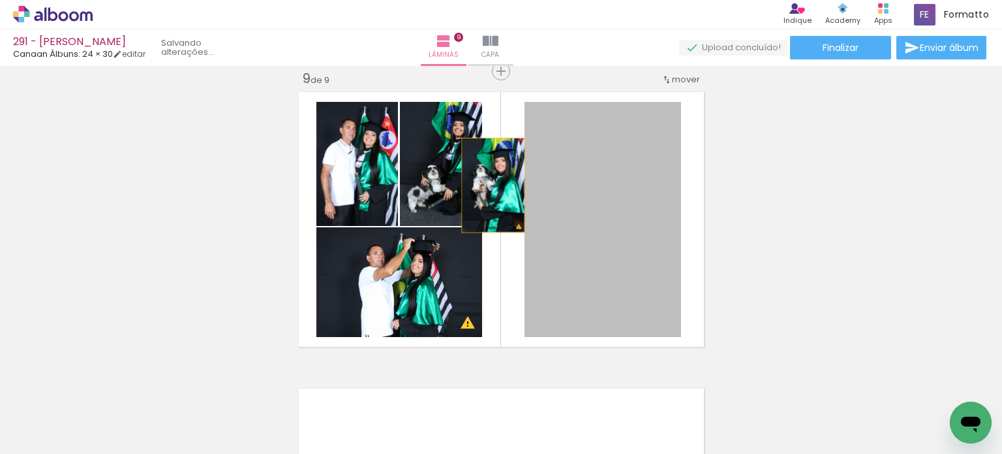
drag, startPoint x: 567, startPoint y: 220, endPoint x: 478, endPoint y: 182, distance: 97.1
click at [478, 182] on quentale-layouter at bounding box center [501, 219] width 414 height 264
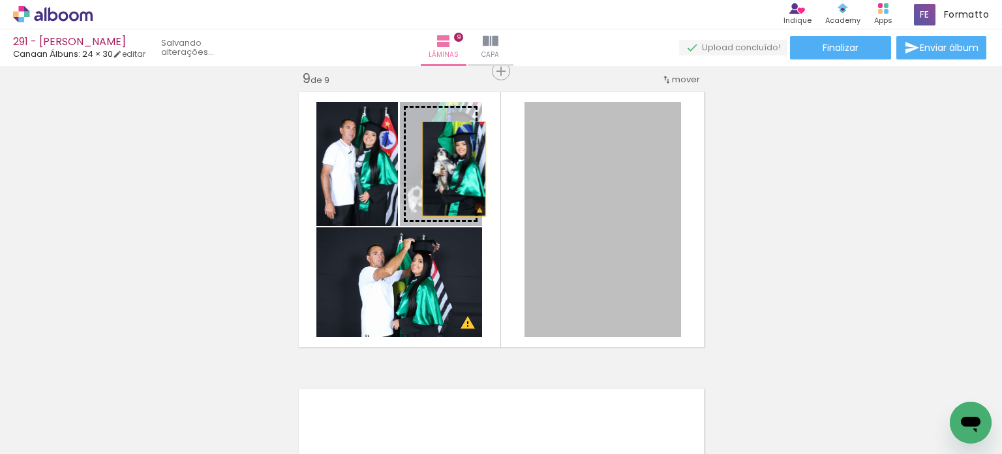
drag, startPoint x: 564, startPoint y: 200, endPoint x: 442, endPoint y: 166, distance: 126.8
click at [0, 0] on slot at bounding box center [0, 0] width 0 height 0
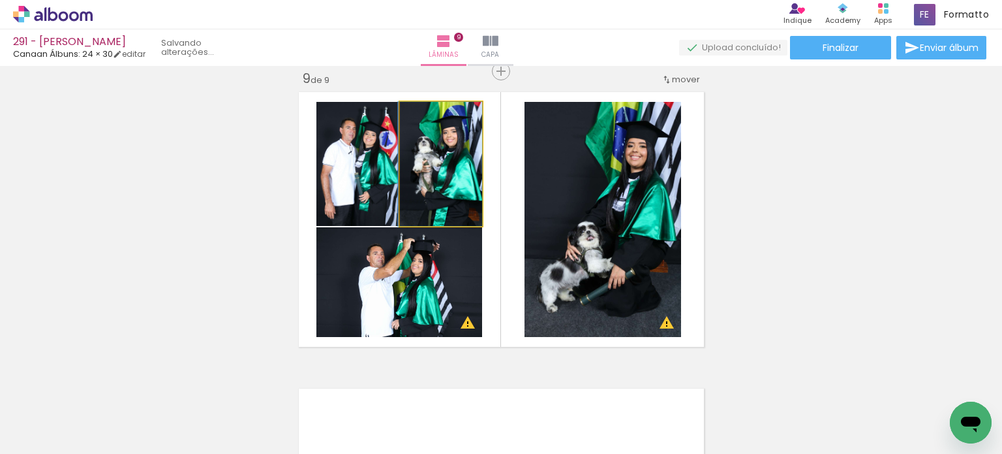
drag, startPoint x: 427, startPoint y: 184, endPoint x: 412, endPoint y: 181, distance: 14.7
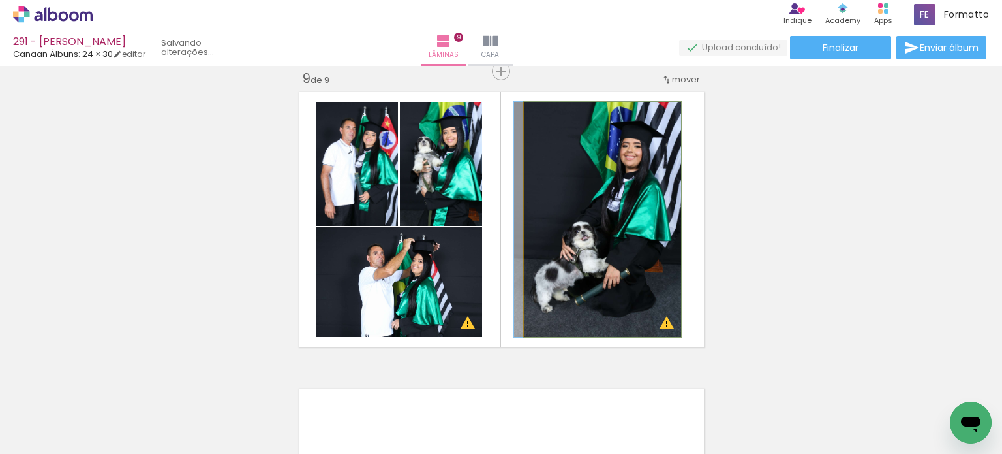
drag, startPoint x: 555, startPoint y: 217, endPoint x: 547, endPoint y: 216, distance: 7.9
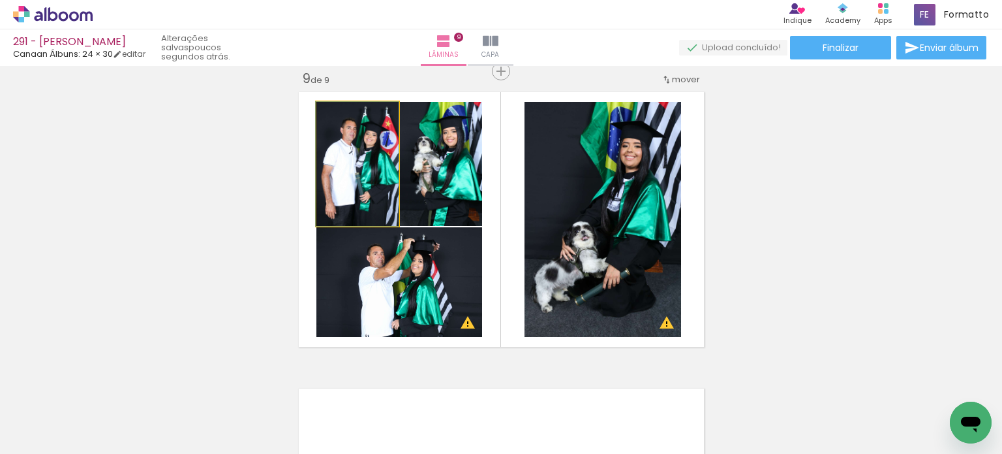
drag, startPoint x: 383, startPoint y: 198, endPoint x: 361, endPoint y: 194, distance: 22.7
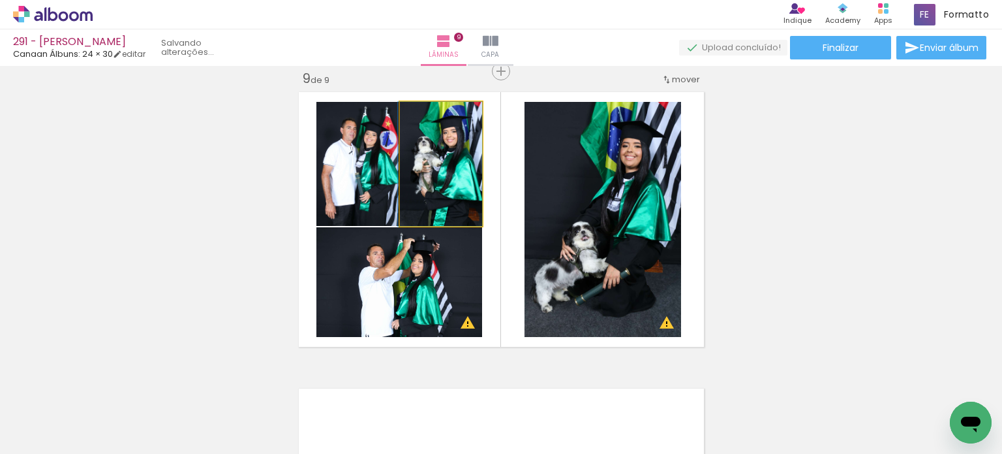
drag, startPoint x: 430, startPoint y: 191, endPoint x: 422, endPoint y: 189, distance: 8.3
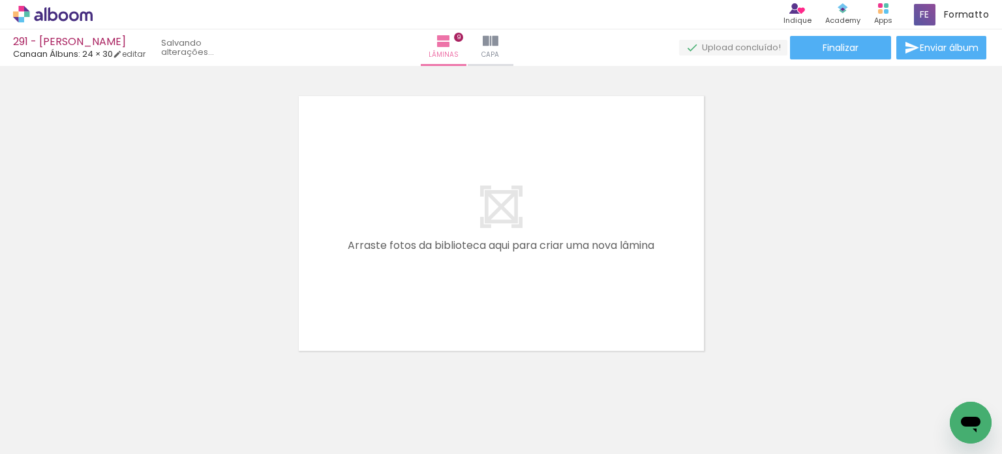
scroll to position [2707, 0]
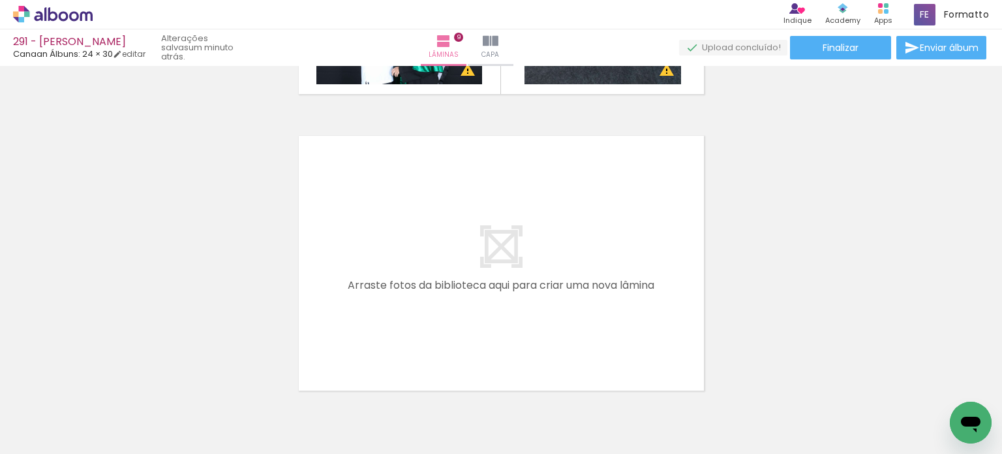
scroll to position [2642, 0]
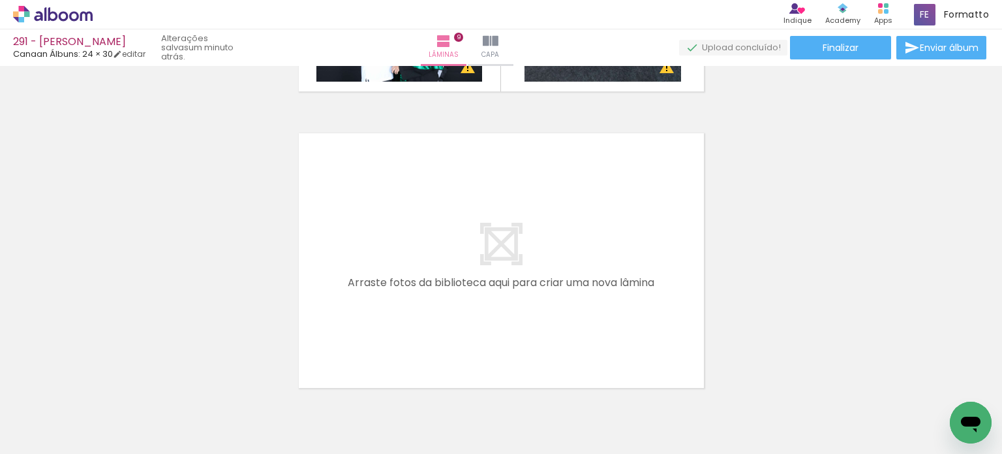
click at [527, 384] on iron-icon at bounding box center [524, 384] width 14 height 14
drag, startPoint x: 315, startPoint y: 399, endPoint x: 332, endPoint y: 301, distance: 98.6
click at [332, 301] on quentale-workspace at bounding box center [501, 227] width 1002 height 454
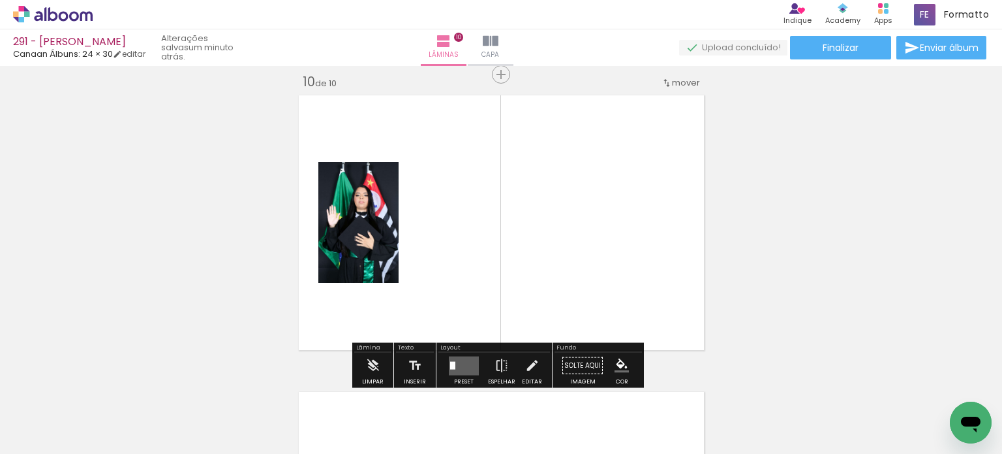
scroll to position [2683, 0]
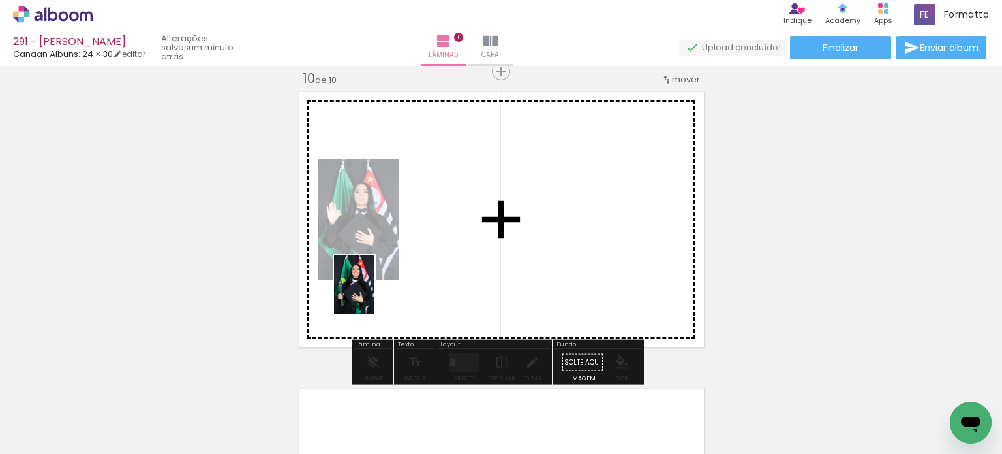
drag, startPoint x: 336, startPoint y: 386, endPoint x: 347, endPoint y: 373, distance: 17.2
click at [373, 293] on quentale-workspace at bounding box center [501, 227] width 1002 height 454
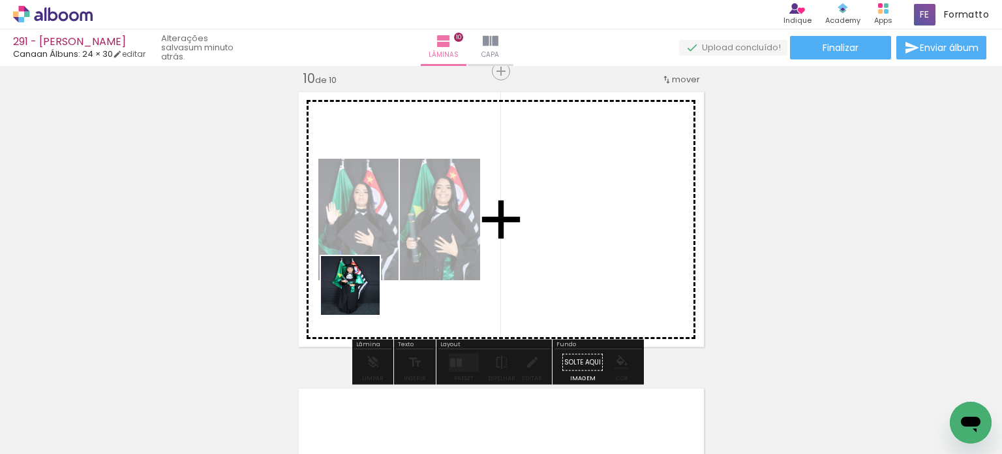
click at [362, 289] on quentale-workspace at bounding box center [501, 227] width 1002 height 454
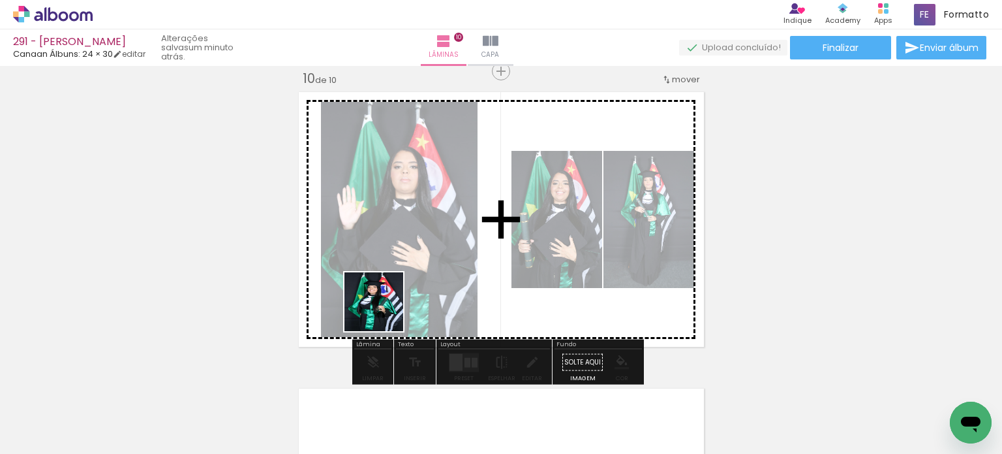
drag, startPoint x: 332, startPoint y: 395, endPoint x: 363, endPoint y: 373, distance: 38.6
click at [388, 302] on quentale-workspace at bounding box center [501, 227] width 1002 height 454
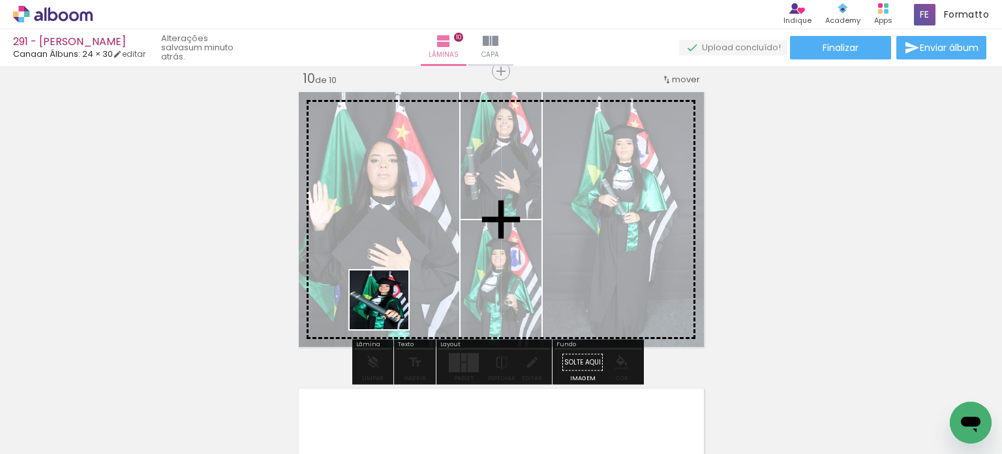
drag, startPoint x: 346, startPoint y: 375, endPoint x: 371, endPoint y: 382, distance: 25.8
click at [402, 285] on quentale-workspace at bounding box center [501, 227] width 1002 height 454
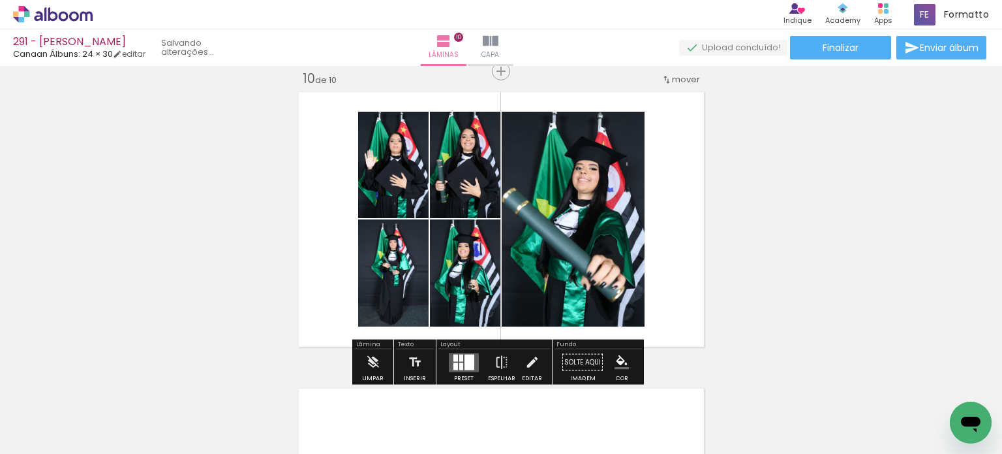
scroll to position [0, 2470]
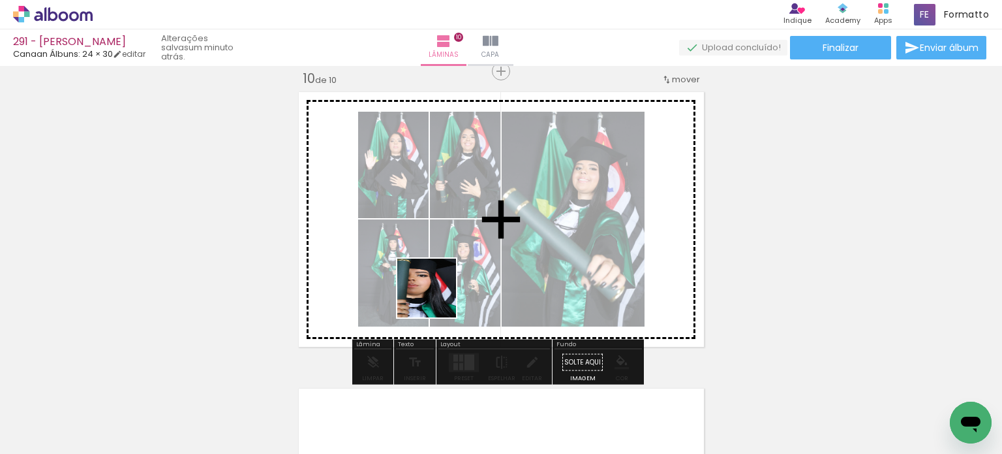
drag, startPoint x: 378, startPoint y: 390, endPoint x: 440, endPoint y: 294, distance: 113.7
click at [437, 294] on quentale-workspace at bounding box center [501, 227] width 1002 height 454
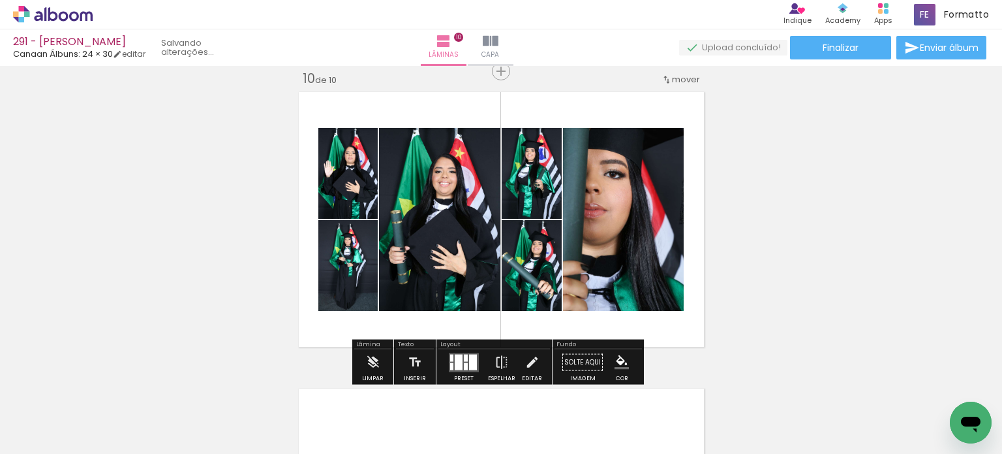
scroll to position [0, 2397]
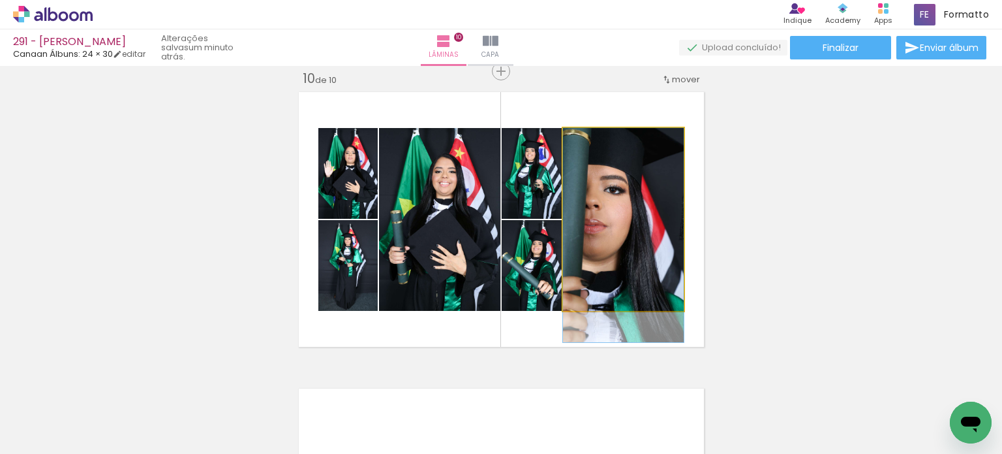
drag, startPoint x: 645, startPoint y: 221, endPoint x: 645, endPoint y: 241, distance: 20.2
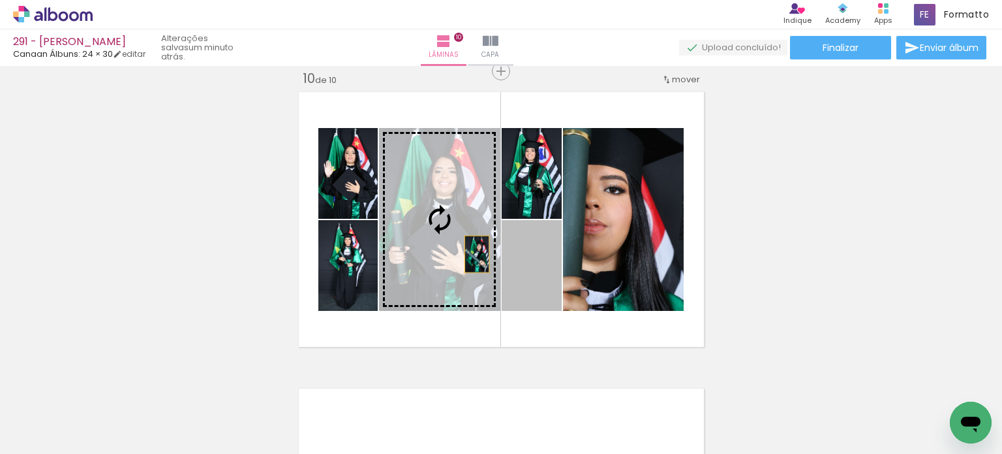
drag, startPoint x: 514, startPoint y: 283, endPoint x: 435, endPoint y: 232, distance: 94.3
click at [0, 0] on slot at bounding box center [0, 0] width 0 height 0
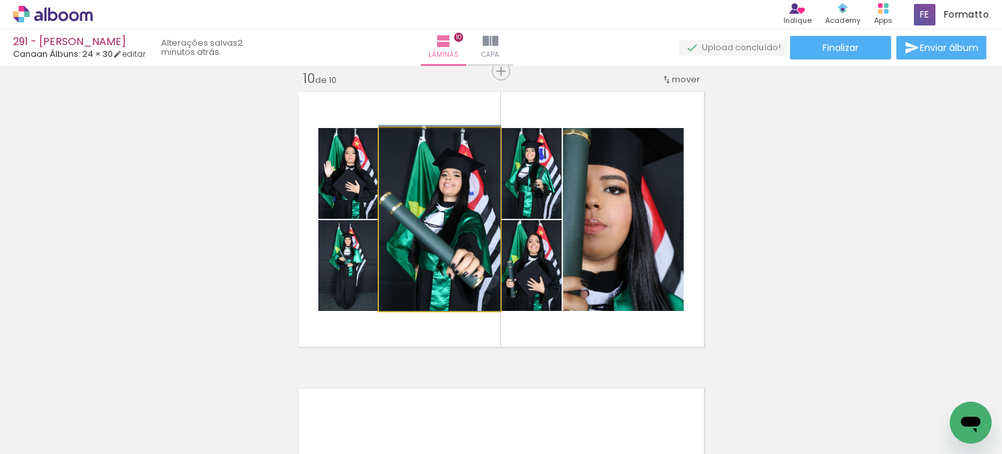
drag, startPoint x: 433, startPoint y: 225, endPoint x: 451, endPoint y: 217, distance: 20.1
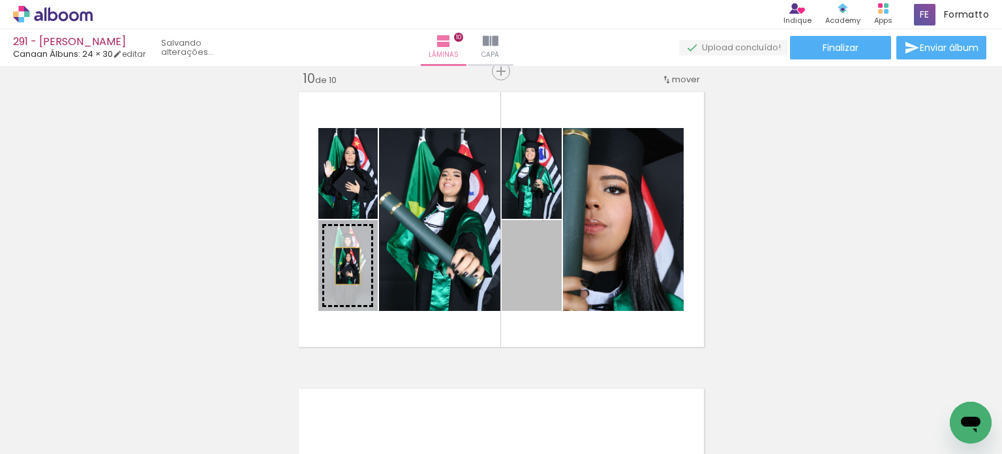
drag, startPoint x: 532, startPoint y: 284, endPoint x: 343, endPoint y: 266, distance: 190.8
click at [0, 0] on slot at bounding box center [0, 0] width 0 height 0
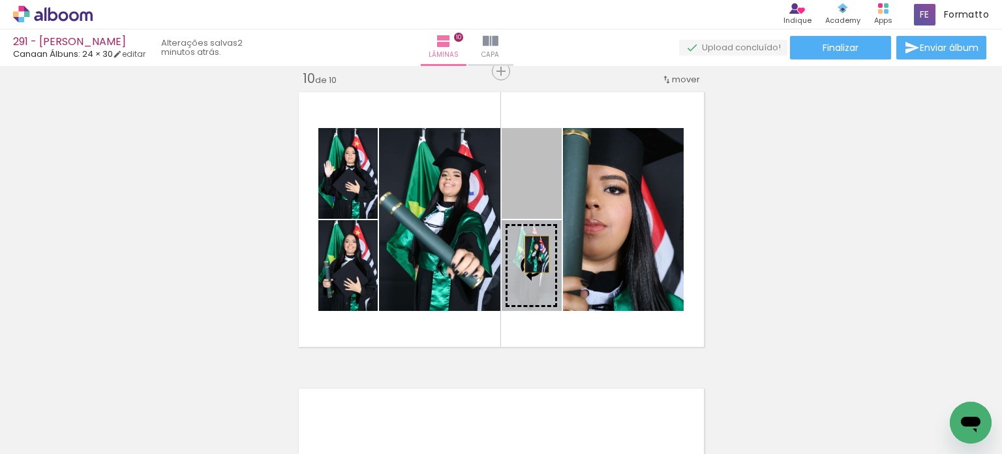
drag, startPoint x: 538, startPoint y: 198, endPoint x: 532, endPoint y: 254, distance: 56.4
click at [0, 0] on slot at bounding box center [0, 0] width 0 height 0
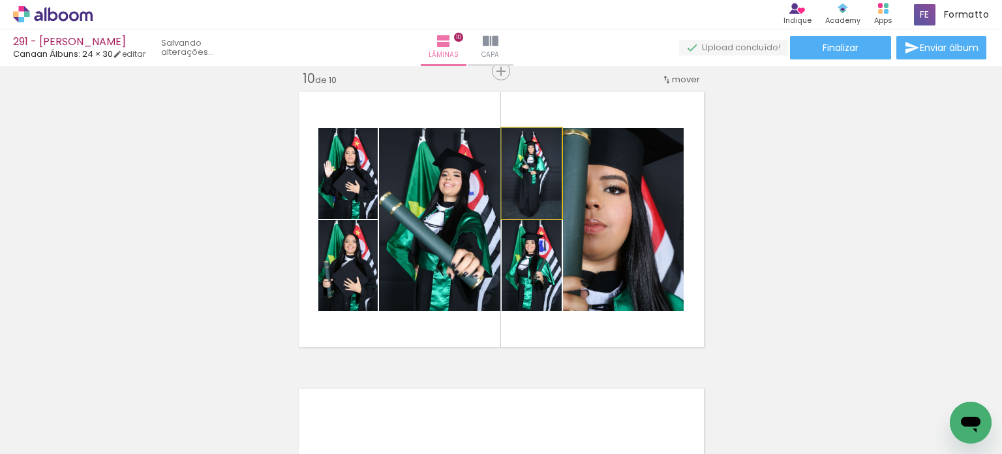
drag, startPoint x: 519, startPoint y: 197, endPoint x: 517, endPoint y: 190, distance: 7.6
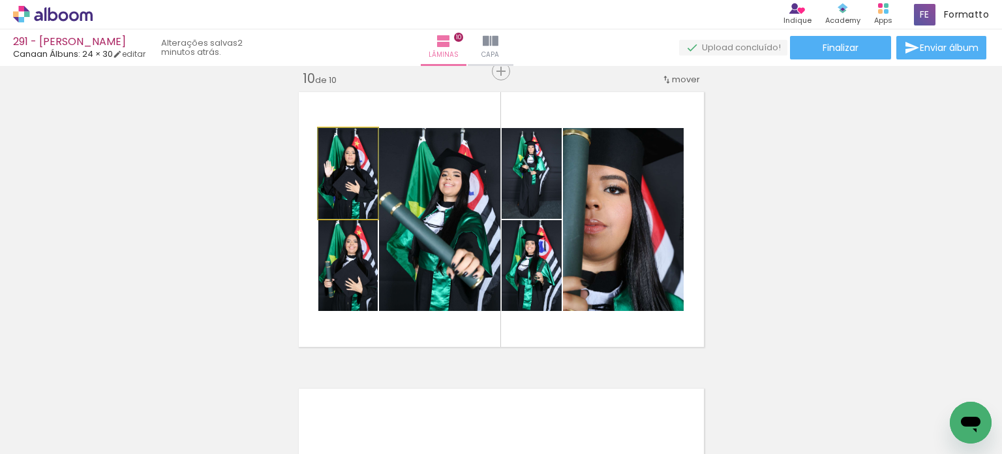
click at [334, 202] on quentale-photo at bounding box center [347, 173] width 59 height 91
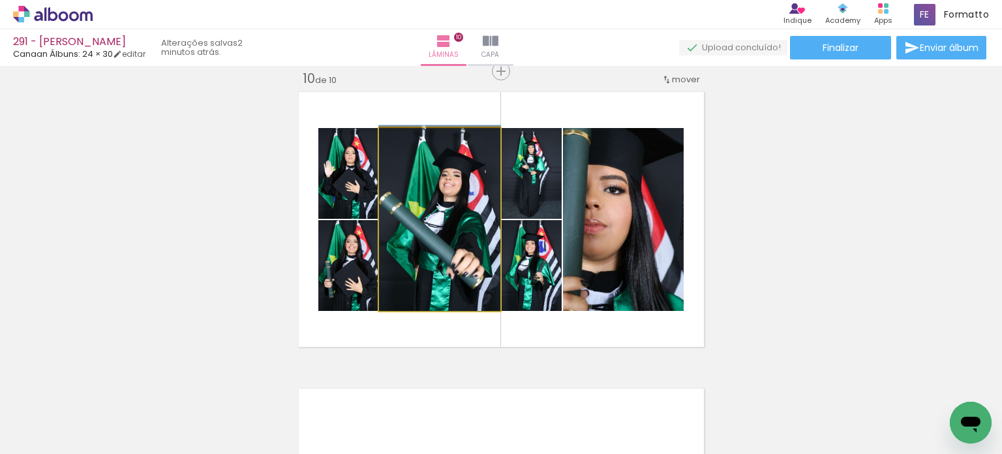
drag, startPoint x: 415, startPoint y: 221, endPoint x: 431, endPoint y: 219, distance: 15.9
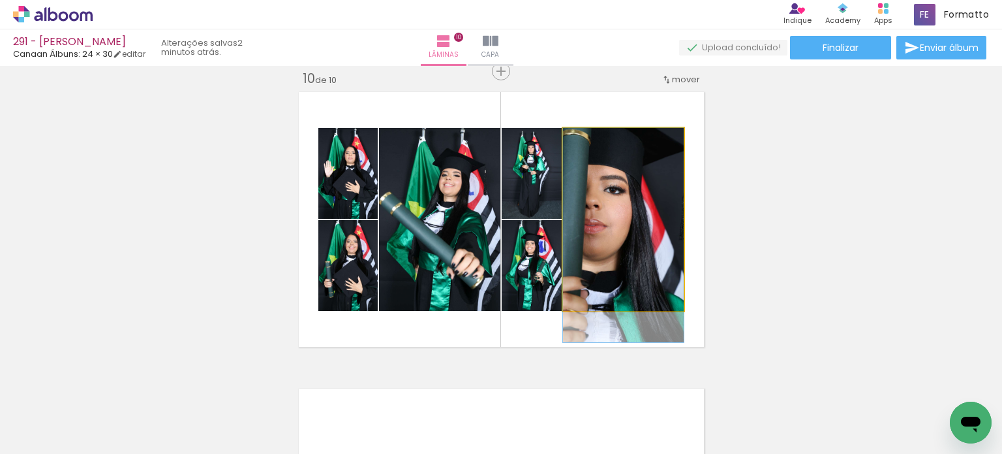
drag, startPoint x: 636, startPoint y: 222, endPoint x: 636, endPoint y: 234, distance: 12.4
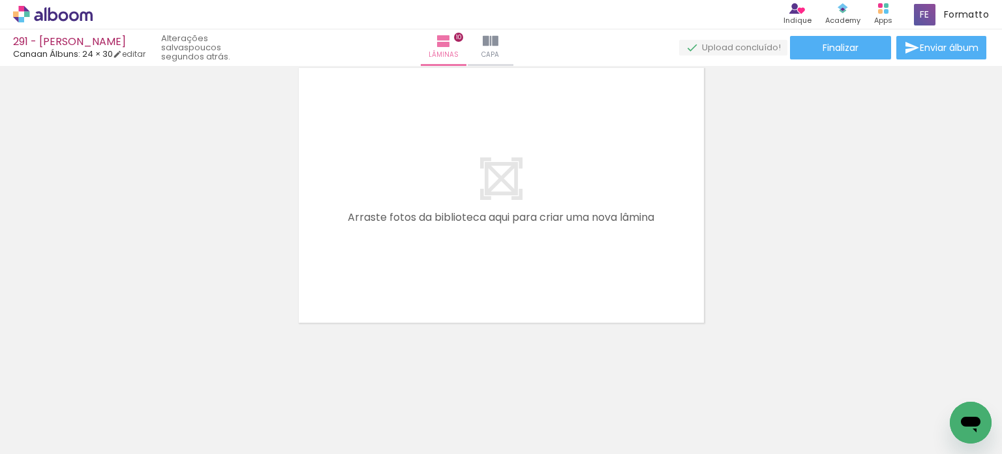
scroll to position [0, 240]
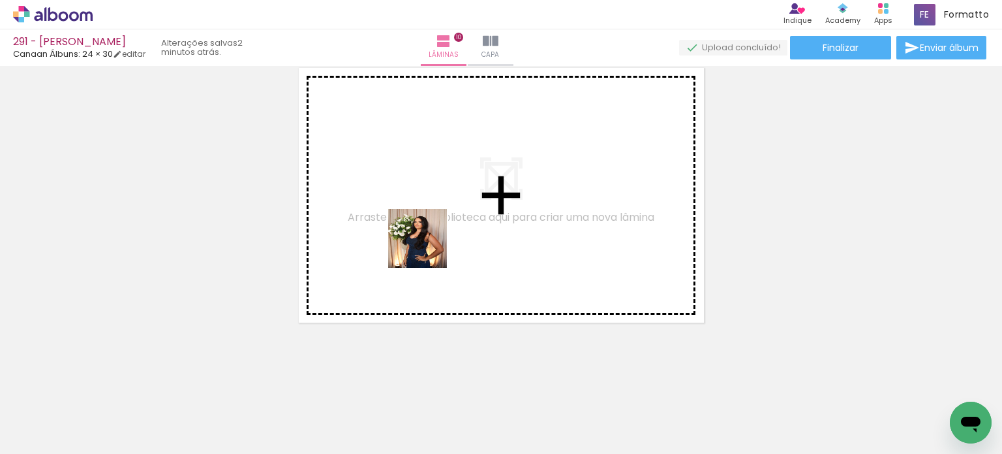
drag, startPoint x: 360, startPoint y: 380, endPoint x: 428, endPoint y: 245, distance: 151.2
click at [428, 245] on quentale-workspace at bounding box center [501, 227] width 1002 height 454
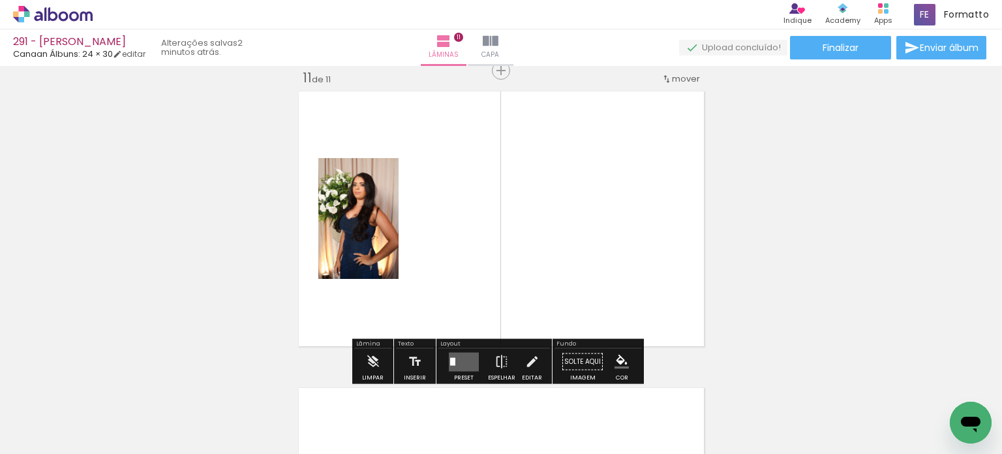
scroll to position [2979, 0]
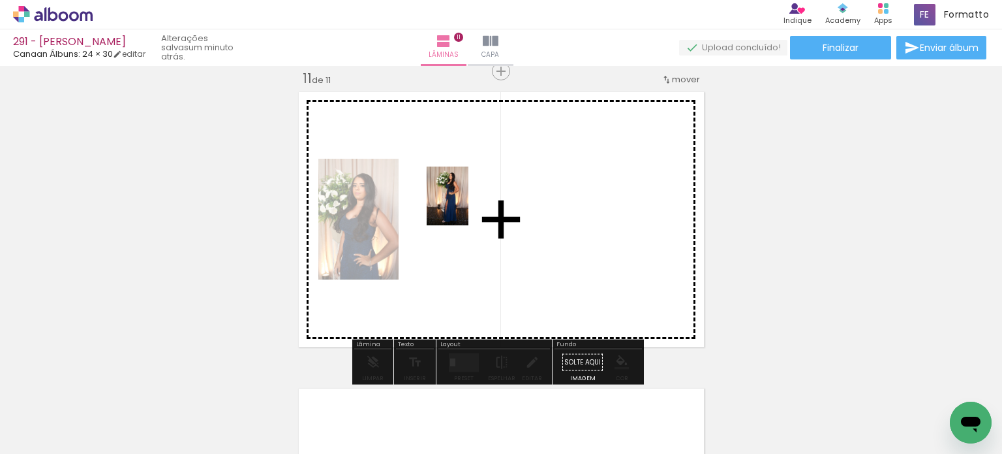
drag, startPoint x: 324, startPoint y: 399, endPoint x: 405, endPoint y: 308, distance: 121.6
click at [466, 204] on quentale-workspace at bounding box center [501, 227] width 1002 height 454
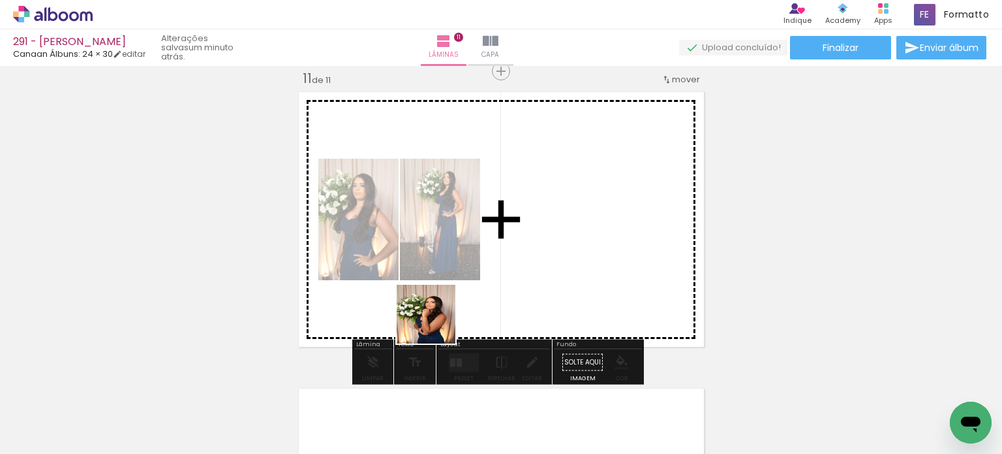
drag, startPoint x: 372, startPoint y: 390, endPoint x: 504, endPoint y: 217, distance: 217.4
click at [504, 217] on quentale-workspace at bounding box center [501, 227] width 1002 height 454
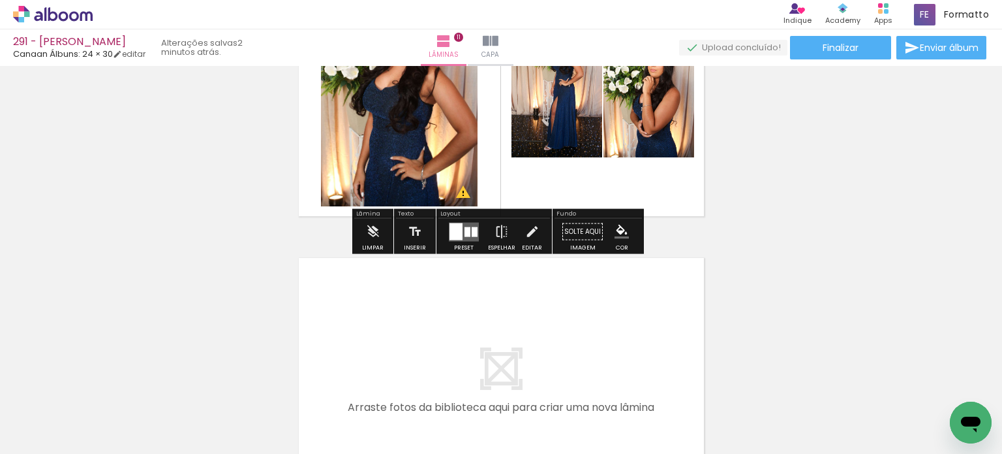
scroll to position [0, 240]
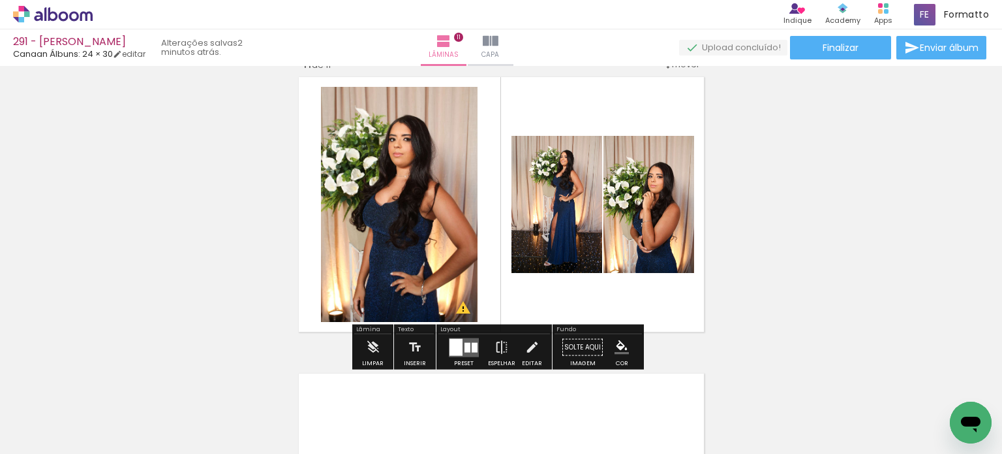
scroll to position [2979, 0]
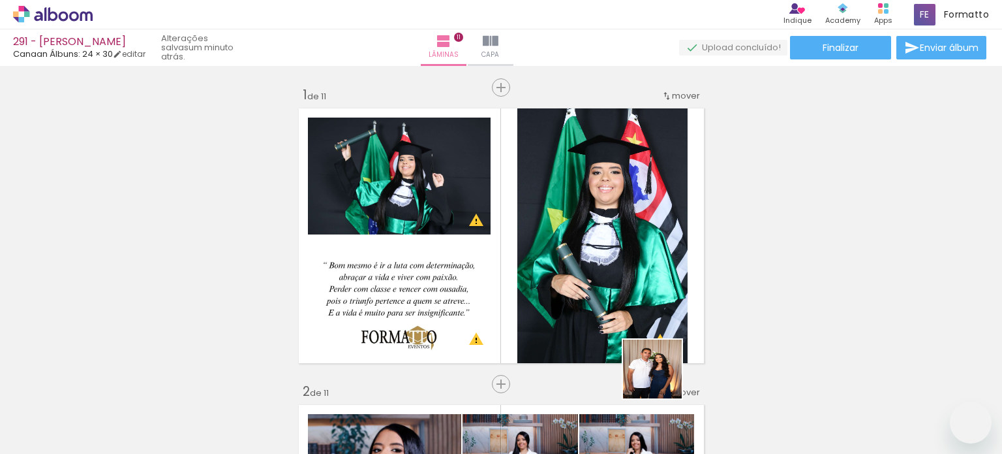
click at [640, 273] on quentale-workspace at bounding box center [501, 227] width 1002 height 454
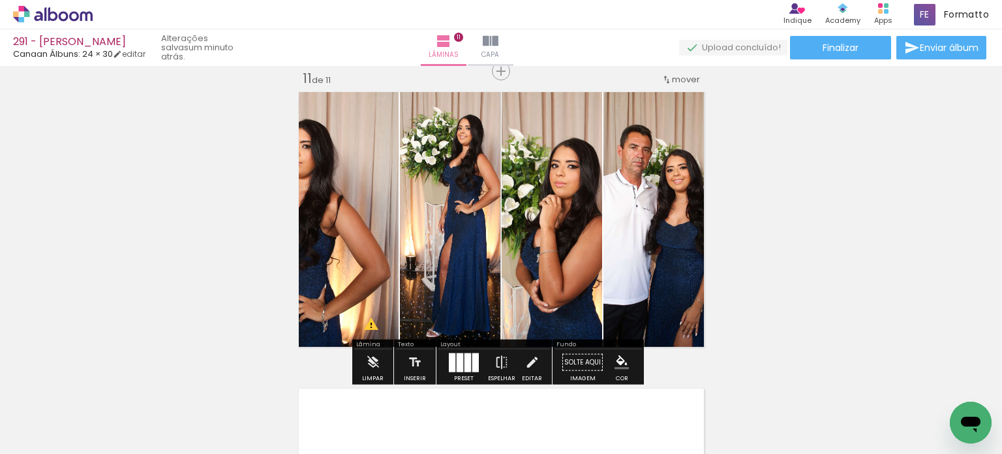
scroll to position [0, 410]
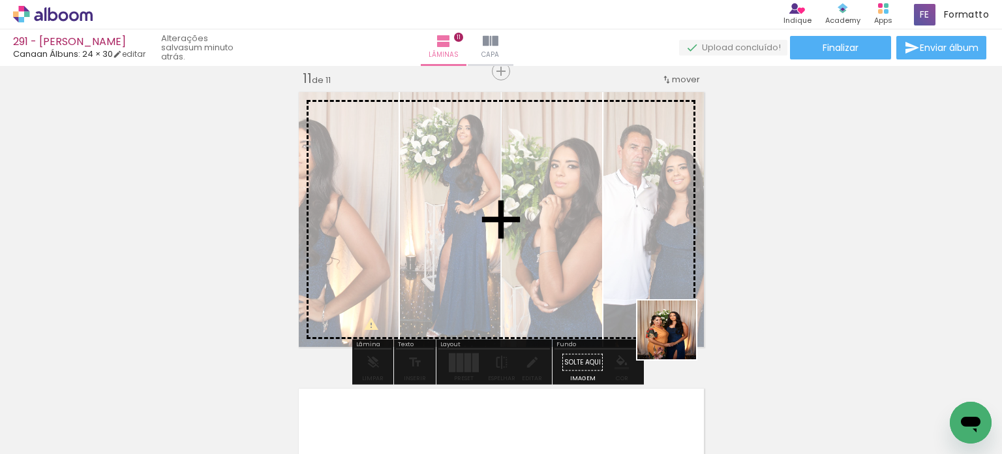
drag, startPoint x: 754, startPoint y: 416, endPoint x: 629, endPoint y: 290, distance: 177.7
click at [629, 290] on quentale-workspace at bounding box center [501, 227] width 1002 height 454
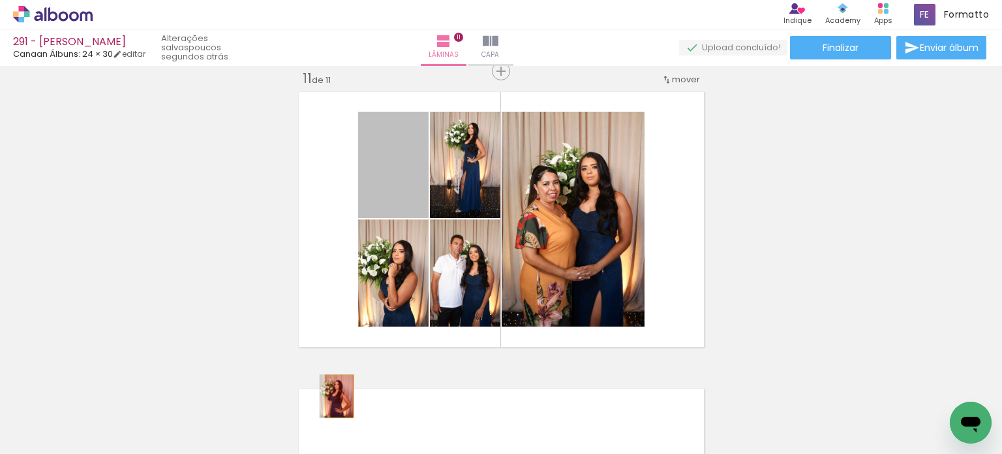
drag, startPoint x: 393, startPoint y: 190, endPoint x: 334, endPoint y: 395, distance: 214.0
click at [334, 395] on quentale-workspace at bounding box center [501, 227] width 1002 height 454
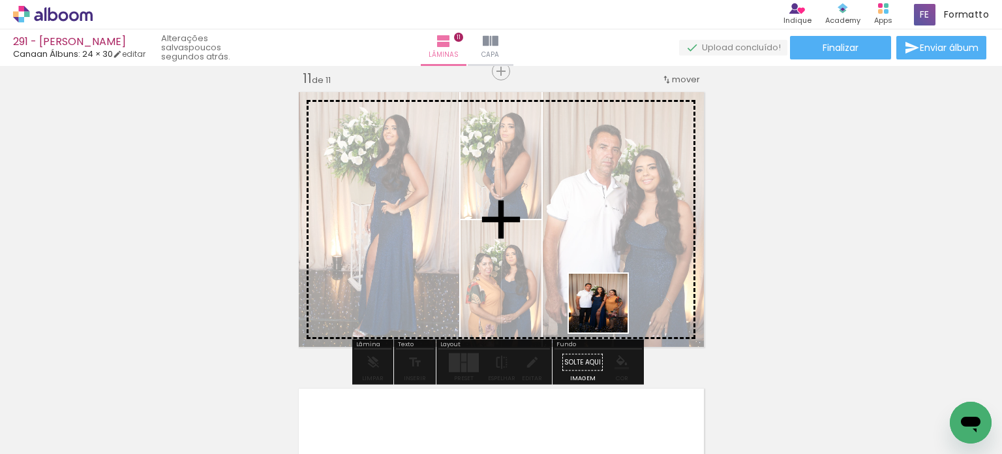
drag, startPoint x: 608, startPoint y: 417, endPoint x: 608, endPoint y: 268, distance: 149.4
click at [608, 268] on quentale-workspace at bounding box center [501, 227] width 1002 height 454
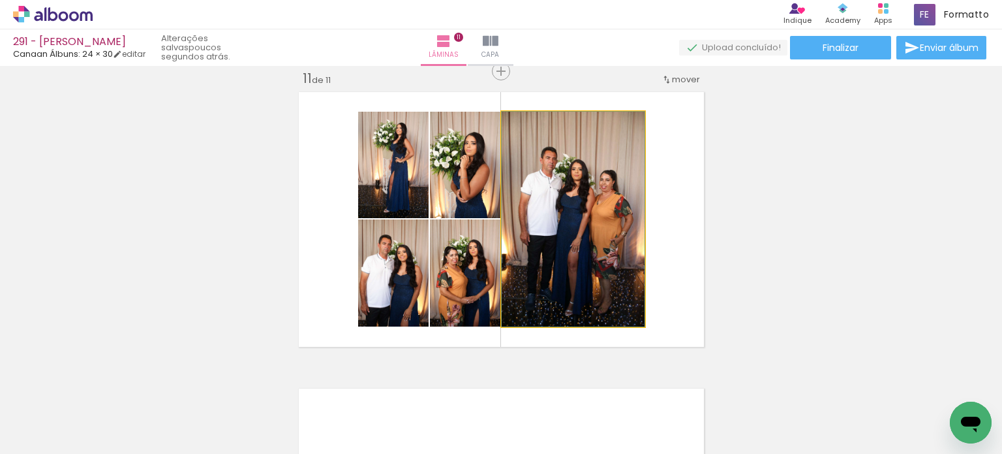
drag, startPoint x: 560, startPoint y: 258, endPoint x: 568, endPoint y: 253, distance: 10.0
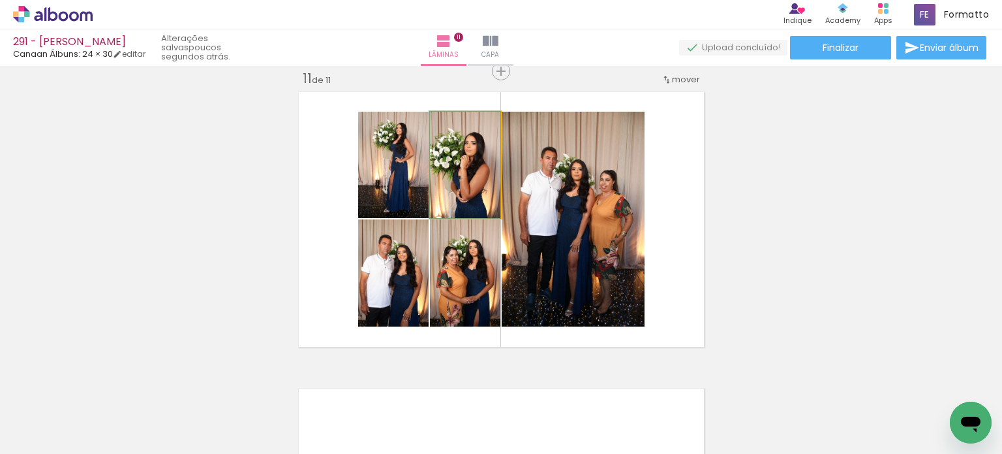
drag, startPoint x: 435, startPoint y: 175, endPoint x: 402, endPoint y: 161, distance: 36.0
click at [0, 0] on slot at bounding box center [0, 0] width 0 height 0
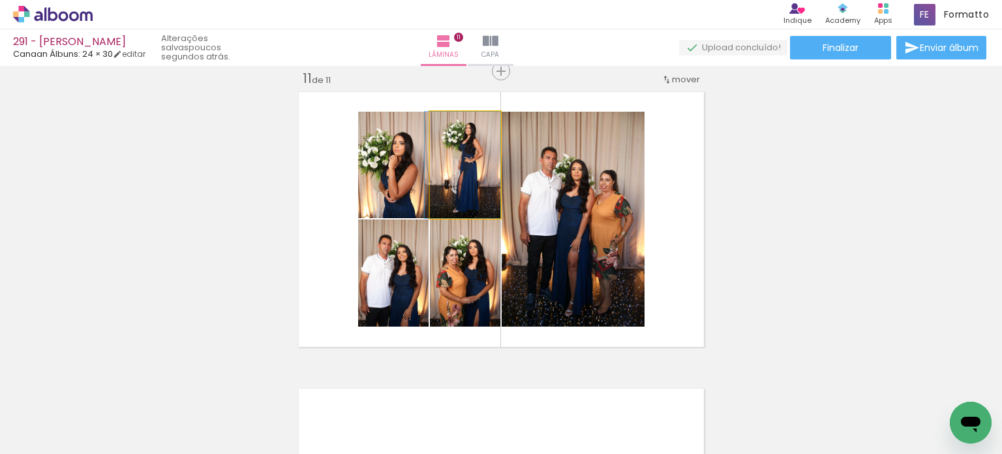
drag, startPoint x: 465, startPoint y: 179, endPoint x: 457, endPoint y: 172, distance: 11.1
drag, startPoint x: 397, startPoint y: 178, endPoint x: 397, endPoint y: 168, distance: 9.8
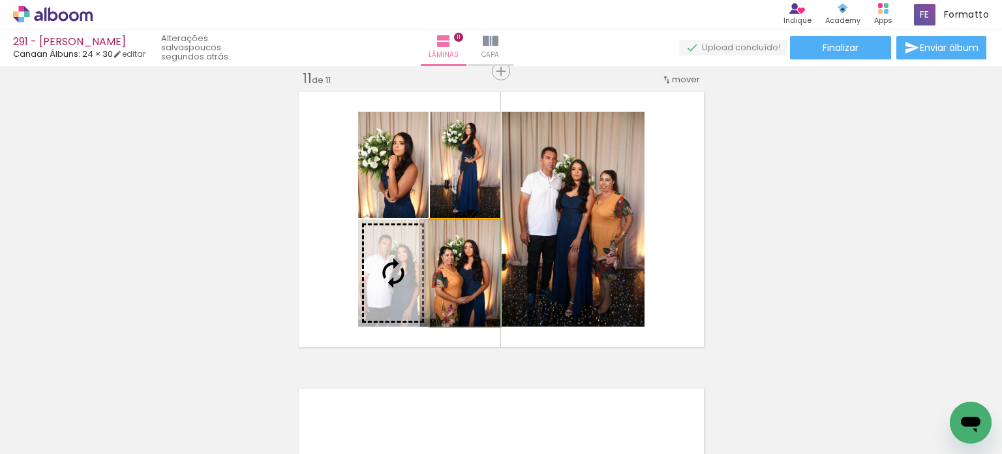
drag, startPoint x: 454, startPoint y: 292, endPoint x: 402, endPoint y: 286, distance: 52.5
click at [0, 0] on slot at bounding box center [0, 0] width 0 height 0
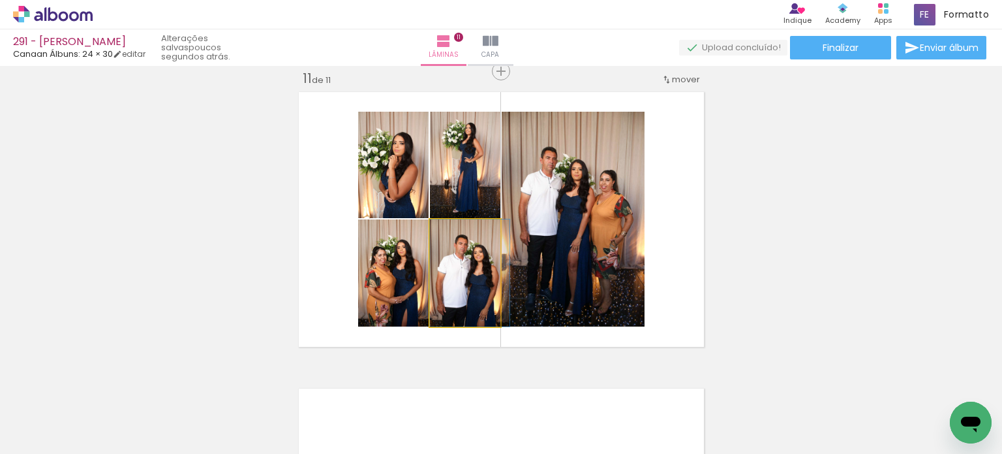
drag, startPoint x: 462, startPoint y: 292, endPoint x: 470, endPoint y: 293, distance: 8.6
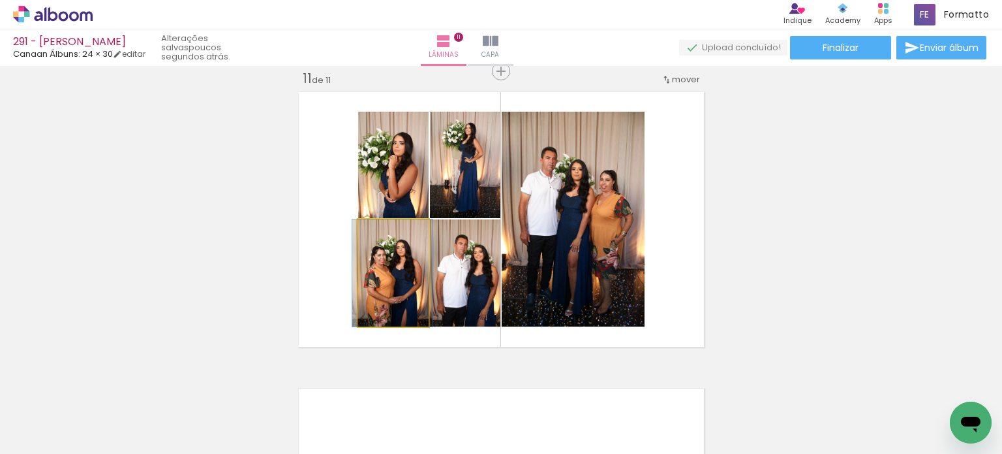
drag, startPoint x: 397, startPoint y: 292, endPoint x: 396, endPoint y: 280, distance: 11.8
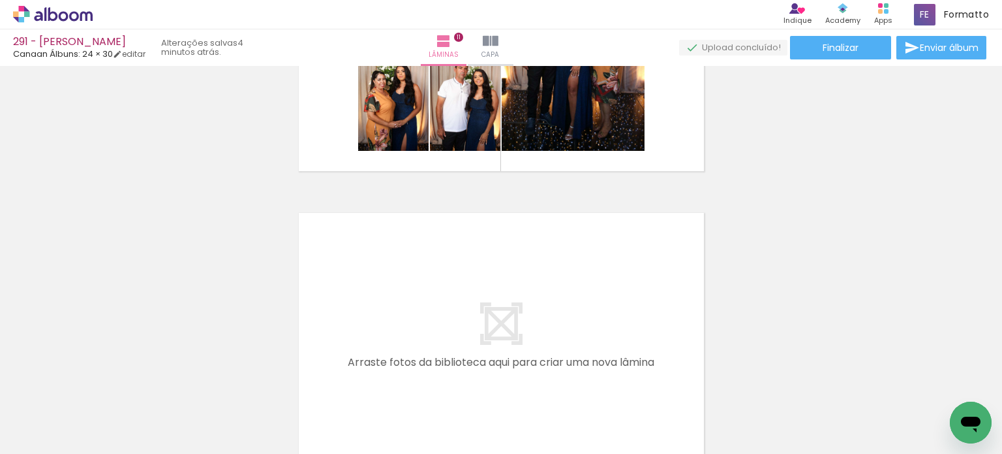
scroll to position [3234, 0]
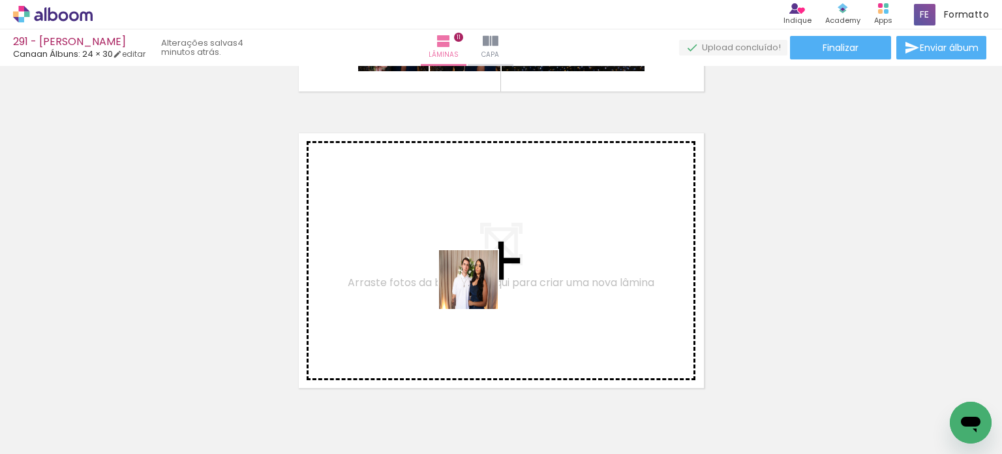
drag, startPoint x: 454, startPoint y: 407, endPoint x: 81, endPoint y: 447, distance: 375.5
click at [479, 281] on quentale-workspace at bounding box center [501, 227] width 1002 height 454
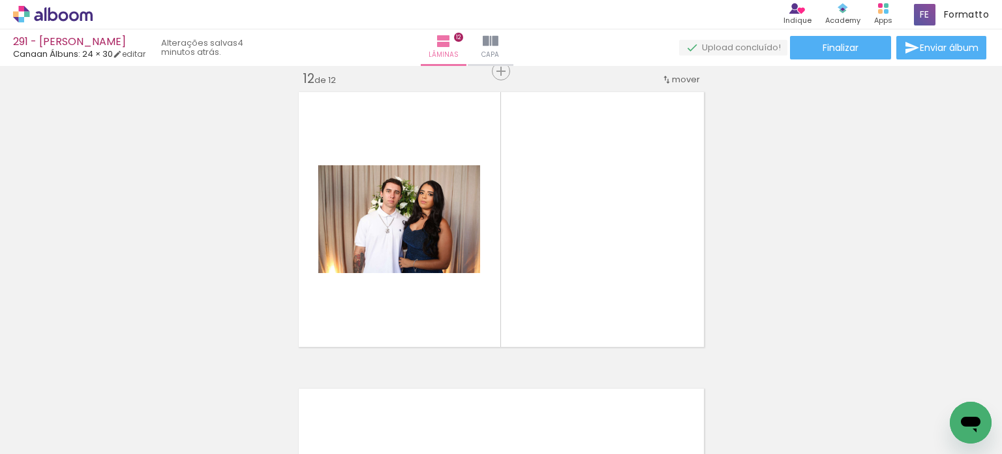
scroll to position [3275, 0]
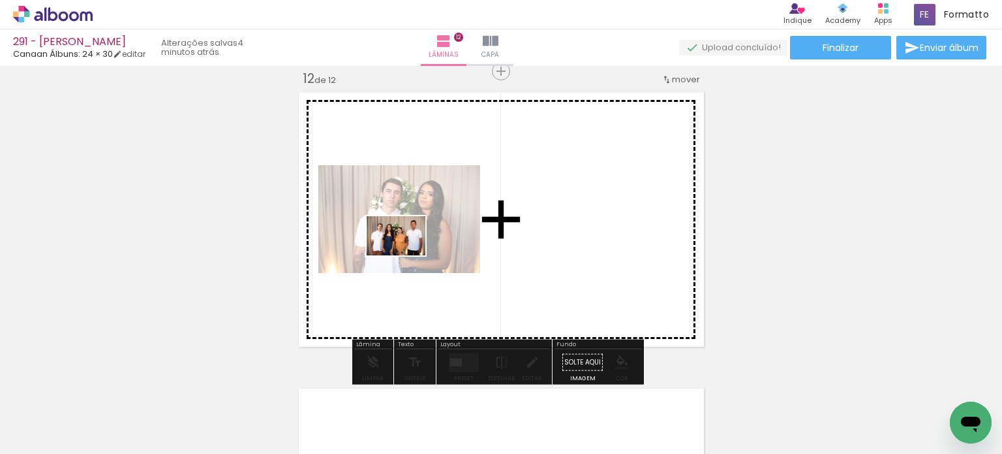
drag, startPoint x: 235, startPoint y: 416, endPoint x: 406, endPoint y: 255, distance: 234.5
click at [406, 255] on quentale-workspace at bounding box center [501, 227] width 1002 height 454
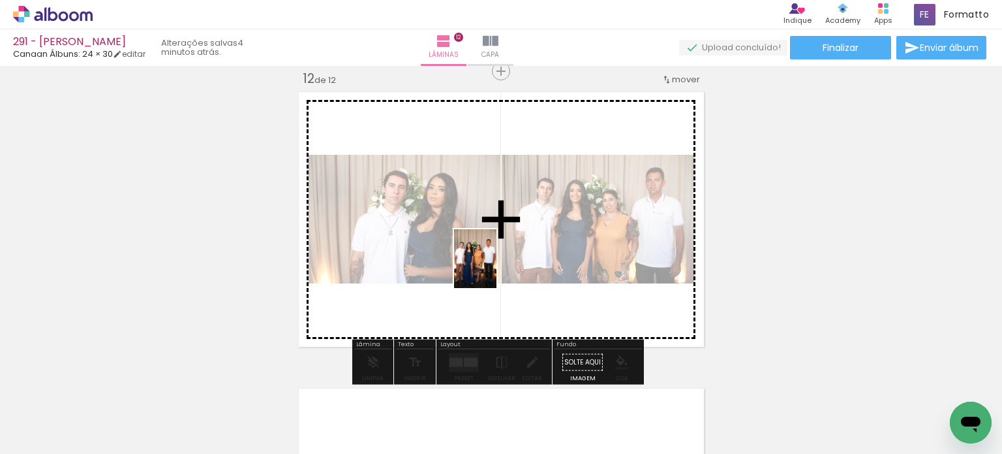
drag, startPoint x: 243, startPoint y: 401, endPoint x: 499, endPoint y: 266, distance: 289.0
click at [499, 266] on quentale-workspace at bounding box center [501, 227] width 1002 height 454
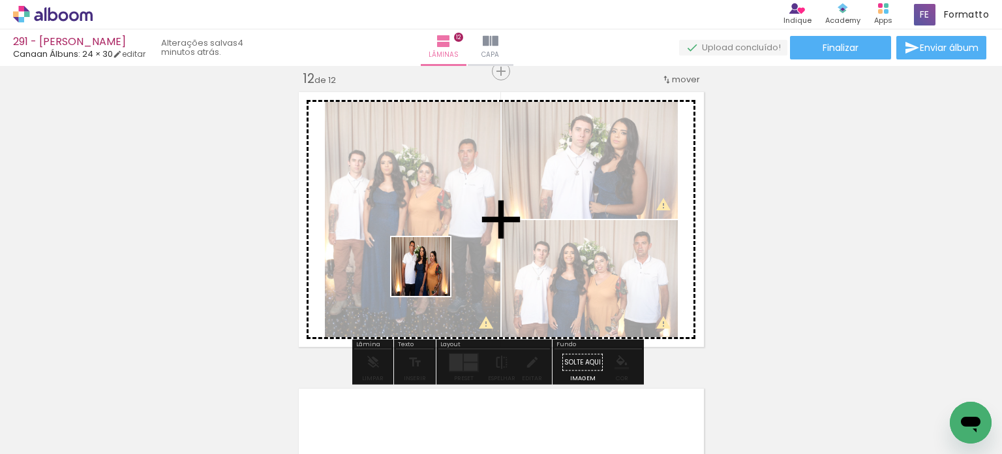
drag, startPoint x: 386, startPoint y: 406, endPoint x: 433, endPoint y: 260, distance: 153.1
click at [433, 260] on quentale-workspace at bounding box center [501, 227] width 1002 height 454
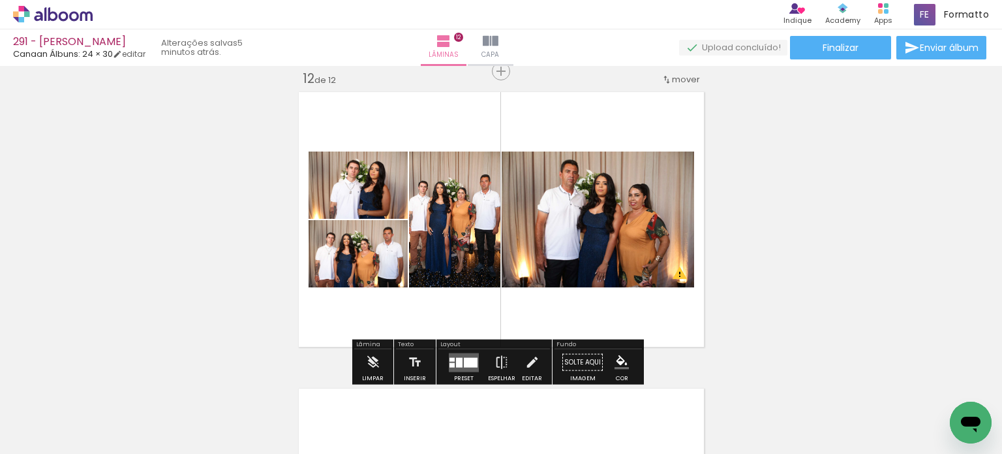
click at [456, 360] on div at bounding box center [459, 362] width 7 height 10
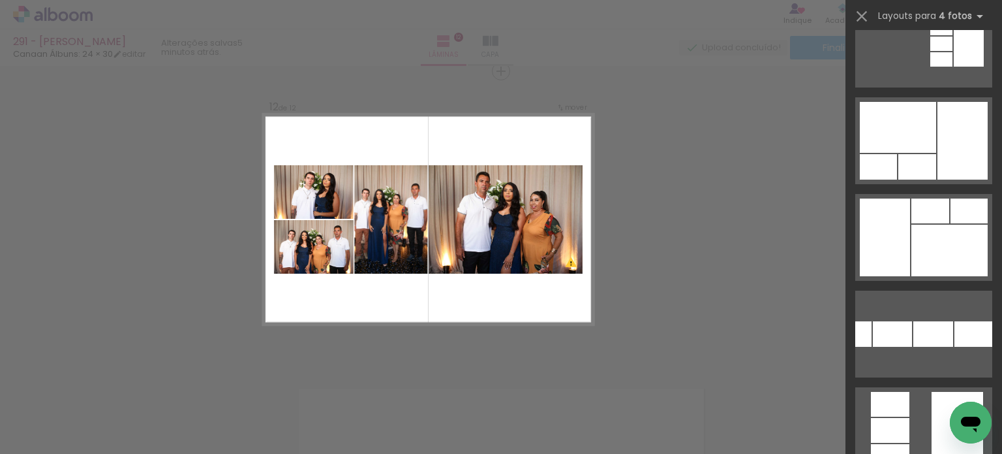
scroll to position [1305, 0]
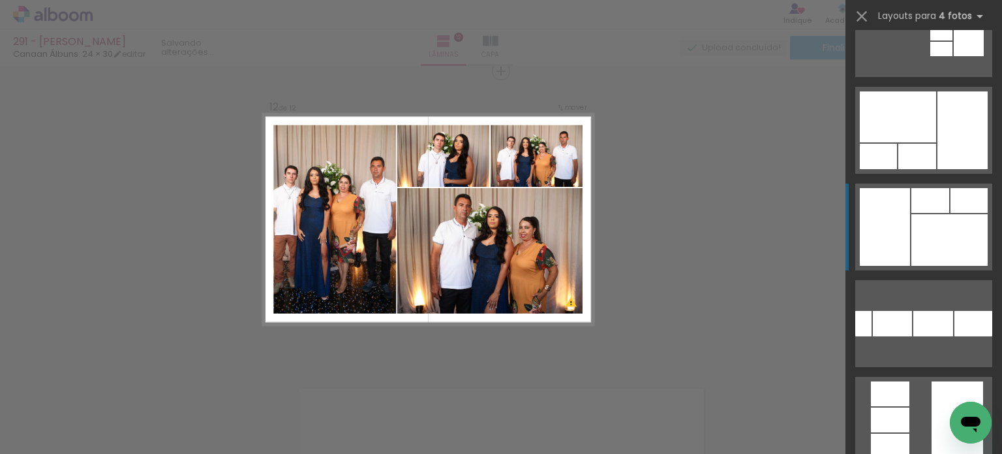
click at [980, 219] on div at bounding box center [950, 240] width 76 height 52
